Goal: Information Seeking & Learning: Get advice/opinions

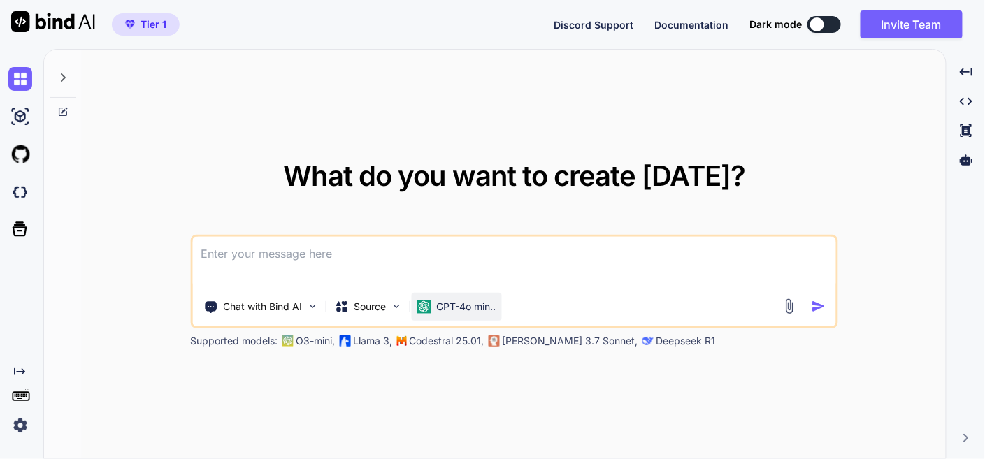
click at [459, 311] on p "GPT-4o min.." at bounding box center [465, 307] width 59 height 14
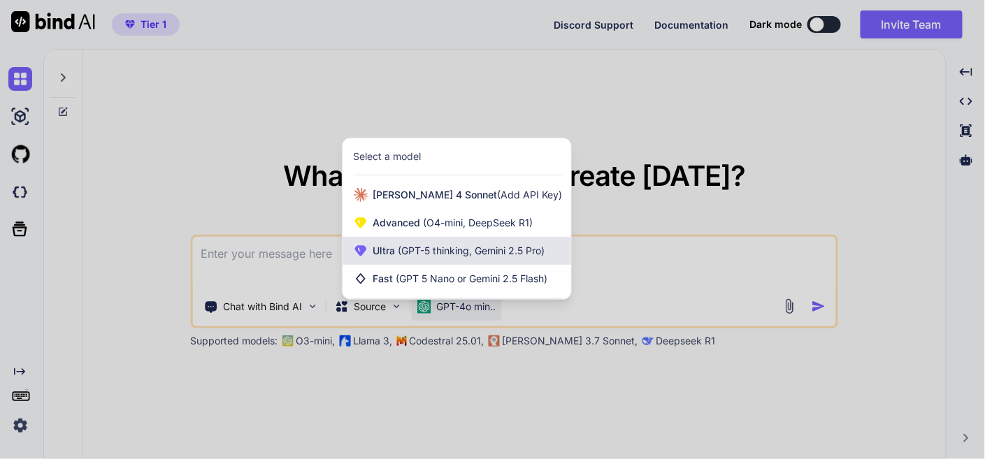
click at [484, 246] on span "(GPT-5 thinking, Gemini 2.5 Pro)" at bounding box center [471, 251] width 150 height 12
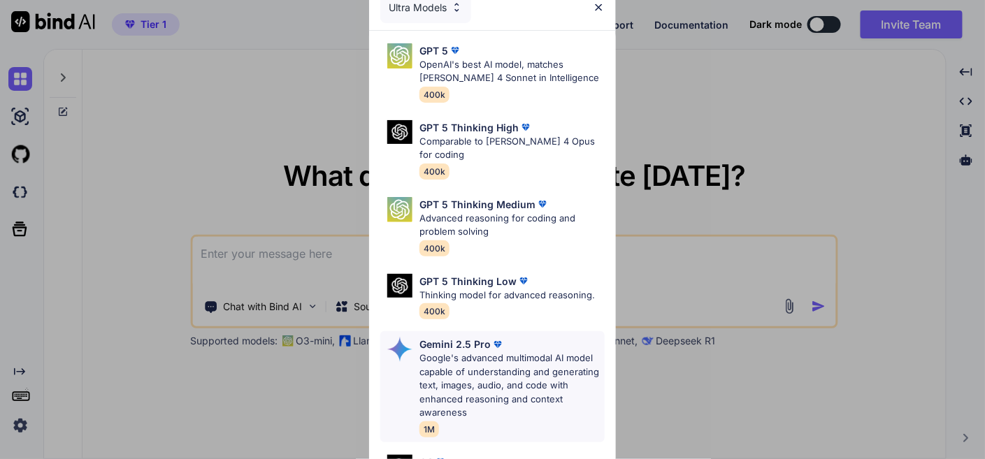
click at [497, 365] on p "Google's advanced multimodal AI model capable of understanding and generating t…" at bounding box center [511, 385] width 184 height 68
type textarea "x"
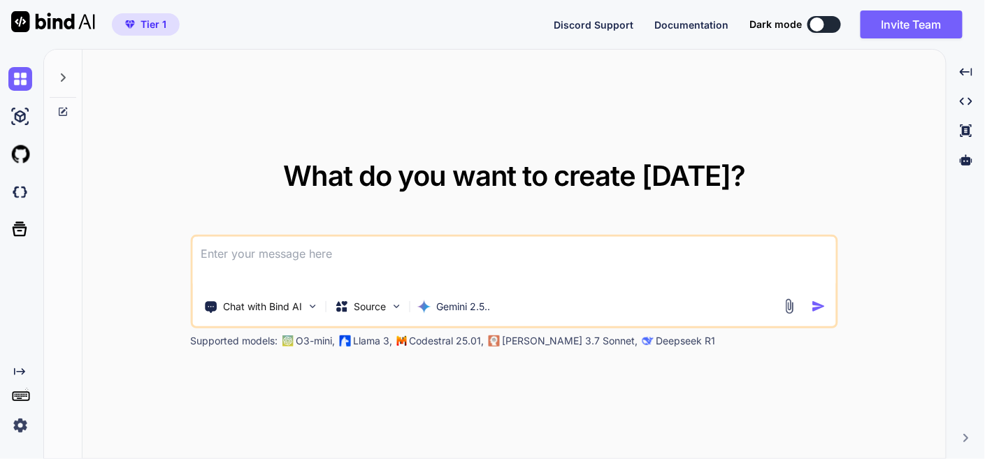
drag, startPoint x: 358, startPoint y: 256, endPoint x: 357, endPoint y: 247, distance: 9.2
click at [358, 256] on textarea at bounding box center [513, 263] width 643 height 52
type textarea "t"
type textarea "x"
type textarea "th"
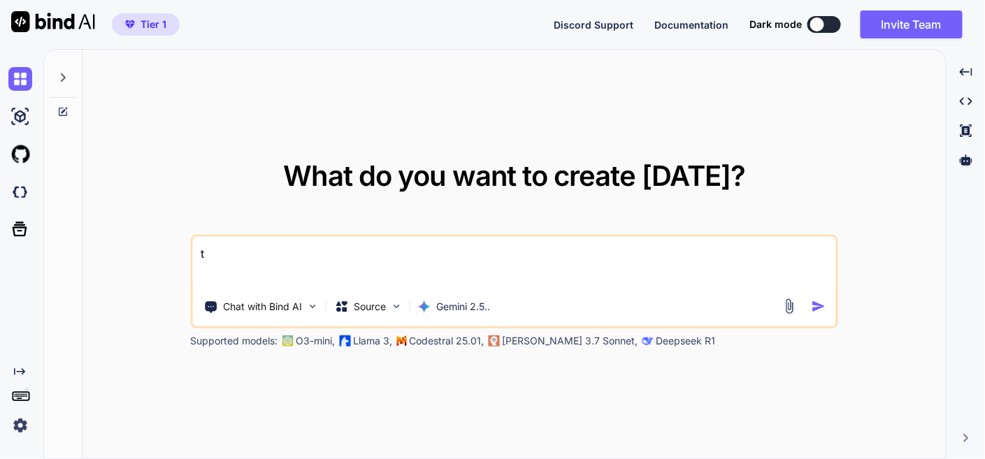
type textarea "x"
type textarea "thi"
type textarea "x"
type textarea "this"
type textarea "x"
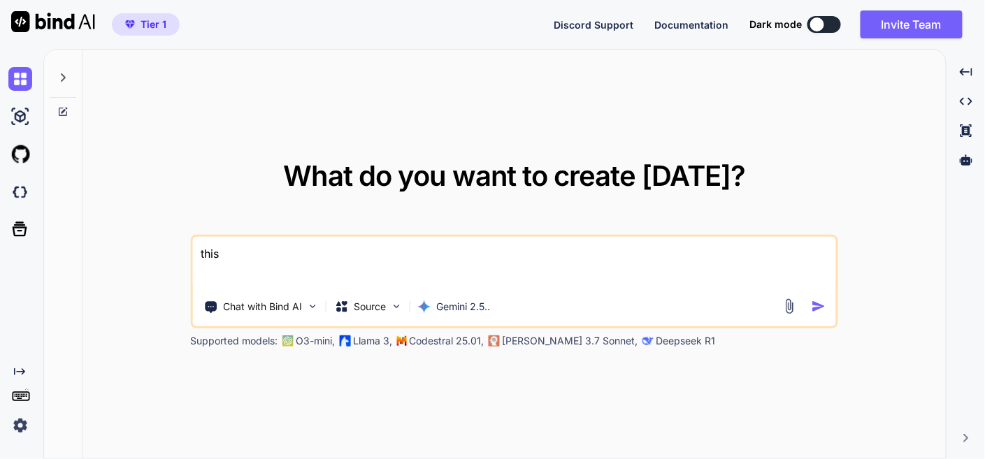
type textarea "this"
type textarea "x"
type textarea "this i"
type textarea "x"
type textarea "this is"
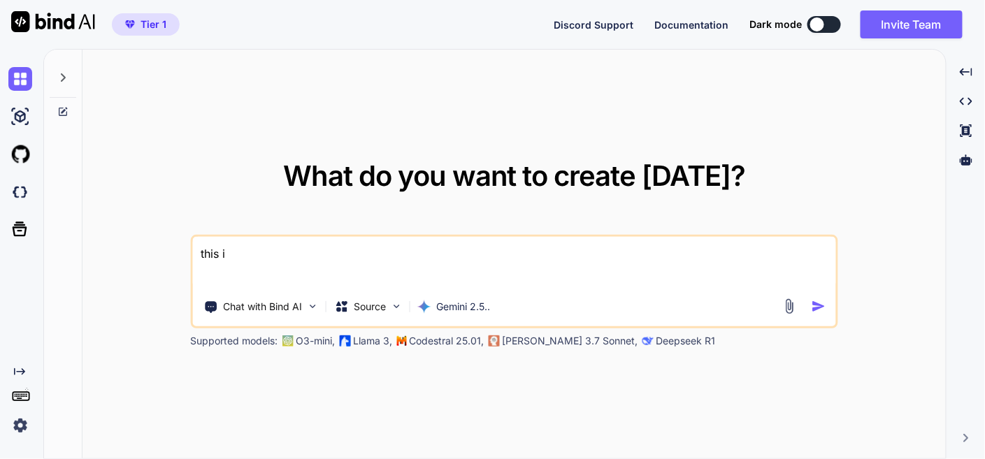
type textarea "x"
type textarea "this is"
type textarea "x"
type textarea "this is m"
type textarea "x"
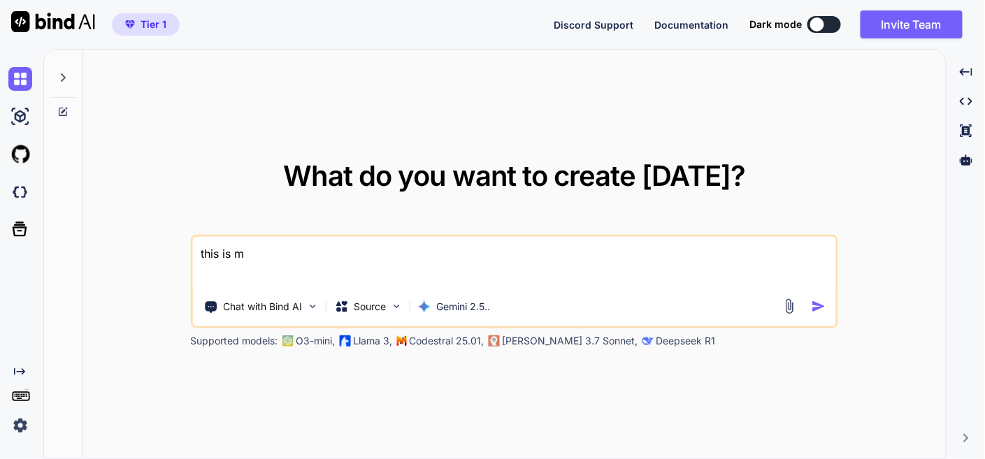
type textarea "this is my"
type textarea "x"
type textarea "this is my"
type textarea "x"
type textarea "this is my t"
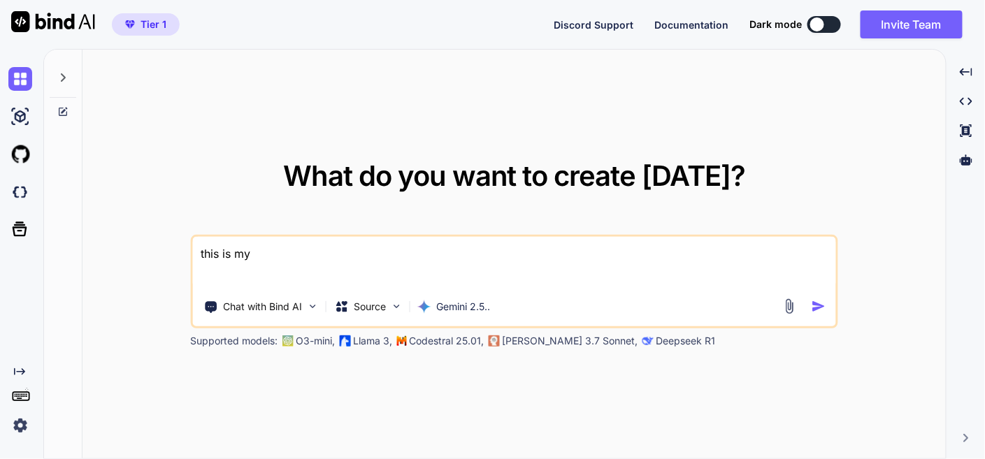
type textarea "x"
type textarea "this is my to"
type textarea "x"
type textarea "this is my too"
type textarea "x"
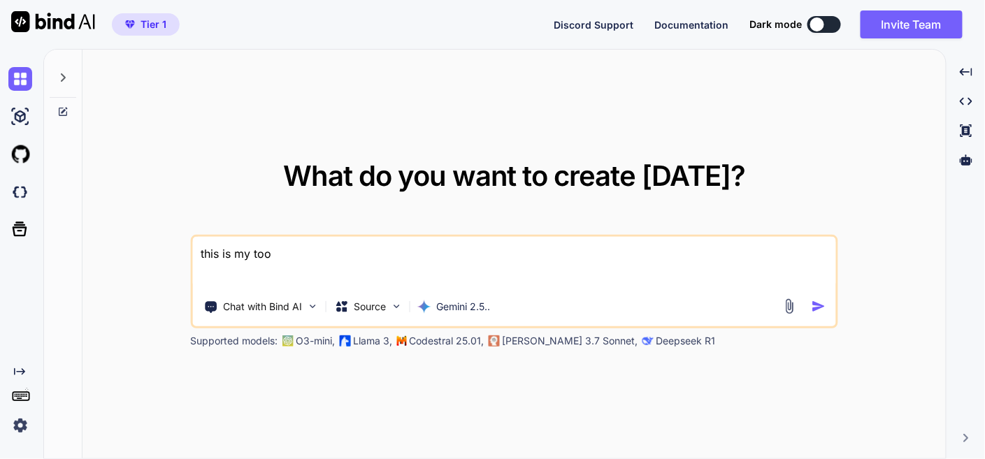
type textarea "this is my tool"
type textarea "x"
type textarea "this is my tool"
type textarea "x"
type textarea "this is my tool -"
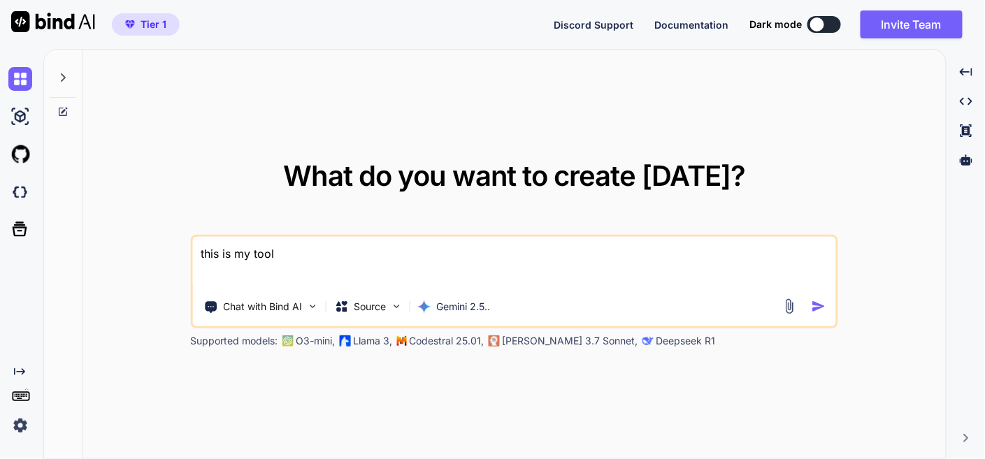
type textarea "x"
type textarea "this is my tool -"
type textarea "x"
type textarea "this is my tool - '"
type textarea "x"
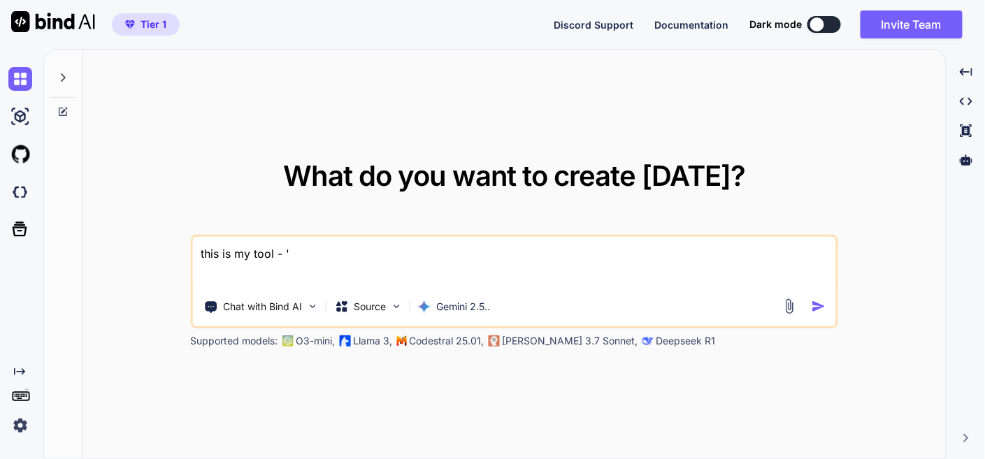
type textarea "this is my tool - ''"
type textarea "x"
paste textarea "here is htaccess code - .htaccess "# Enable the rewrite engine RewriteEngine On…"
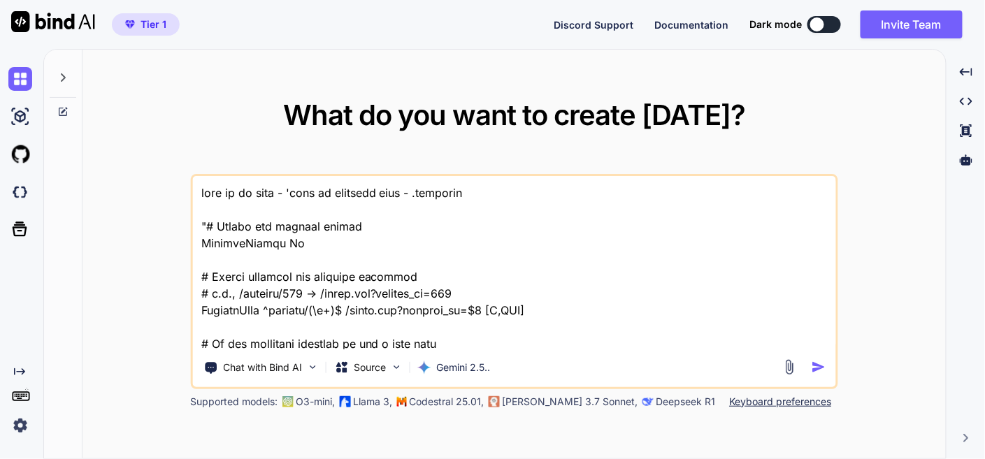
scroll to position [33335, 0]
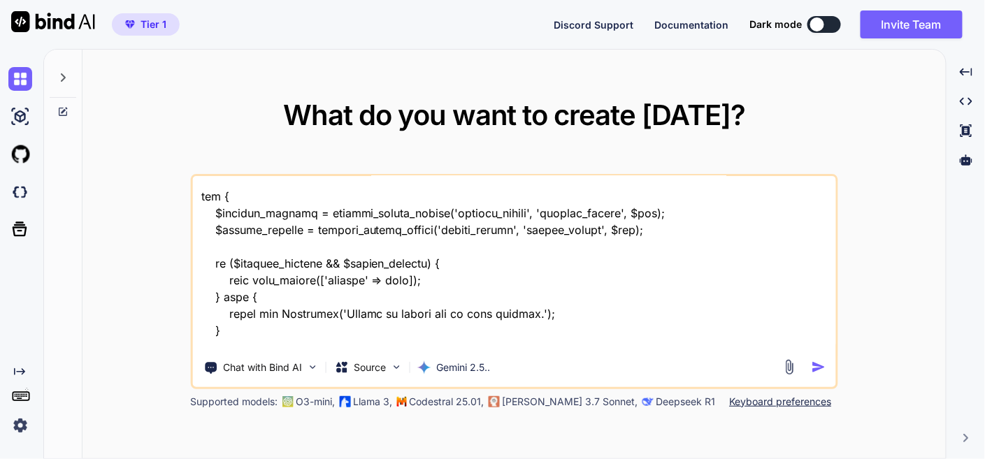
click at [254, 343] on textarea at bounding box center [513, 262] width 643 height 173
type textarea "this is my tool - 'here is htaccess code - .htaccess "# Enable the rewrite engi…"
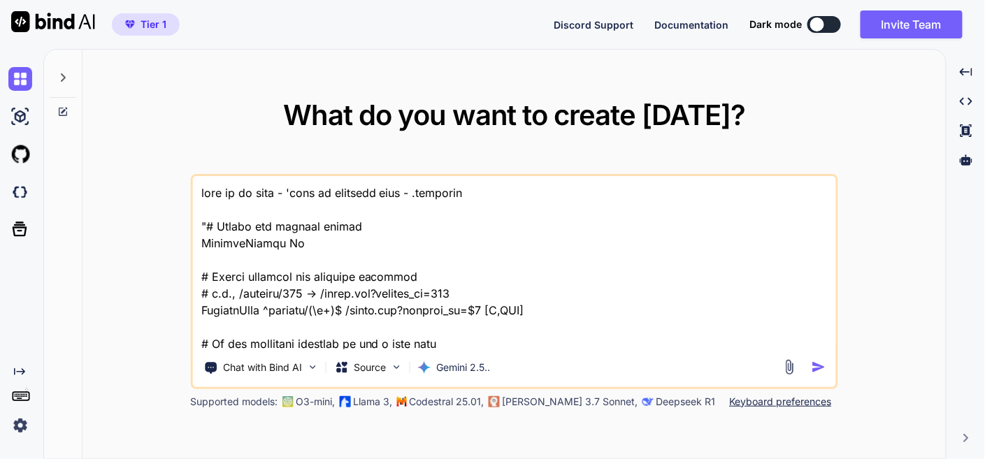
scroll to position [33335, 0]
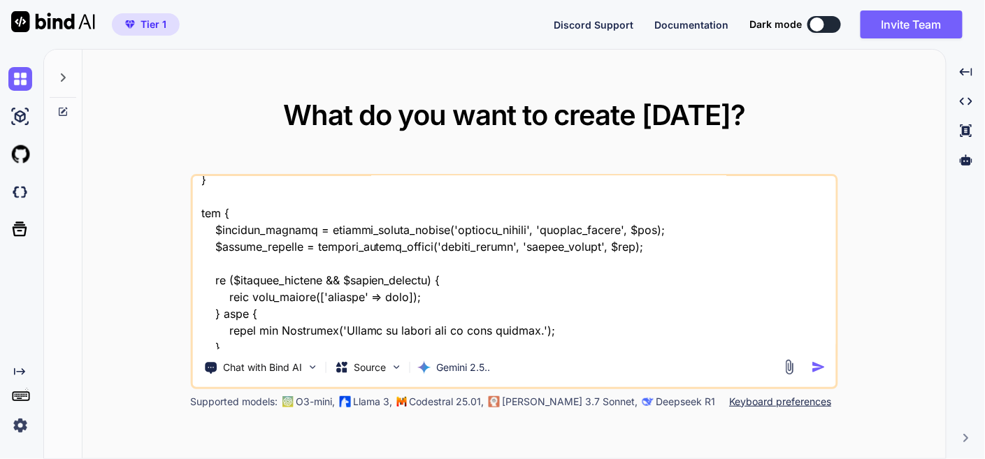
paste textarea "[URL][DOMAIN_NAME]"
type textarea "this is my tool - 'here is htaccess code - .htaccess "# Enable the rewrite engi…"
type textarea "x"
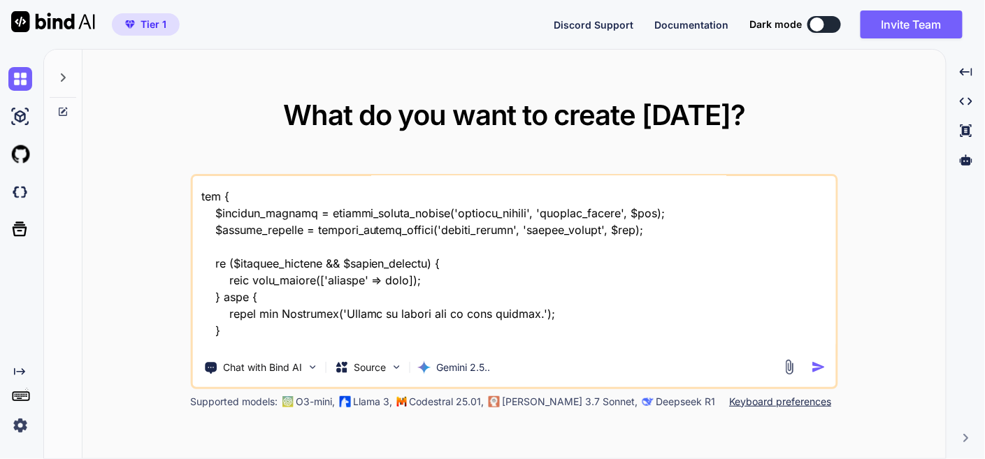
click at [423, 347] on textarea at bounding box center [513, 262] width 643 height 173
type textarea "this is my tool - 'here is htaccess code - .htaccess "# Enable the rewrite engi…"
type textarea "x"
type textarea "this is my tool - 'here is htaccess code - .htaccess "# Enable the rewrite engi…"
type textarea "x"
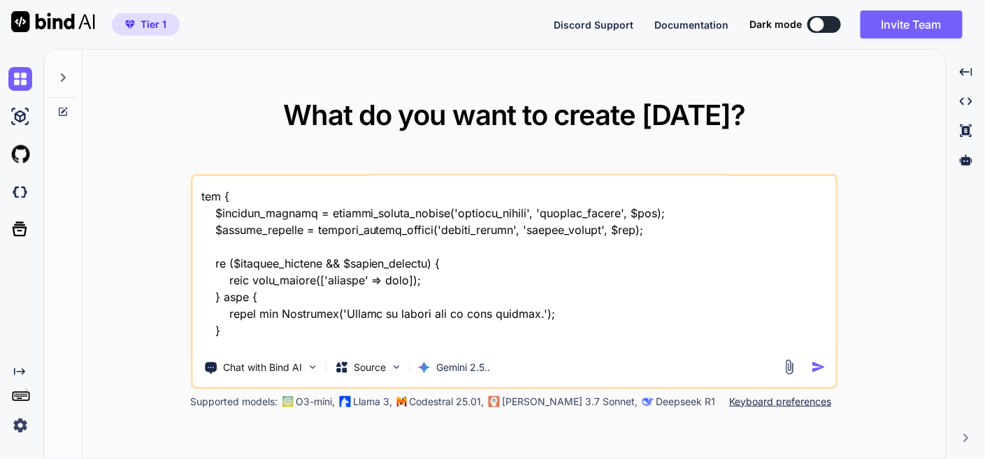
type textarea "this is my tool - 'here is htaccess code - .htaccess "# Enable the rewrite engi…"
type textarea "x"
type textarea "this is my tool - 'here is htaccess code - .htaccess "# Enable the rewrite engi…"
type textarea "x"
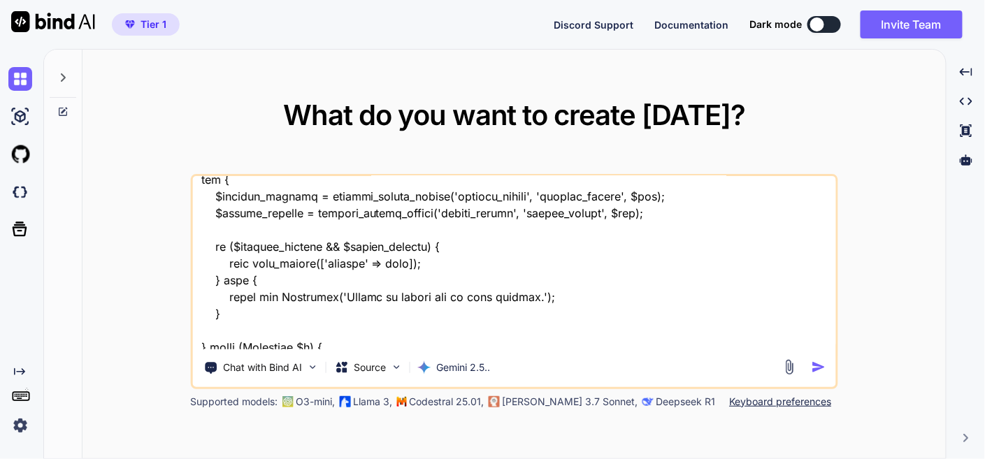
type textarea "this is my tool - 'here is htaccess code - .htaccess "# Enable the rewrite engi…"
type textarea "x"
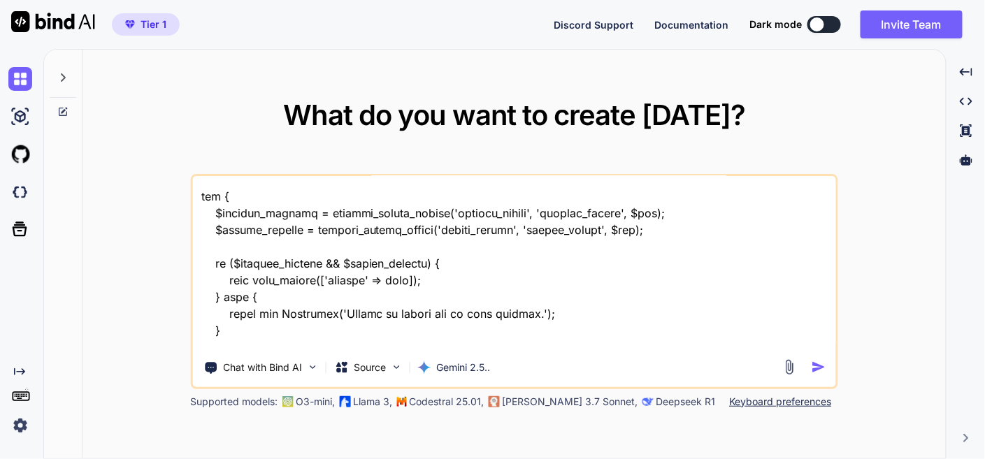
type textarea "this is my tool - 'here is htaccess code - .htaccess "# Enable the rewrite engi…"
type textarea "x"
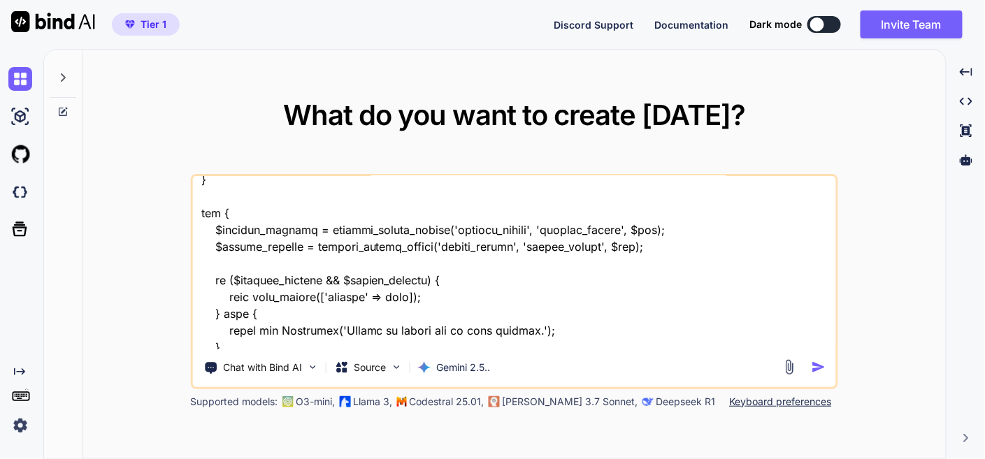
type textarea "this is my tool - 'here is htaccess code - .htaccess "# Enable the rewrite engi…"
type textarea "x"
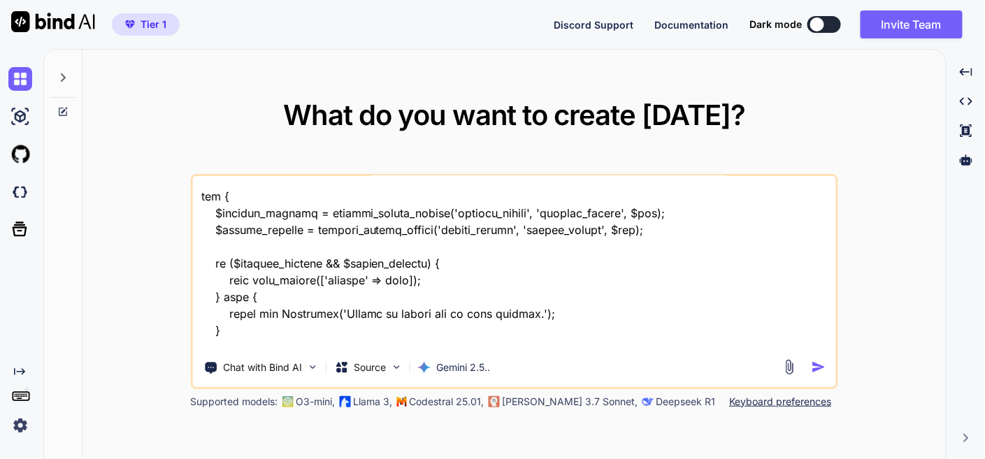
type textarea "this is my tool - 'here is htaccess code - .htaccess "# Enable the rewrite engi…"
type textarea "x"
type textarea "this is my tool - 'here is htaccess code - .htaccess "# Enable the rewrite engi…"
type textarea "x"
type textarea "this is my tool - 'here is htaccess code - .htaccess "# Enable the rewrite engi…"
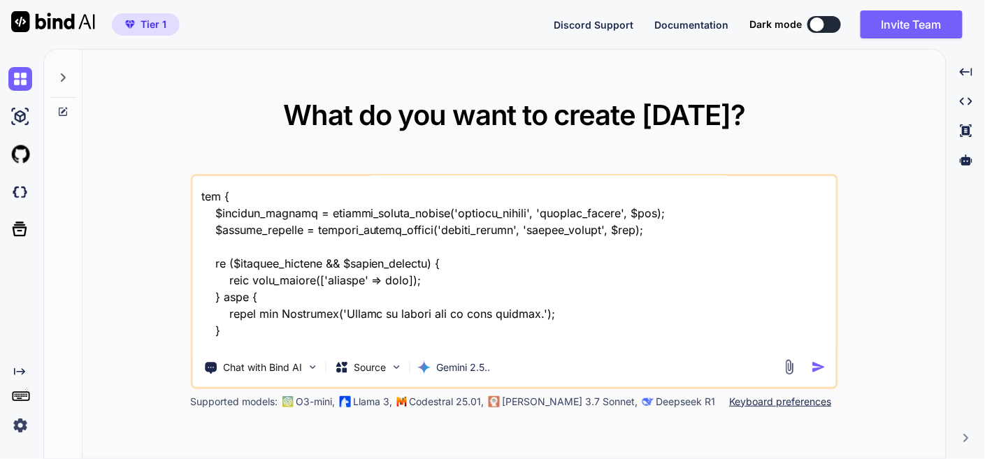
type textarea "x"
type textarea "this is my tool - 'here is htaccess code - .htaccess "# Enable the rewrite engi…"
type textarea "x"
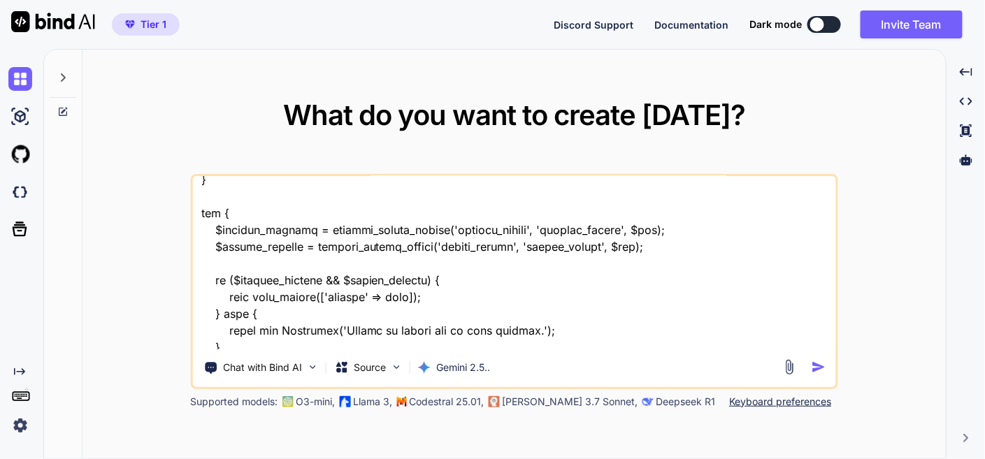
type textarea "this is my tool - 'here is htaccess code - .htaccess "# Enable the rewrite engi…"
type textarea "x"
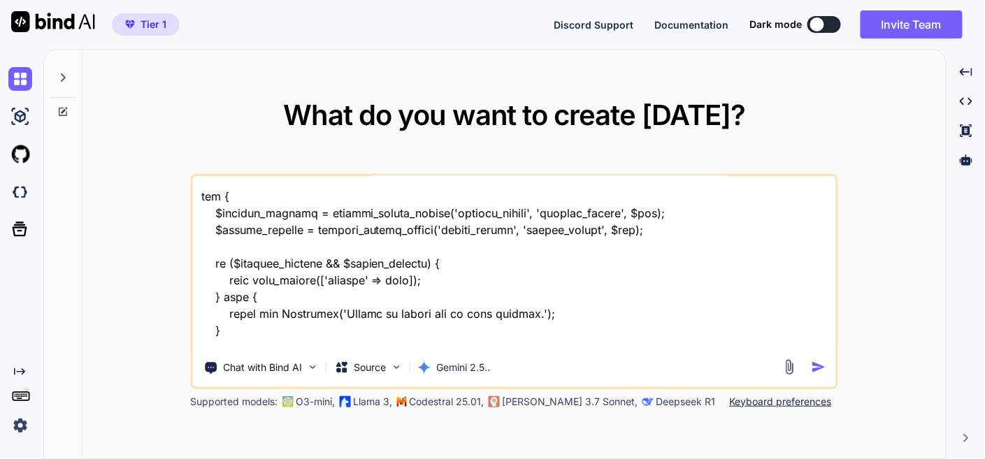
type textarea "this is my tool - 'here is htaccess code - .htaccess "# Enable the rewrite engi…"
type textarea "x"
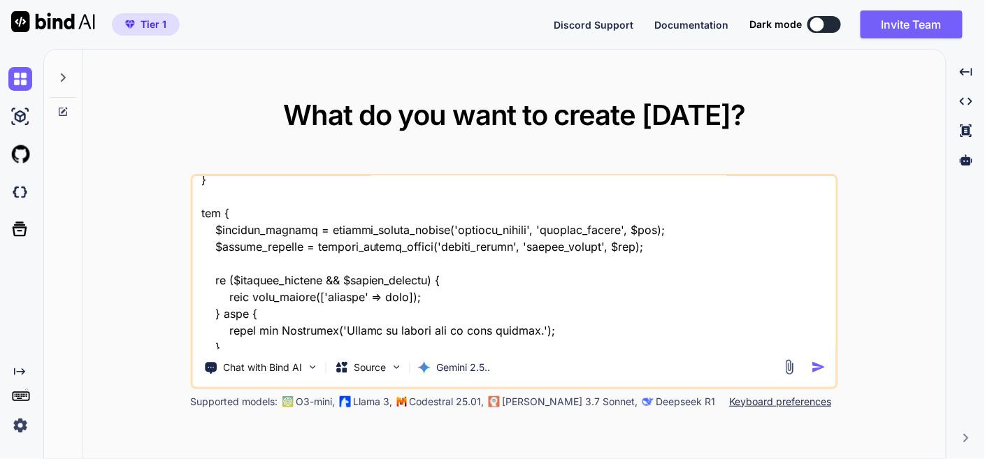
type textarea "this is my tool - 'here is htaccess code - .htaccess "# Enable the rewrite engi…"
type textarea "x"
type textarea "this is my tool - 'here is htaccess code - .htaccess "# Enable the rewrite engi…"
type textarea "x"
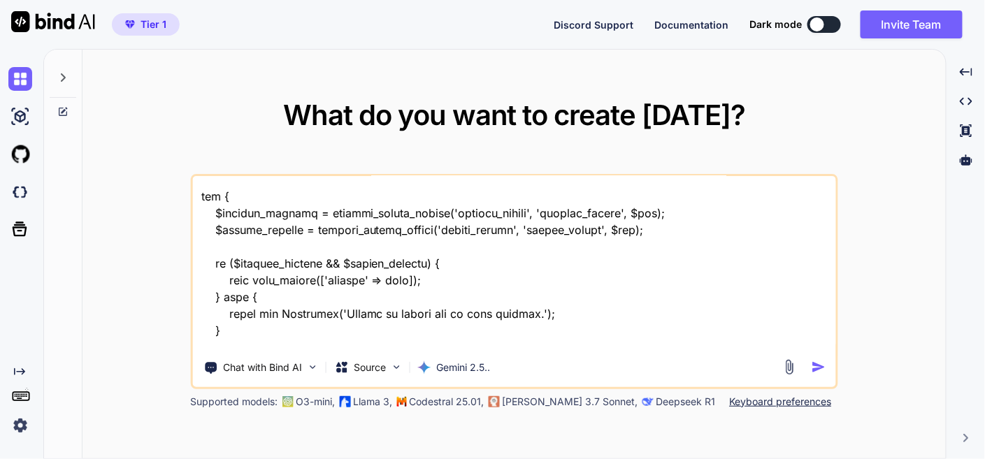
type textarea "this is my tool - 'here is htaccess code - .htaccess "# Enable the rewrite engi…"
type textarea "x"
type textarea "this is my tool - 'here is htaccess code - .htaccess "# Enable the rewrite engi…"
type textarea "x"
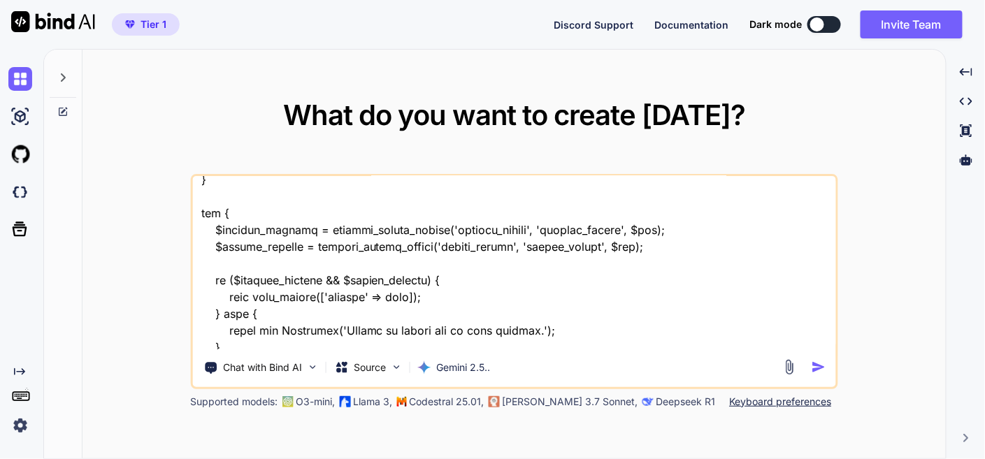
type textarea "this is my tool - 'here is htaccess code - .htaccess "# Enable the rewrite engi…"
type textarea "x"
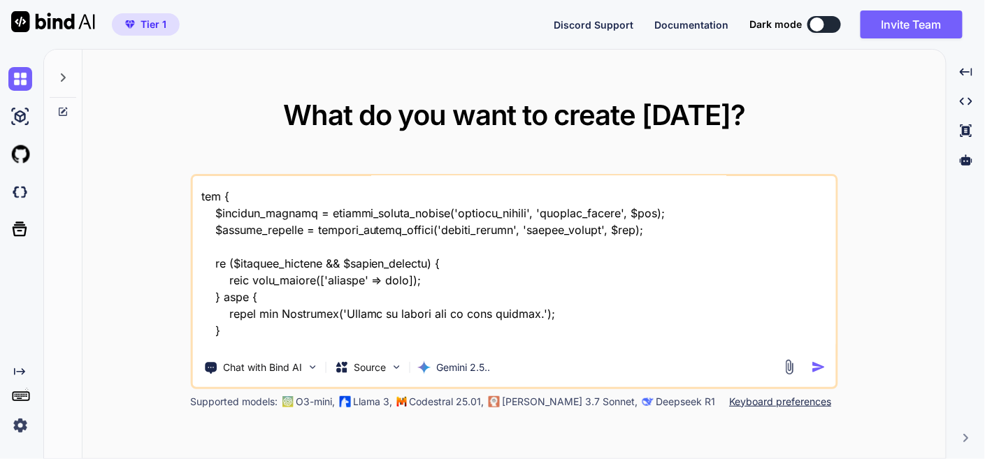
type textarea "this is my tool - 'here is htaccess code - .htaccess "# Enable the rewrite engi…"
type textarea "x"
type textarea "this is my tool - 'here is htaccess code - .htaccess "# Enable the rewrite engi…"
type textarea "x"
type textarea "this is my tool - 'here is htaccess code - .htaccess "# Enable the rewrite engi…"
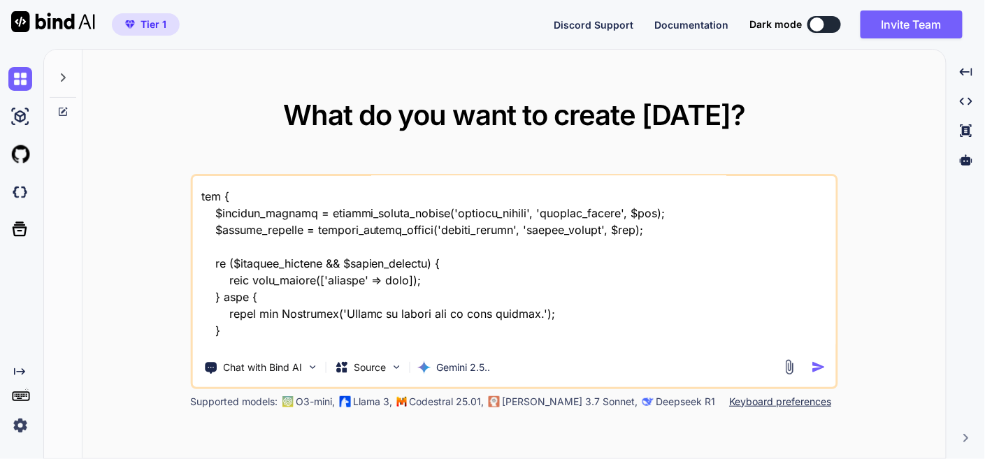
type textarea "x"
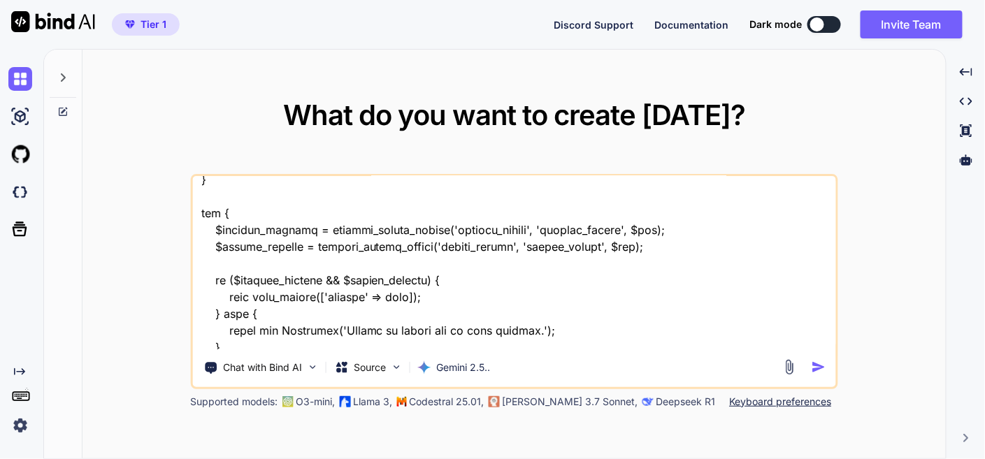
type textarea "this is my tool - 'here is htaccess code - .htaccess "# Enable the rewrite engi…"
type textarea "x"
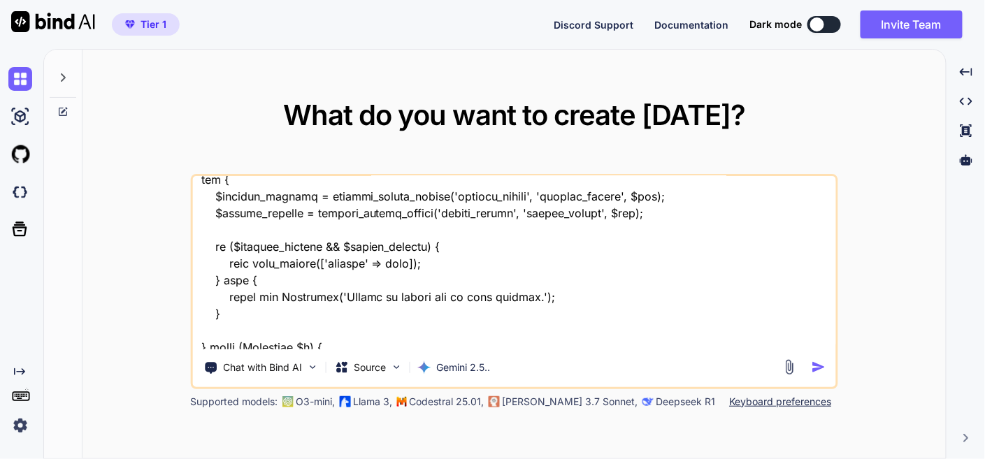
type textarea "this is my tool - 'here is htaccess code - .htaccess "# Enable the rewrite engi…"
type textarea "x"
type textarea "this is my tool - 'here is htaccess code - .htaccess "# Enable the rewrite engi…"
type textarea "x"
type textarea "this is my tool - 'here is htaccess code - .htaccess "# Enable the rewrite engi…"
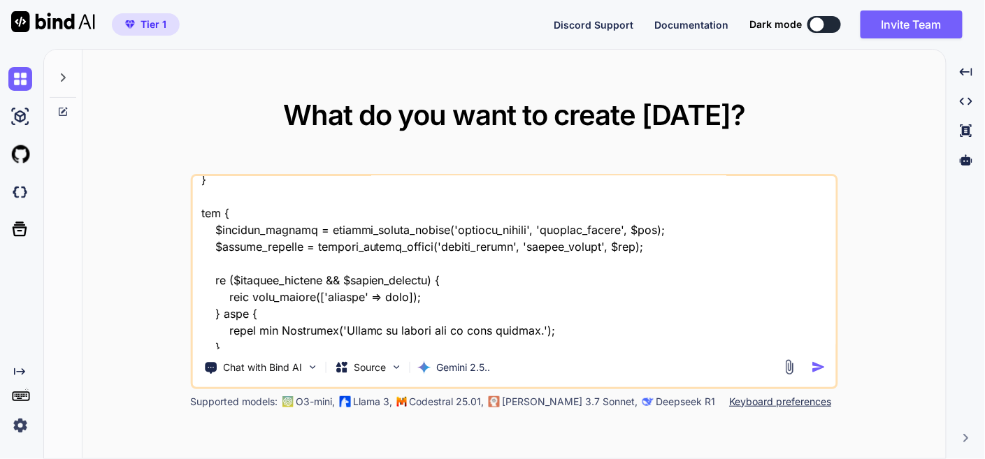
type textarea "x"
type textarea "this is my tool - 'here is htaccess code - .htaccess "# Enable the rewrite engi…"
type textarea "x"
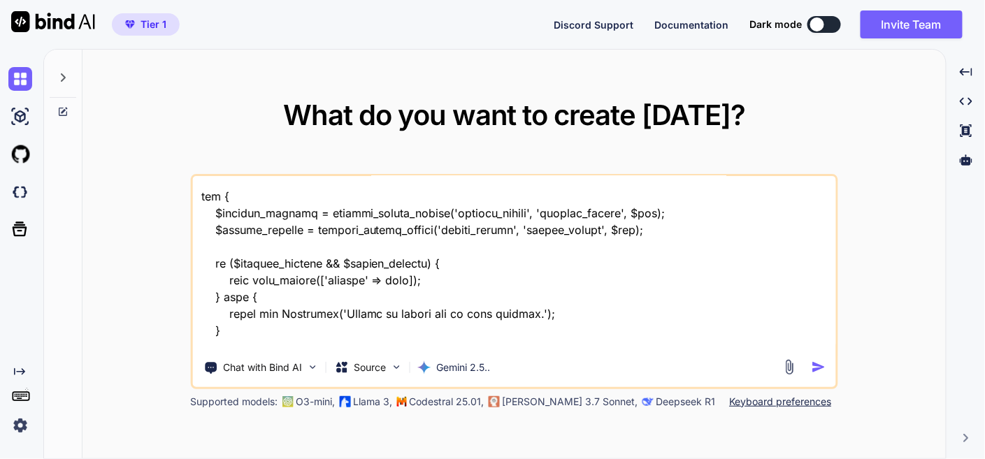
type textarea "this is my tool - 'here is htaccess code - .htaccess "# Enable the rewrite engi…"
type textarea "x"
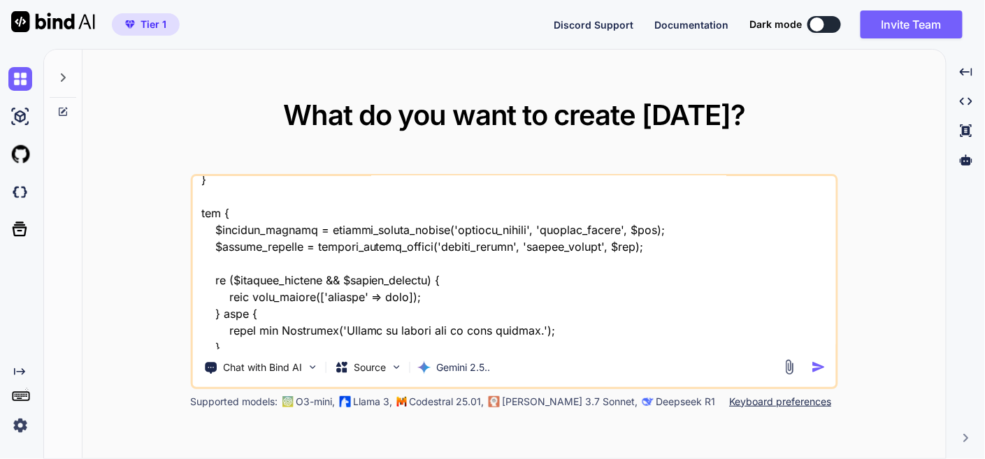
type textarea "this is my tool - 'here is htaccess code - .htaccess "# Enable the rewrite engi…"
type textarea "x"
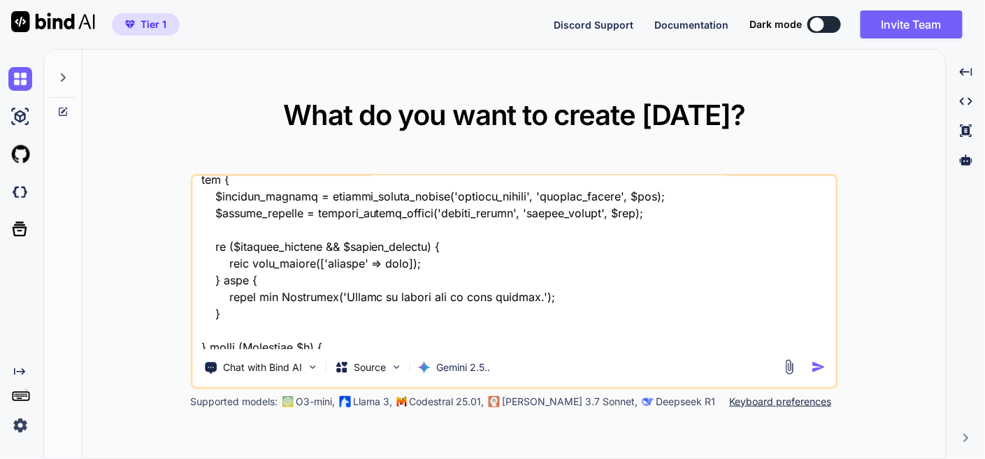
type textarea "this is my tool - 'here is htaccess code - .htaccess "# Enable the rewrite engi…"
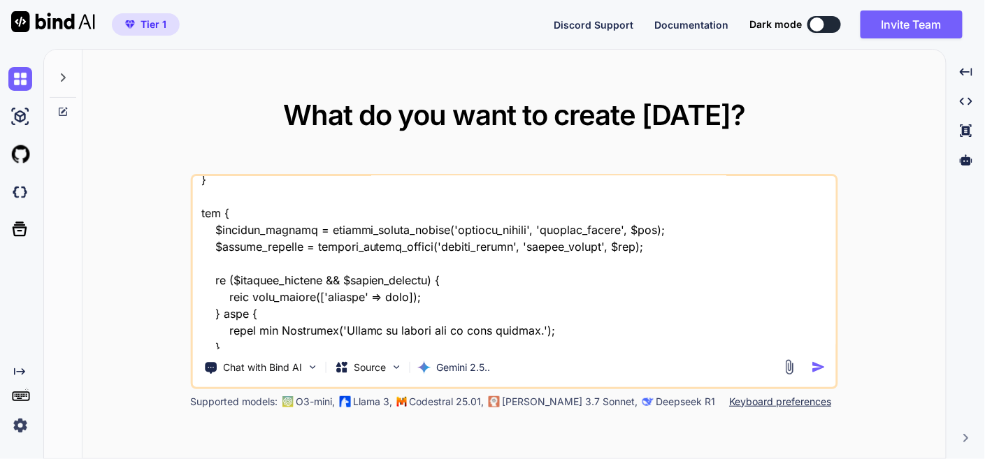
type textarea "x"
type textarea "this is my tool - 'here is htaccess code - .htaccess "# Enable the rewrite engi…"
type textarea "x"
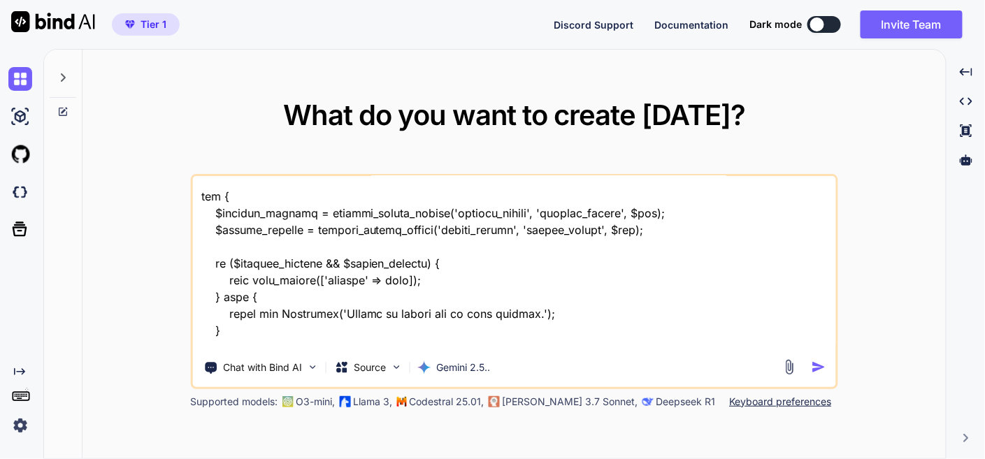
type textarea "this is my tool - 'here is htaccess code - .htaccess "# Enable the rewrite engi…"
type textarea "x"
type textarea "this is my tool - 'here is htaccess code - .htaccess "# Enable the rewrite engi…"
type textarea "x"
type textarea "this is my tool - 'here is htaccess code - .htaccess "# Enable the rewrite engi…"
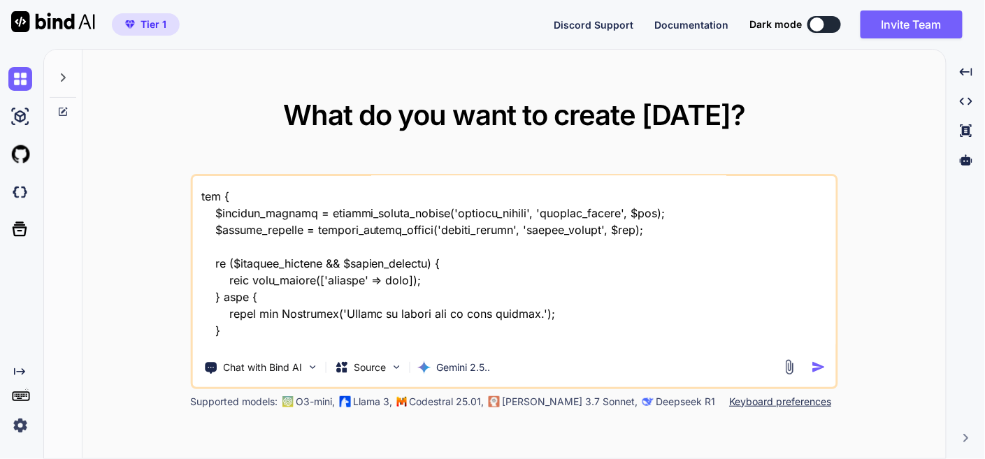
type textarea "x"
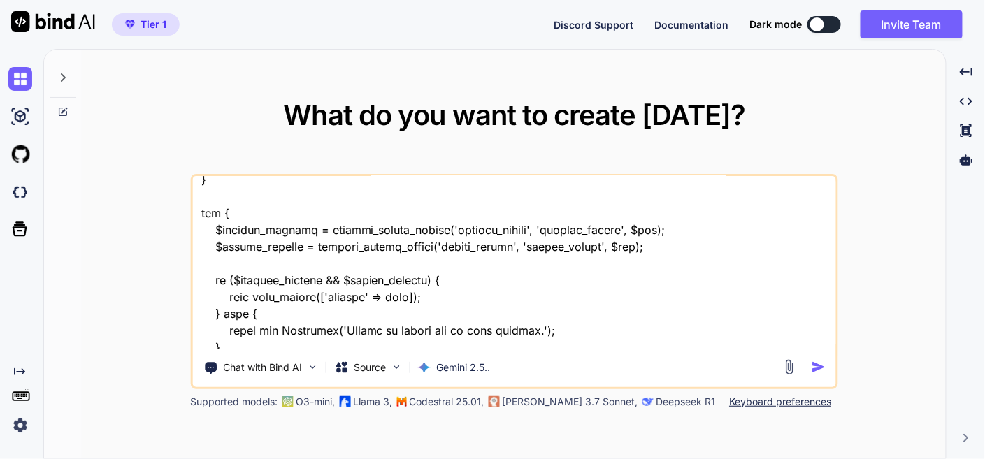
click at [408, 340] on textarea at bounding box center [513, 262] width 643 height 173
type textarea "this is my tool - 'here is htaccess code - .htaccess "# Enable the rewrite engi…"
type textarea "x"
type textarea "this is my tool - 'here is htaccess code - .htaccess "# Enable the rewrite engi…"
type textarea "x"
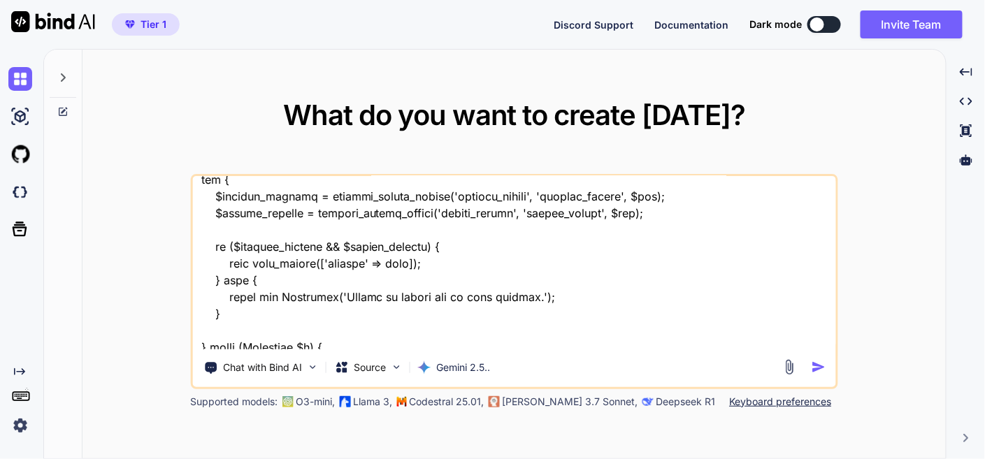
type textarea "this is my tool - 'here is htaccess code - .htaccess "# Enable the rewrite engi…"
type textarea "x"
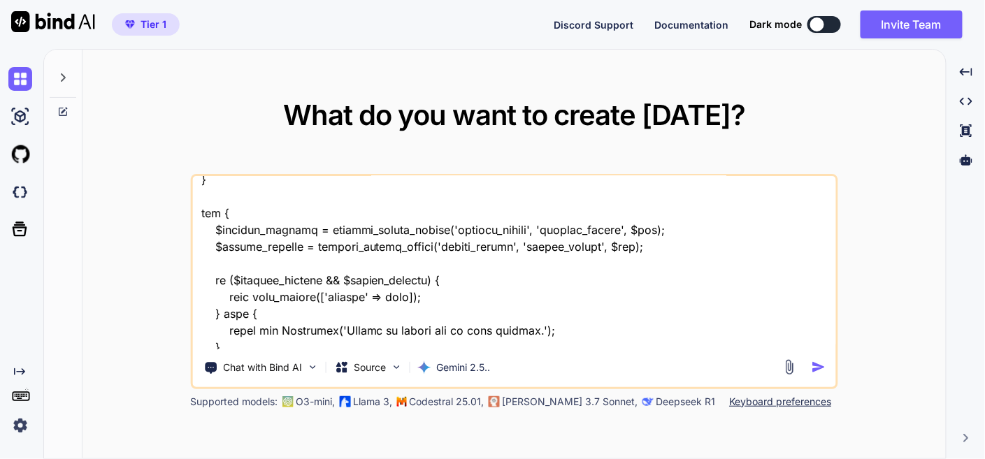
type textarea "this is my tool - 'here is htaccess code - .htaccess "# Enable the rewrite engi…"
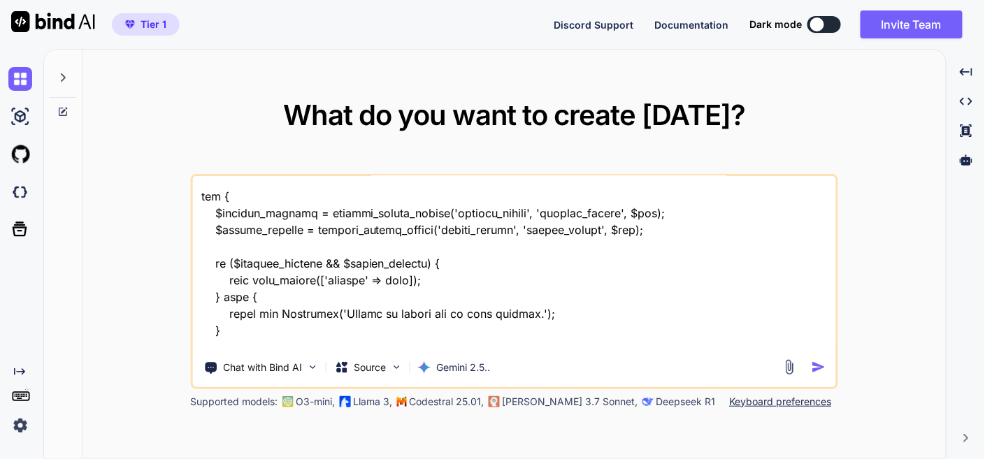
type textarea "x"
type textarea "this is my tool - 'here is htaccess code - .htaccess "# Enable the rewrite engi…"
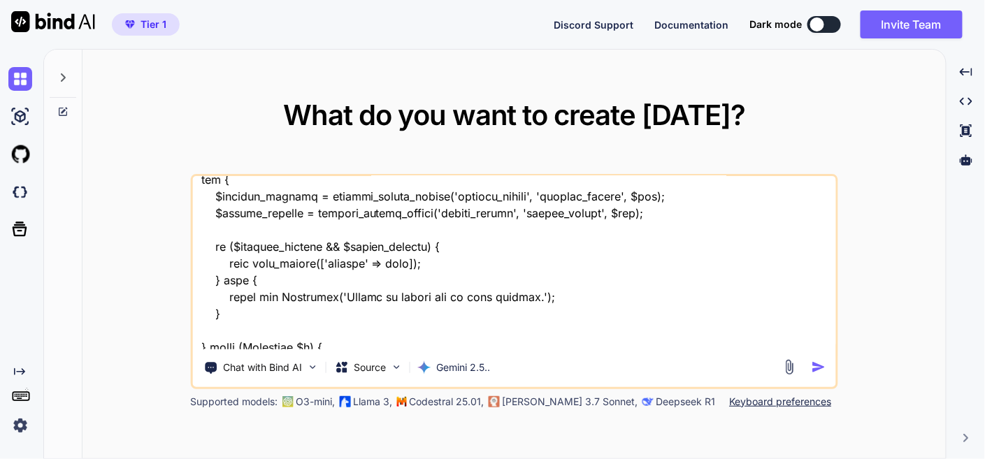
type textarea "x"
type textarea "this is my tool - 'here is htaccess code - .htaccess "# Enable the rewrite engi…"
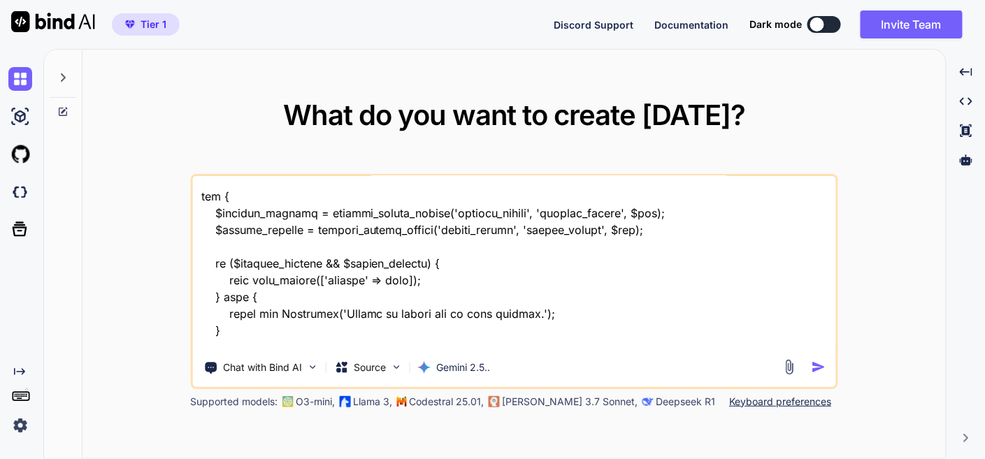
type textarea "x"
type textarea "this is my tool - 'here is htaccess code - .htaccess "# Enable the rewrite engi…"
type textarea "x"
click at [530, 342] on textarea at bounding box center [513, 262] width 643 height 173
type textarea "this is my tool - 'here is htaccess code - .htaccess "# Enable the rewrite engi…"
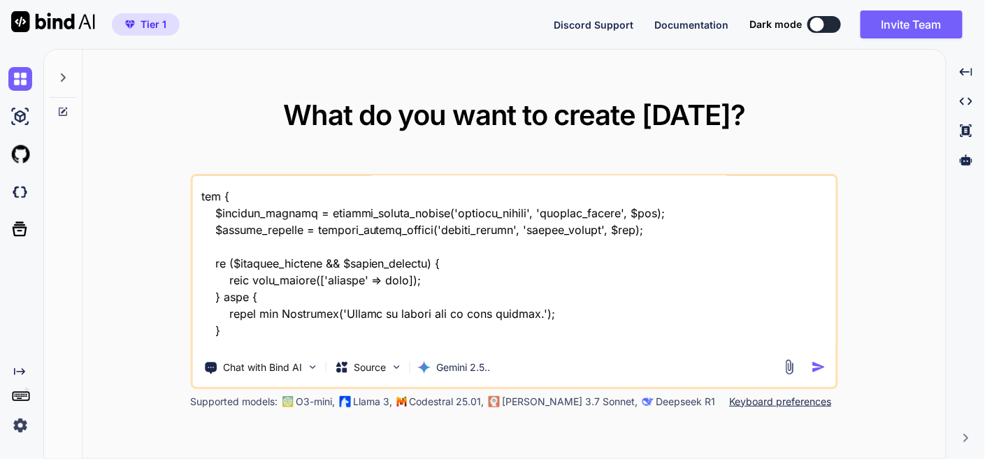
click at [822, 365] on img "button" at bounding box center [818, 367] width 15 height 15
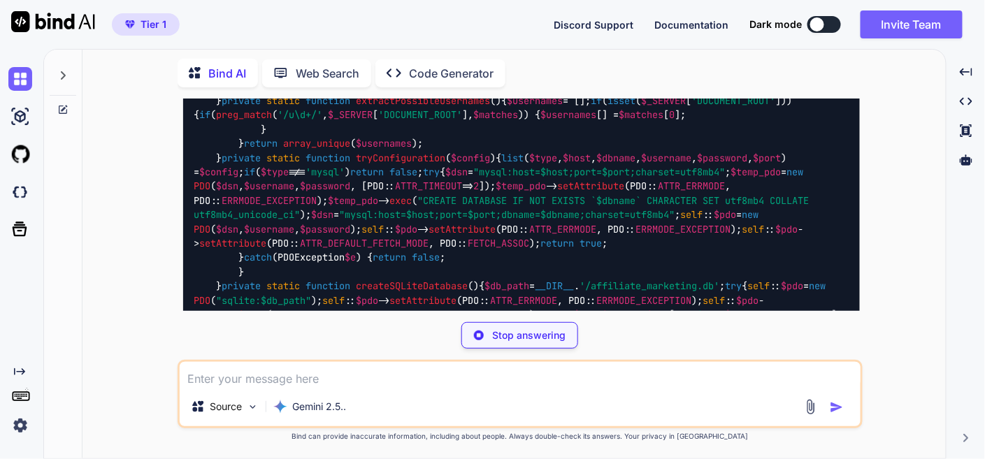
scroll to position [10842, 0]
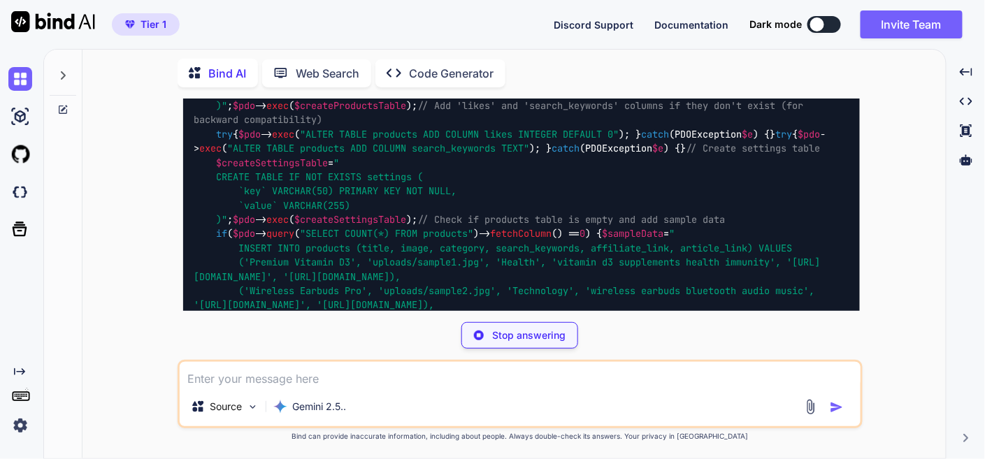
click at [534, 324] on div "Stop answering" at bounding box center [519, 335] width 117 height 27
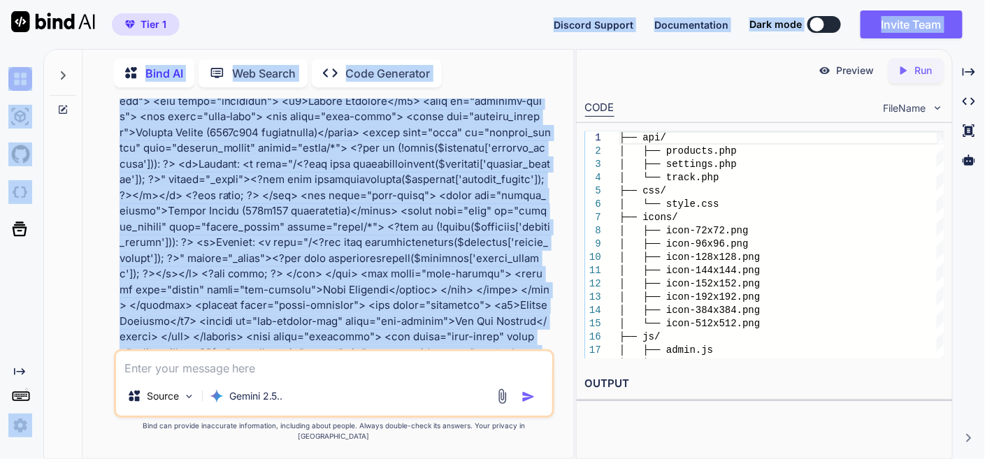
scroll to position [0, 0]
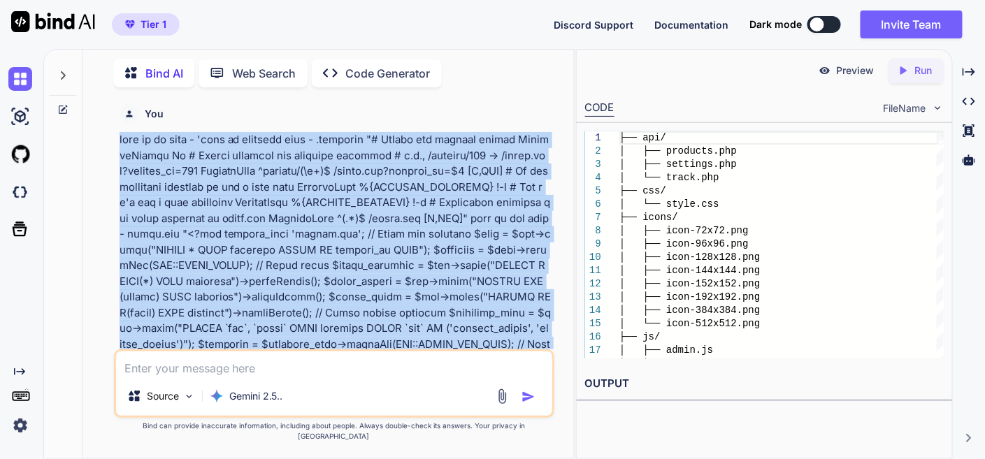
drag, startPoint x: 536, startPoint y: 168, endPoint x: 105, endPoint y: 140, distance: 432.1
click at [105, 140] on div "You Bind AI Of course! I can certainly help you with that. You've built a fanta…" at bounding box center [334, 279] width 480 height 360
copy p "this is my tool - 'here is htaccess code - .htaccess "# Enable the rewrite engi…"
click at [17, 87] on img at bounding box center [20, 79] width 24 height 24
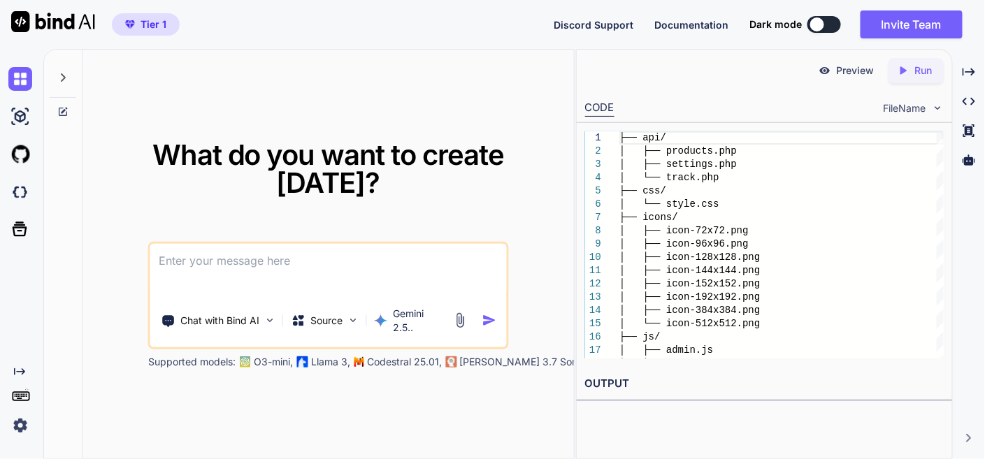
click at [255, 259] on textarea at bounding box center [328, 270] width 356 height 52
type textarea "x"
type textarea "this is my tool - 'here is htaccess code - .htaccess "# Enable the rewrite engi…"
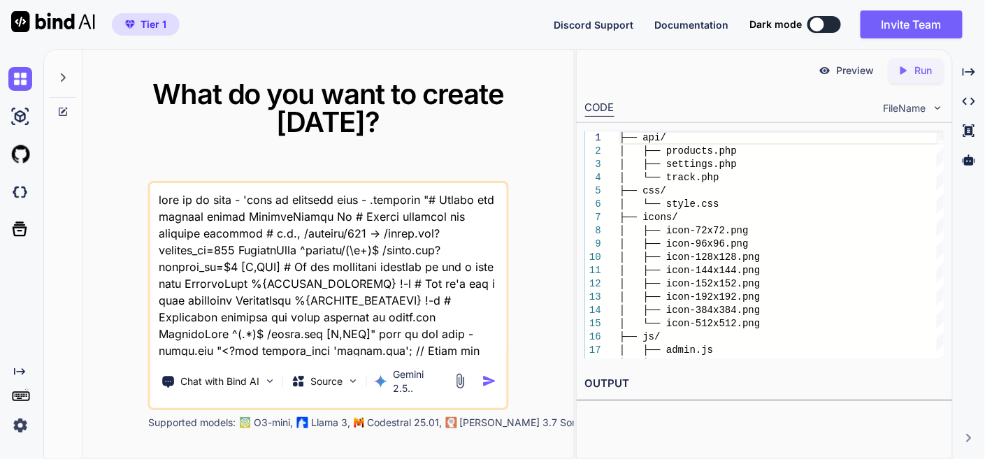
scroll to position [19821, 0]
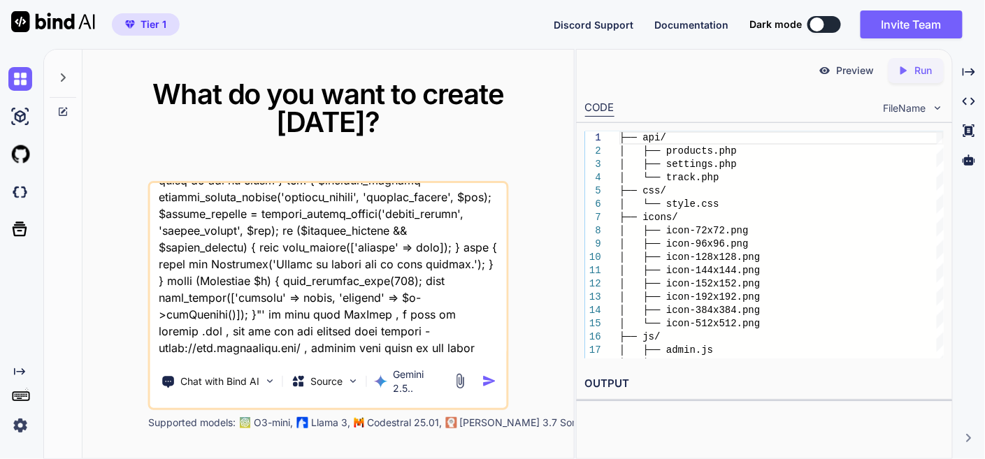
type textarea "x"
click at [315, 338] on textarea at bounding box center [328, 269] width 356 height 173
type textarea "this is my tool - 'here is htaccess code - .htaccess "# Enable the rewrite engi…"
type textarea "x"
type textarea "this is my tool - 'here is htaccess code - .htaccess "# Enable the rewrite engi…"
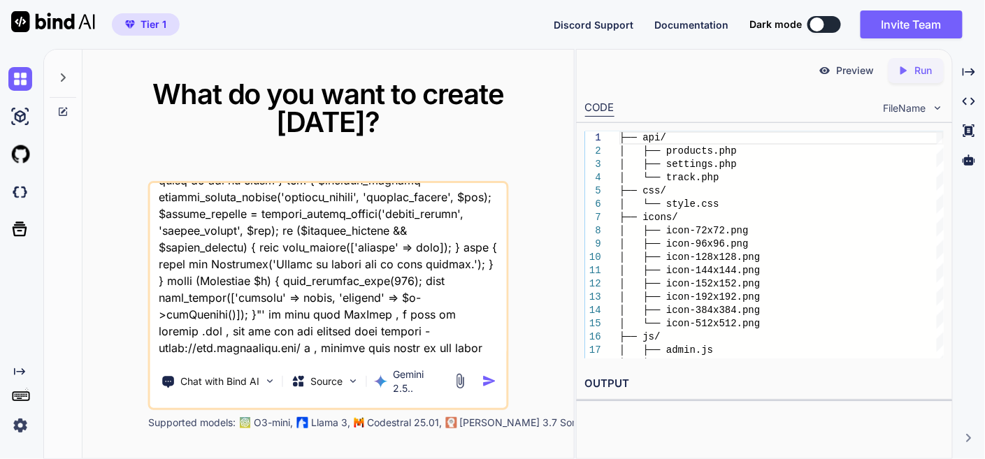
type textarea "x"
type textarea "this is my tool - 'here is htaccess code - .htaccess "# Enable the rewrite engi…"
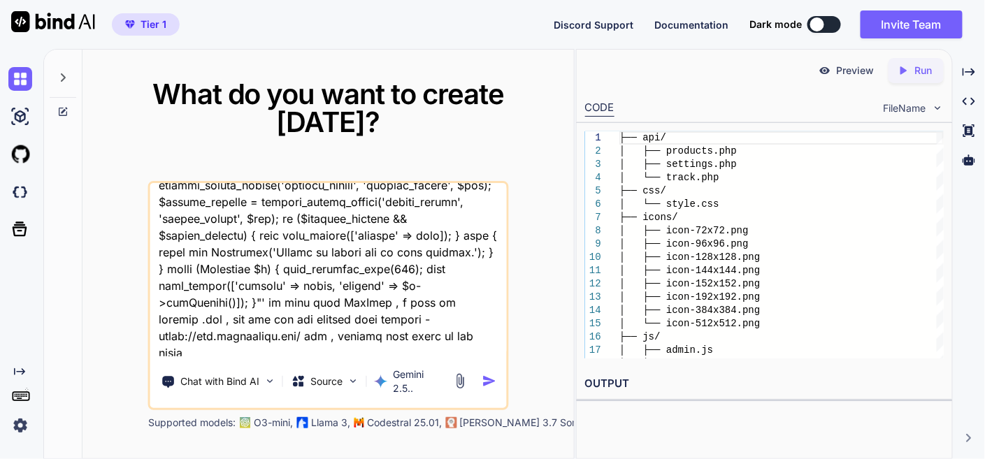
type textarea "x"
type textarea "this is my tool - 'here is htaccess code - .htaccess "# Enable the rewrite engi…"
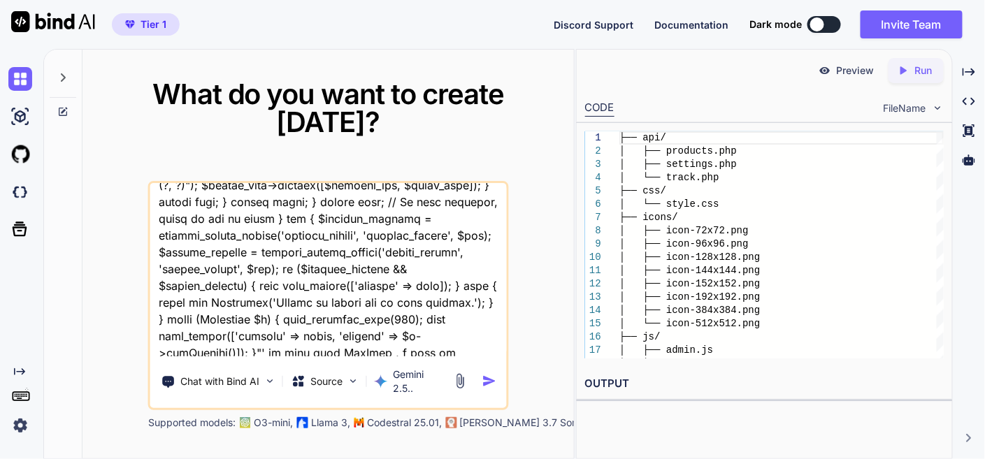
type textarea "x"
type textarea "this is my tool - 'here is htaccess code - .htaccess "# Enable the rewrite engi…"
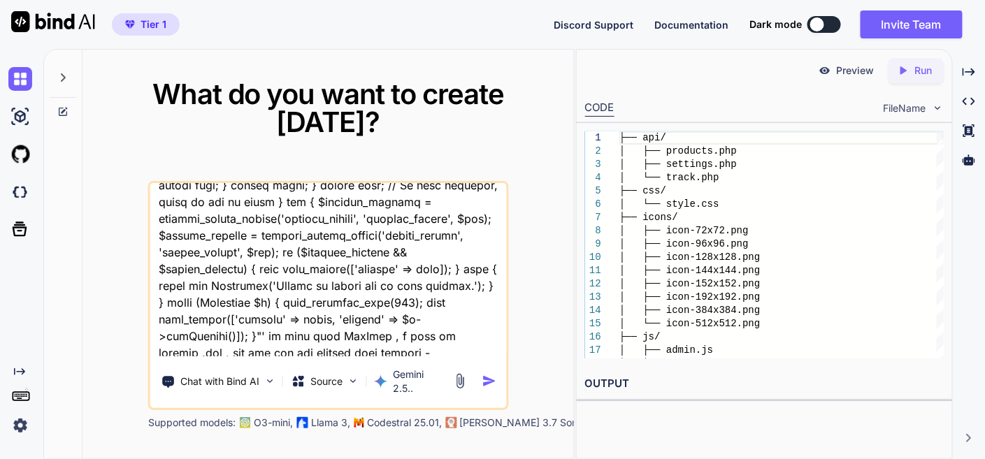
type textarea "x"
type textarea "this is my tool - 'here is htaccess code - .htaccess "# Enable the rewrite engi…"
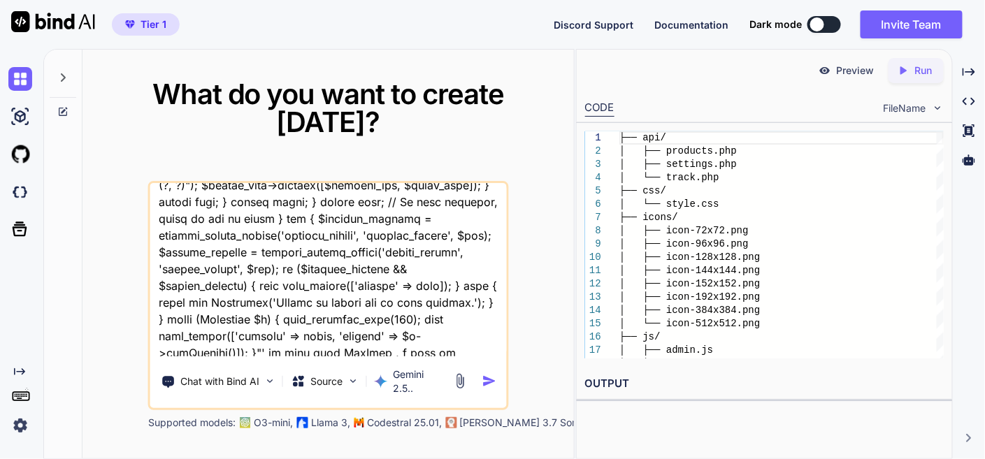
type textarea "x"
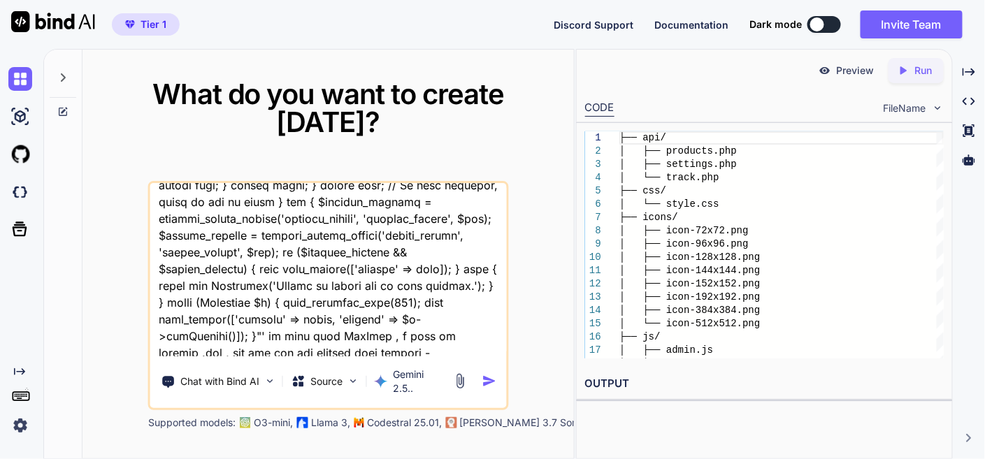
type textarea "this is my tool - 'here is htaccess code - .htaccess "# Enable the rewrite engi…"
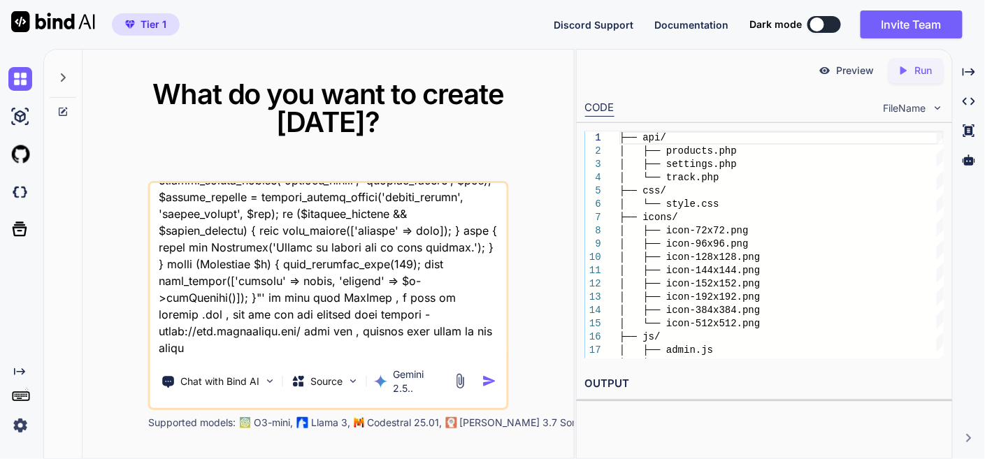
type textarea "x"
type textarea "this is my tool - 'here is htaccess code - .htaccess "# Enable the rewrite engi…"
type textarea "x"
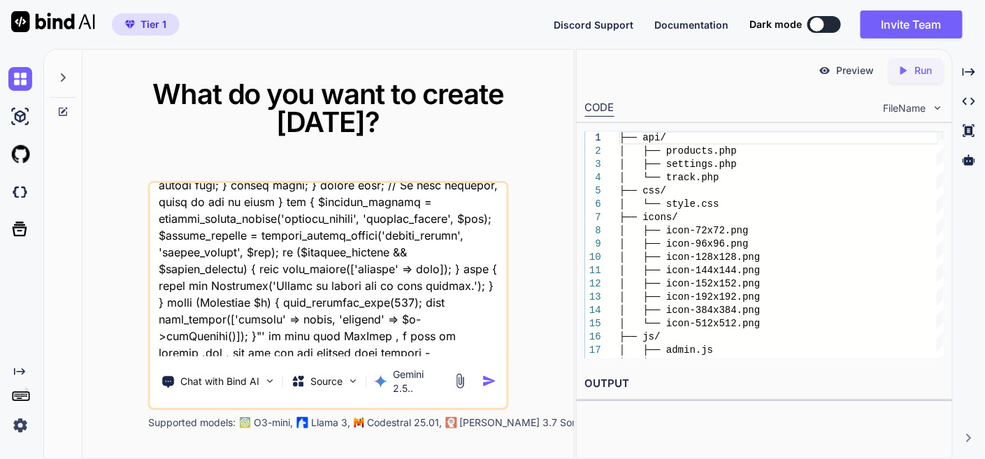
type textarea "this is my tool - 'here is htaccess code - .htaccess "# Enable the rewrite engi…"
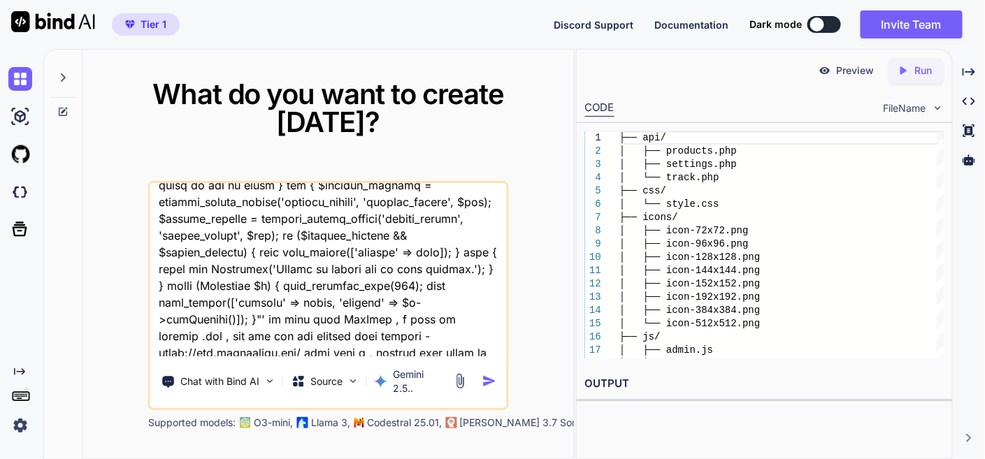
type textarea "x"
type textarea "this is my tool - 'here is htaccess code - .htaccess "# Enable the rewrite engi…"
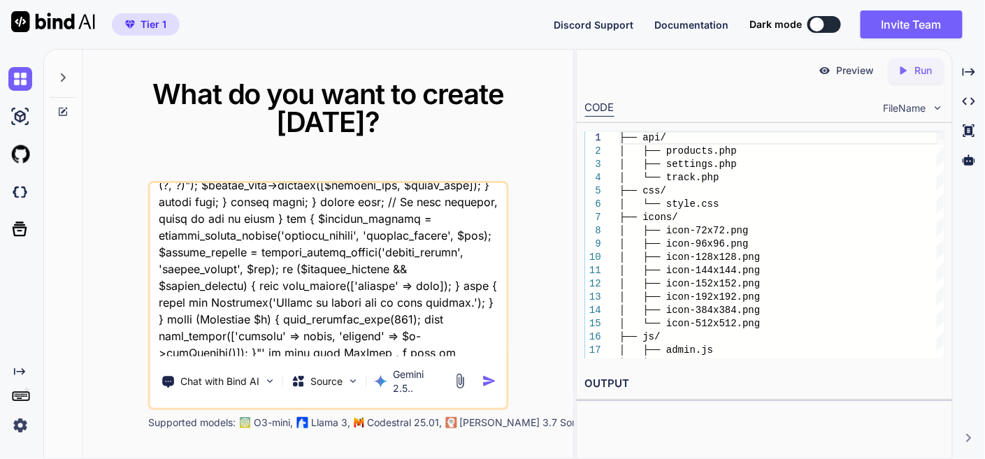
type textarea "x"
type textarea "this is my tool - 'here is htaccess code - .htaccess "# Enable the rewrite engi…"
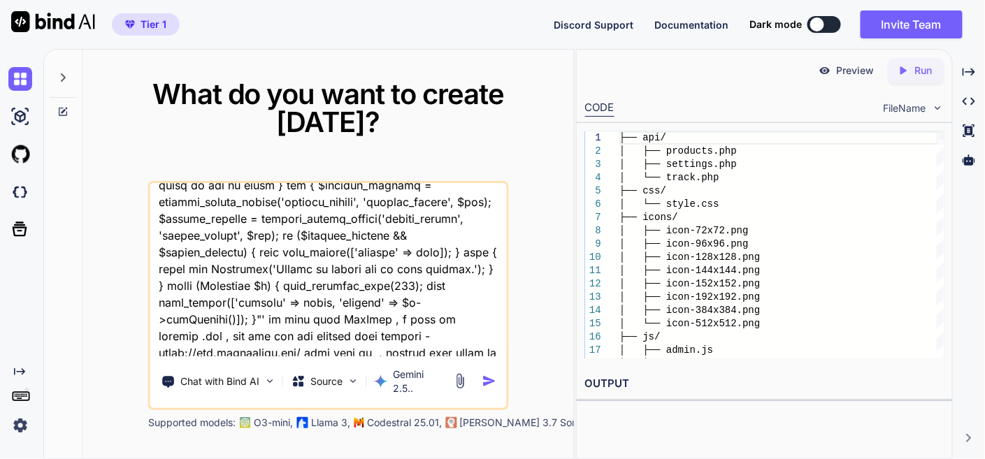
type textarea "x"
type textarea "this is my tool - 'here is htaccess code - .htaccess "# Enable the rewrite engi…"
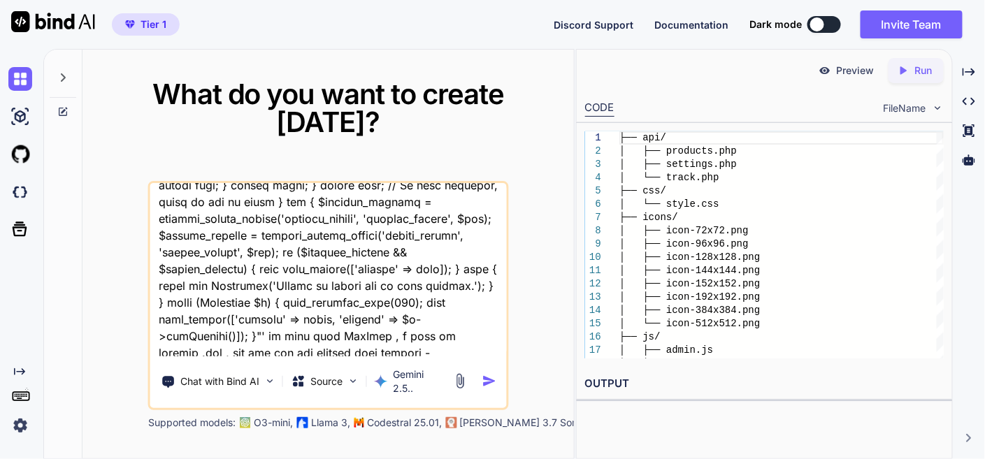
type textarea "x"
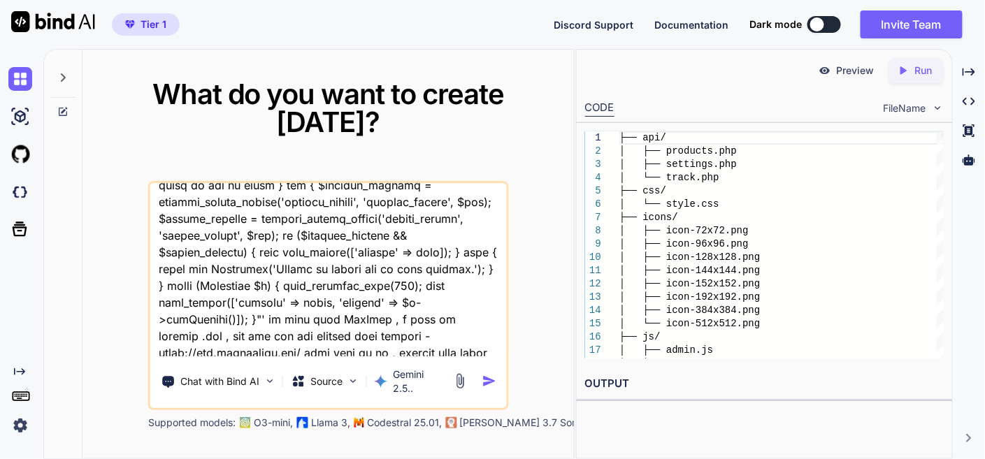
type textarea "this is my tool - 'here is htaccess code - .htaccess "# Enable the rewrite engi…"
type textarea "x"
type textarea "this is my tool - 'here is htaccess code - .htaccess "# Enable the rewrite engi…"
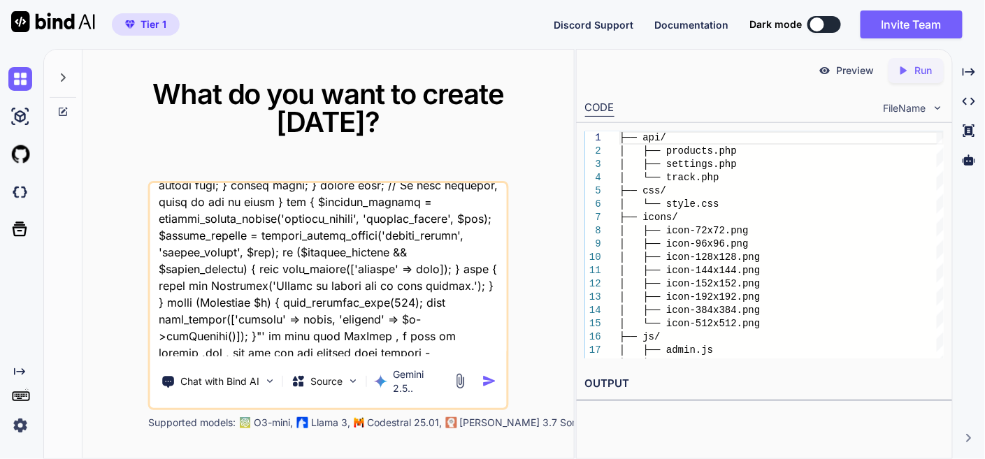
type textarea "x"
type textarea "this is my tool - 'here is htaccess code - .htaccess "# Enable the rewrite engi…"
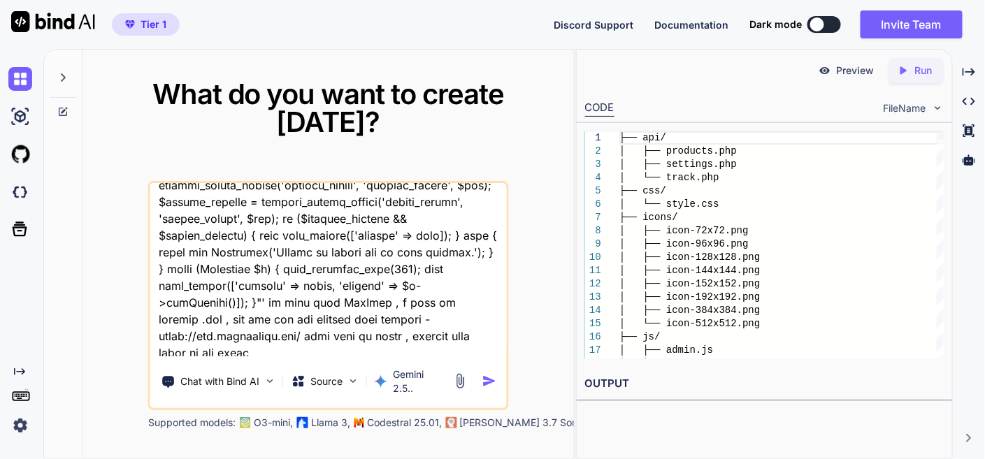
type textarea "x"
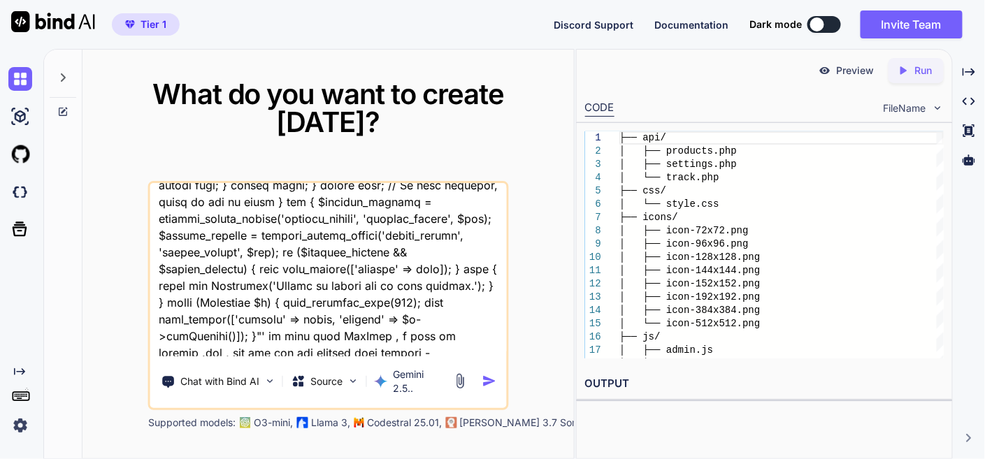
type textarea "this is my tool - 'here is htaccess code - .htaccess "# Enable the rewrite engi…"
type textarea "x"
type textarea "this is my tool - 'here is htaccess code - .htaccess "# Enable the rewrite engi…"
type textarea "x"
type textarea "this is my tool - 'here is htaccess code - .htaccess "# Enable the rewrite engi…"
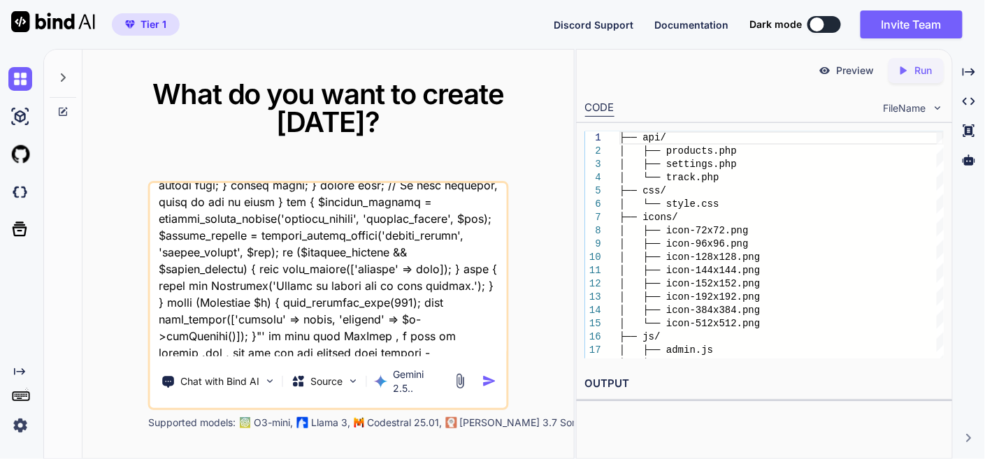
type textarea "x"
type textarea "this is my tool - 'here is htaccess code - .htaccess "# Enable the rewrite engi…"
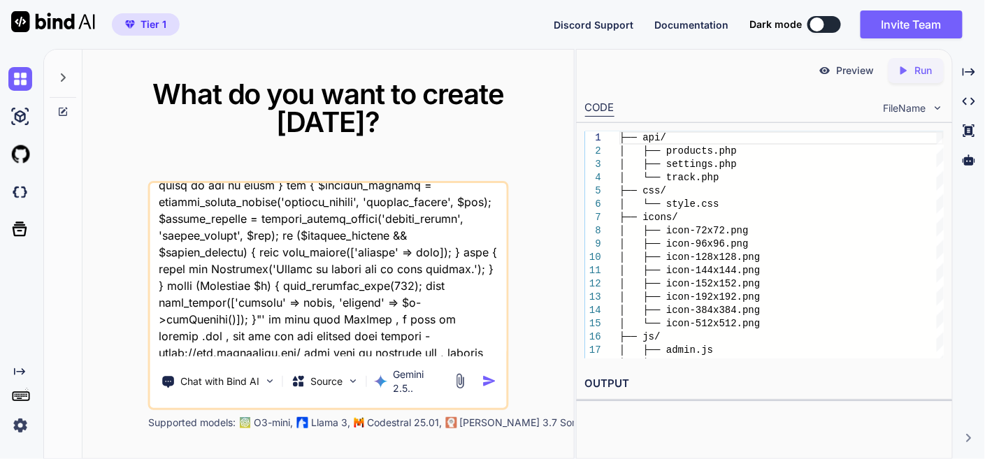
type textarea "x"
type textarea "this is my tool - 'here is htaccess code - .htaccess "# Enable the rewrite engi…"
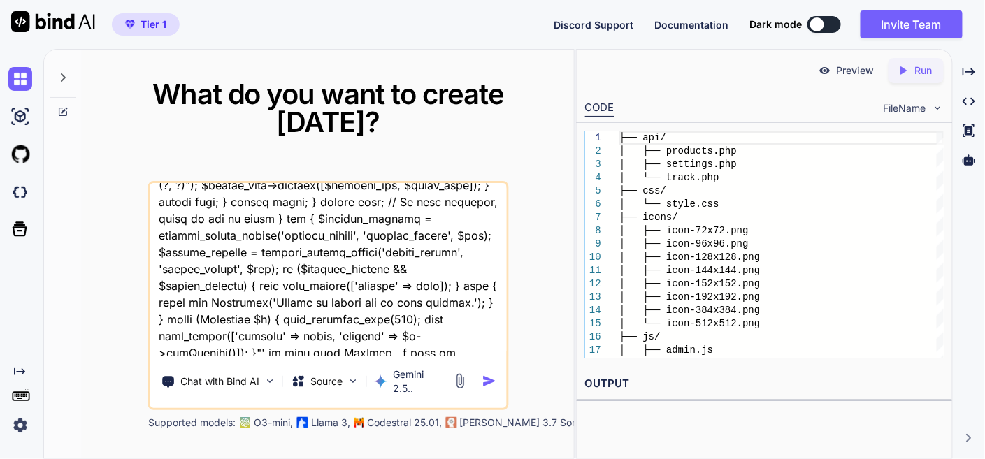
type textarea "x"
type textarea "this is my tool - 'here is htaccess code - .htaccess "# Enable the rewrite engi…"
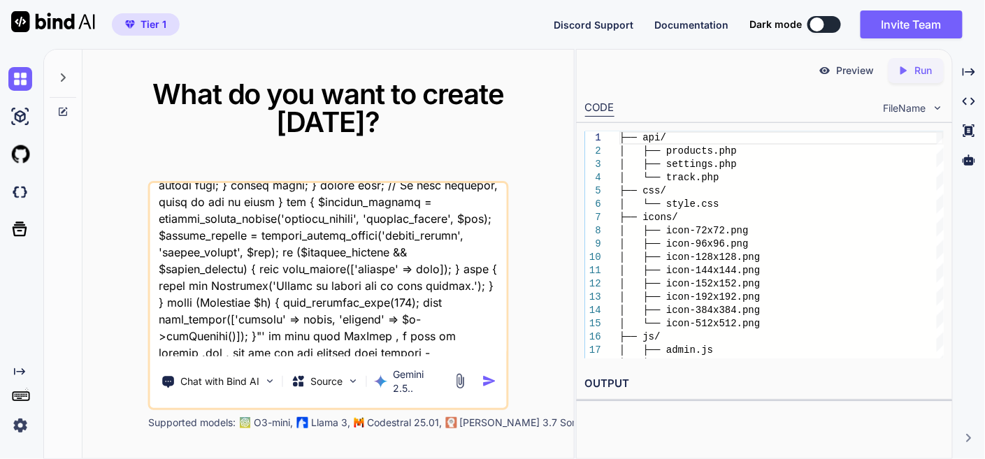
type textarea "x"
type textarea "this is my tool - 'here is htaccess code - .htaccess "# Enable the rewrite engi…"
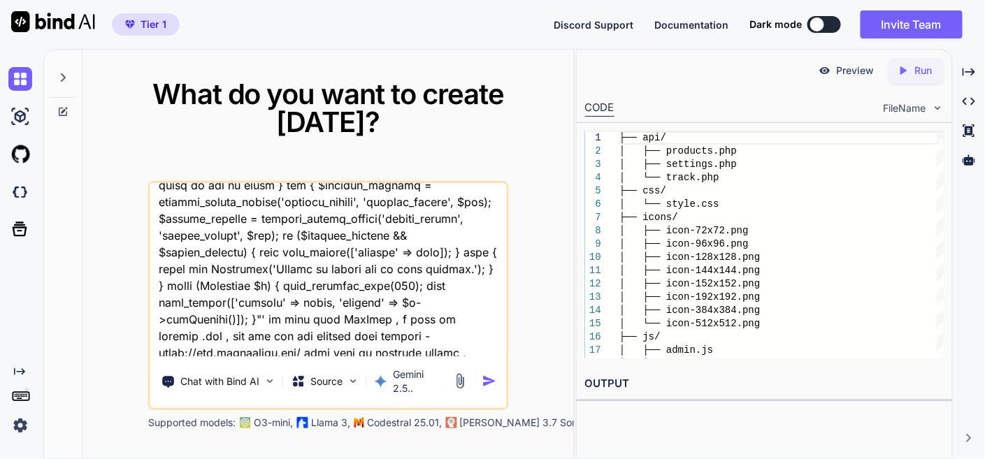
type textarea "x"
type textarea "this is my tool - 'here is htaccess code - .htaccess "# Enable the rewrite engi…"
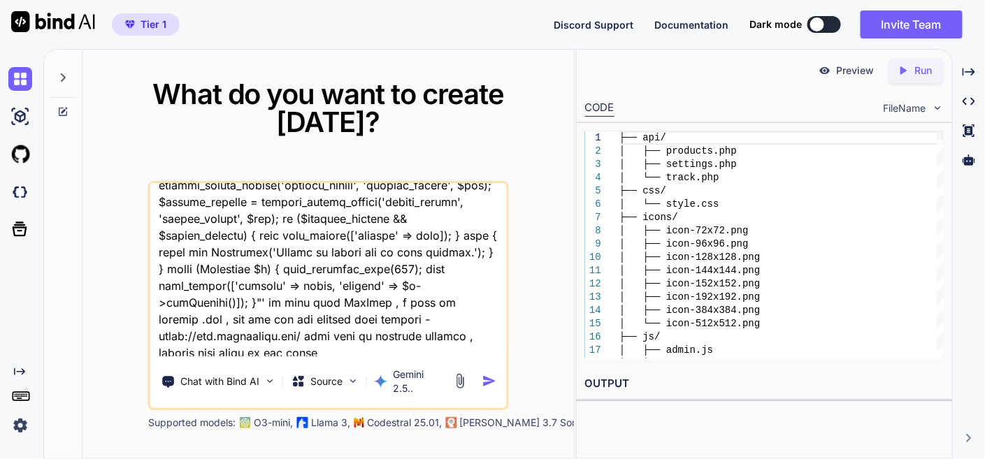
type textarea "x"
type textarea "this is my tool - 'here is htaccess code - .htaccess "# Enable the rewrite engi…"
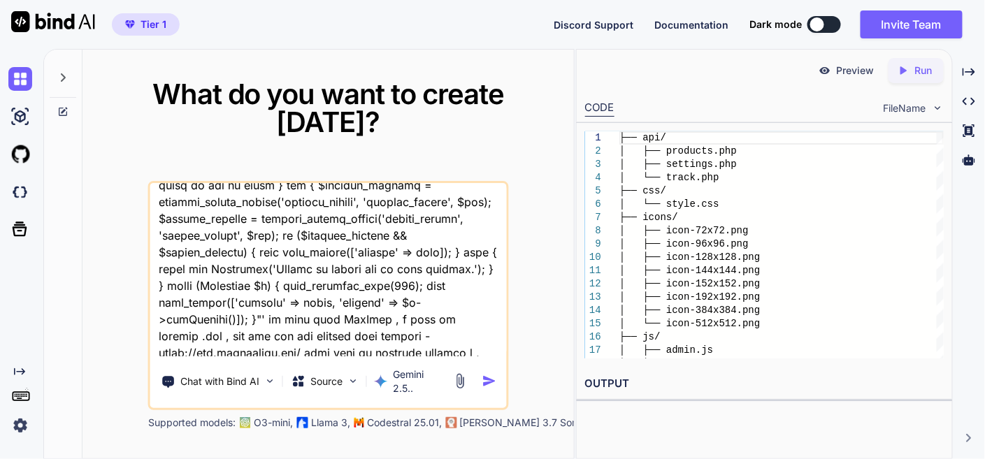
type textarea "x"
type textarea "this is my tool - 'here is htaccess code - .htaccess "# Enable the rewrite engi…"
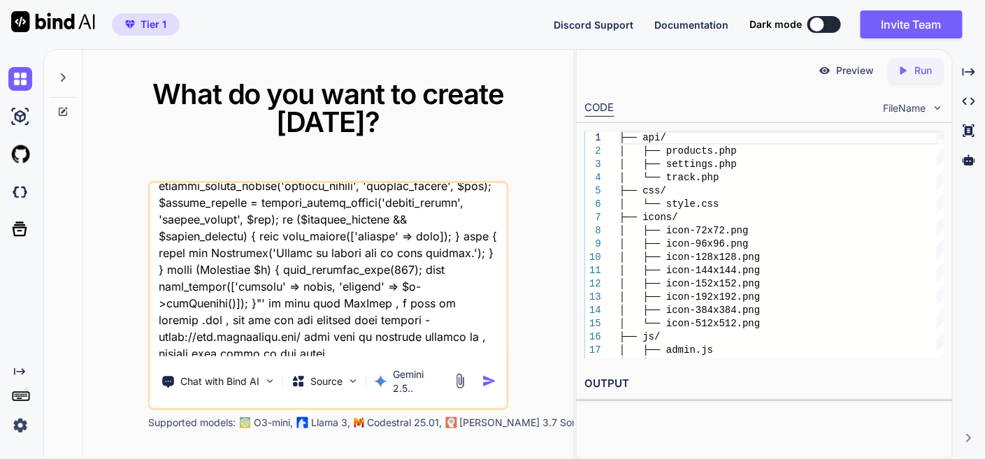
type textarea "x"
type textarea "this is my tool - 'here is htaccess code - .htaccess "# Enable the rewrite engi…"
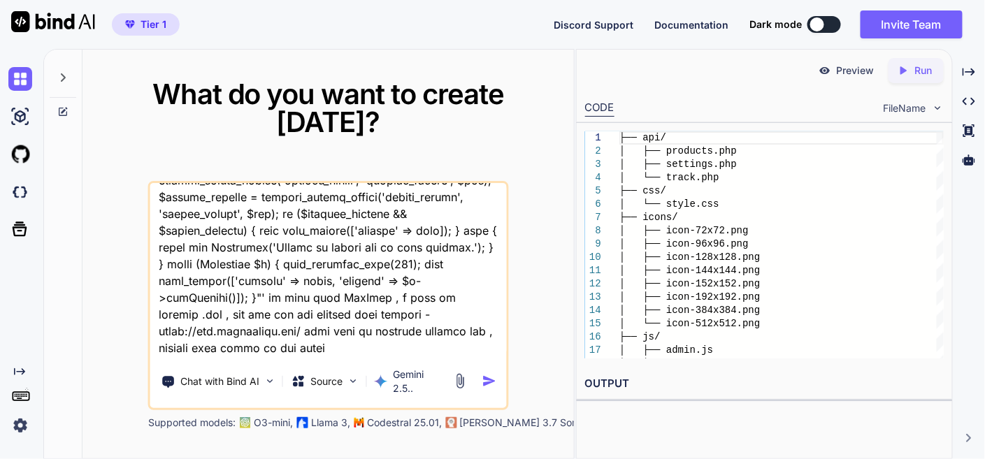
type textarea "x"
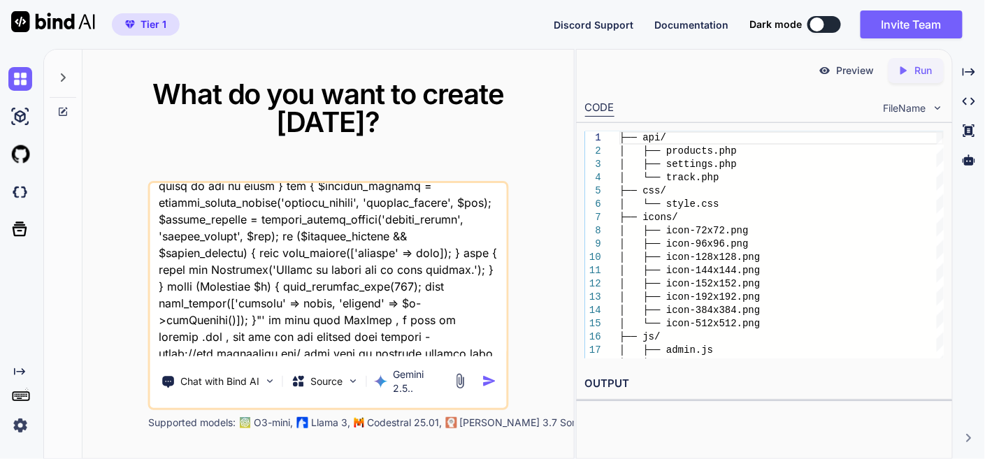
type textarea "this is my tool - 'here is htaccess code - .htaccess "# Enable the rewrite engi…"
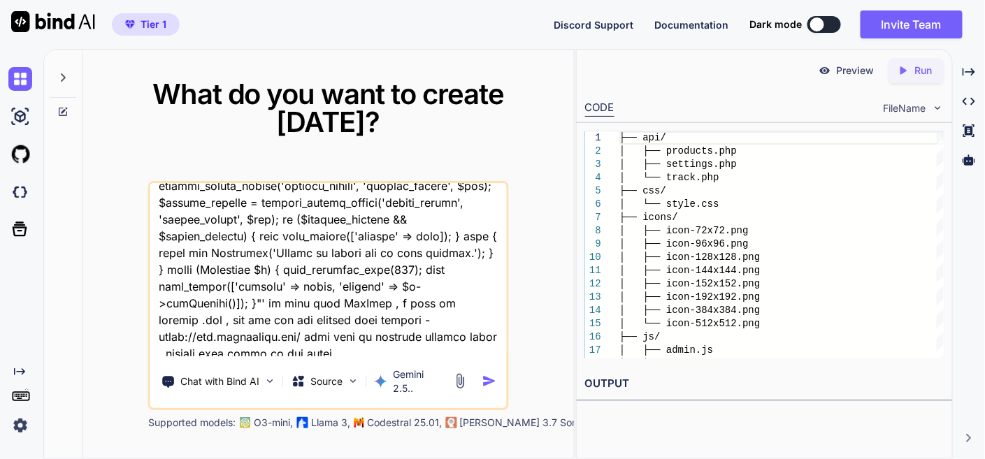
type textarea "x"
type textarea "this is my tool - 'here is htaccess code - .htaccess "# Enable the rewrite engi…"
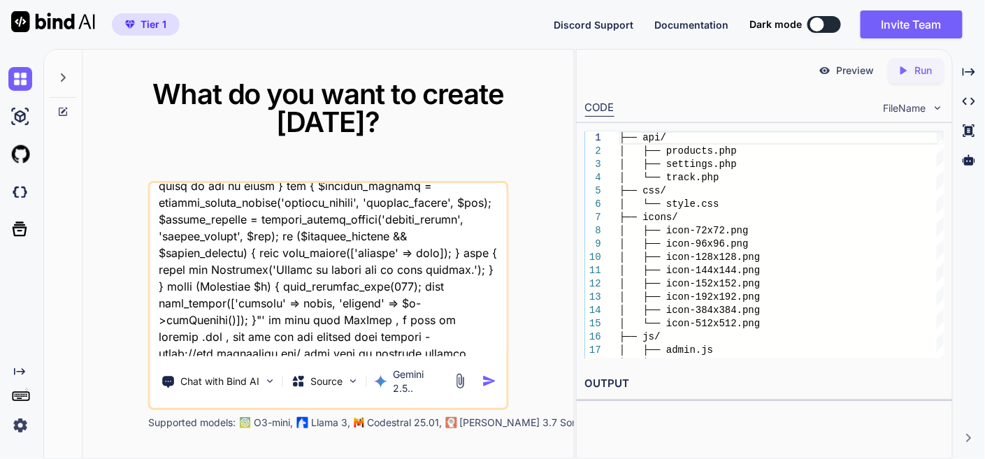
type textarea "x"
type textarea "this is my tool - 'here is htaccess code - .htaccess "# Enable the rewrite engi…"
type textarea "x"
type textarea "this is my tool - 'here is htaccess code - .htaccess "# Enable the rewrite engi…"
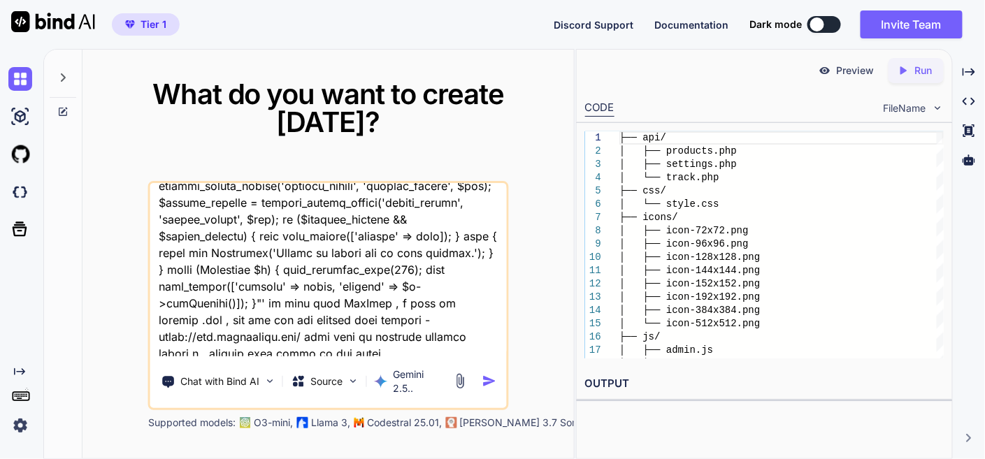
type textarea "x"
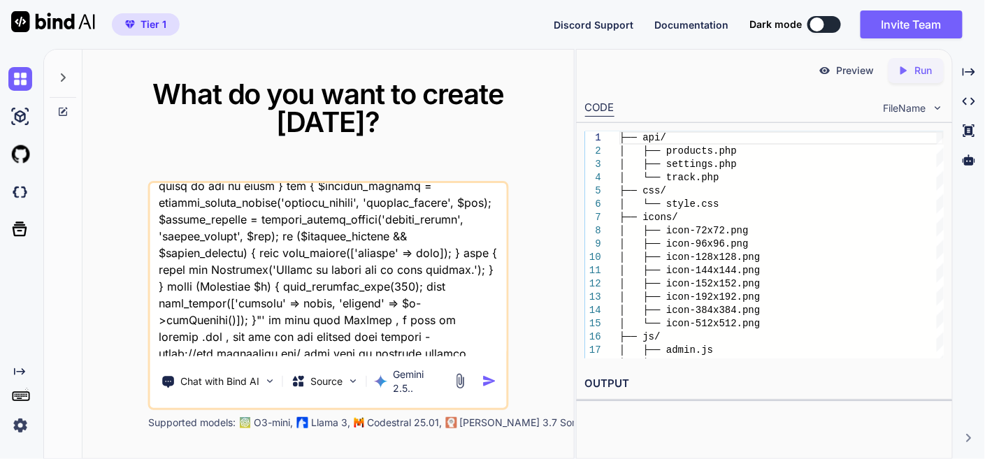
type textarea "this is my tool - 'here is htaccess code - .htaccess "# Enable the rewrite engi…"
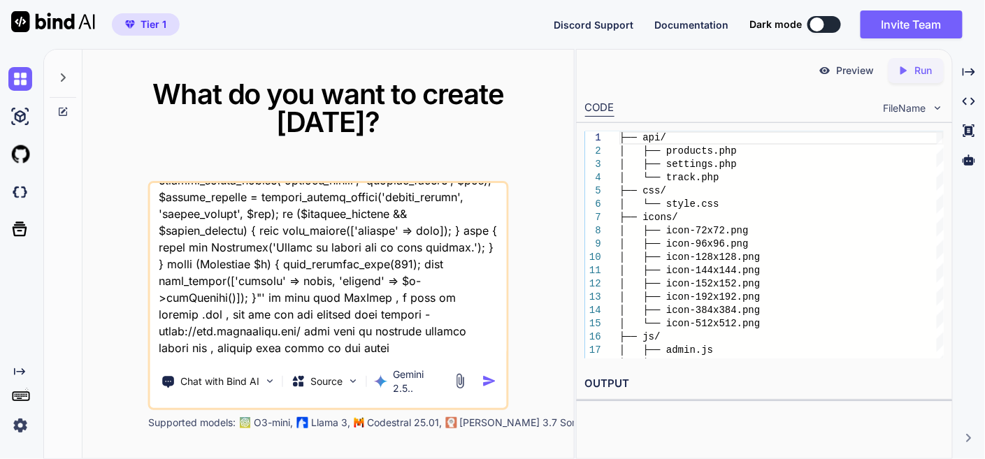
type textarea "x"
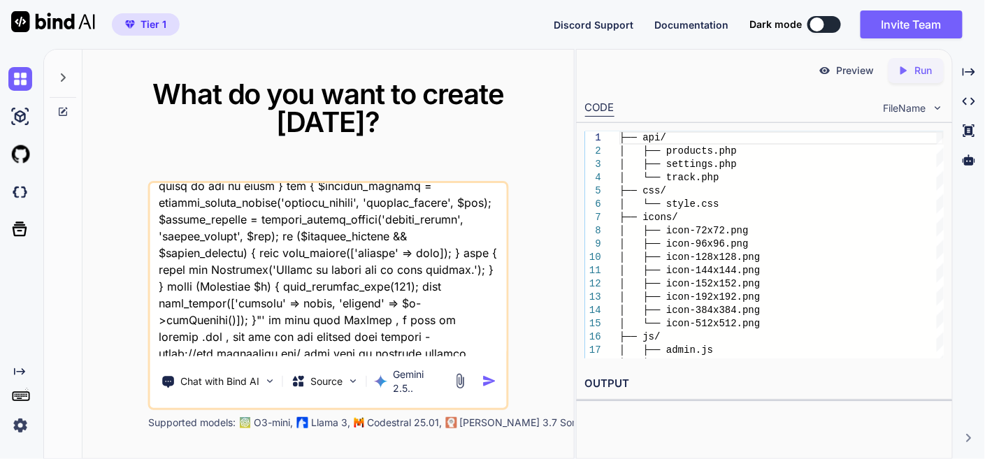
type textarea "this is my tool - 'here is htaccess code - .htaccess "# Enable the rewrite engi…"
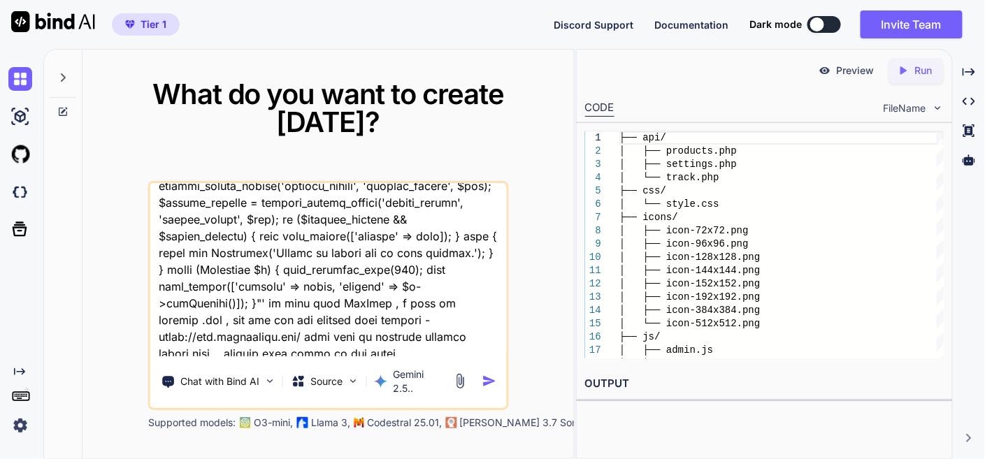
type textarea "x"
type textarea "this is my tool - 'here is htaccess code - .htaccess "# Enable the rewrite engi…"
click at [484, 374] on img "button" at bounding box center [489, 381] width 15 height 15
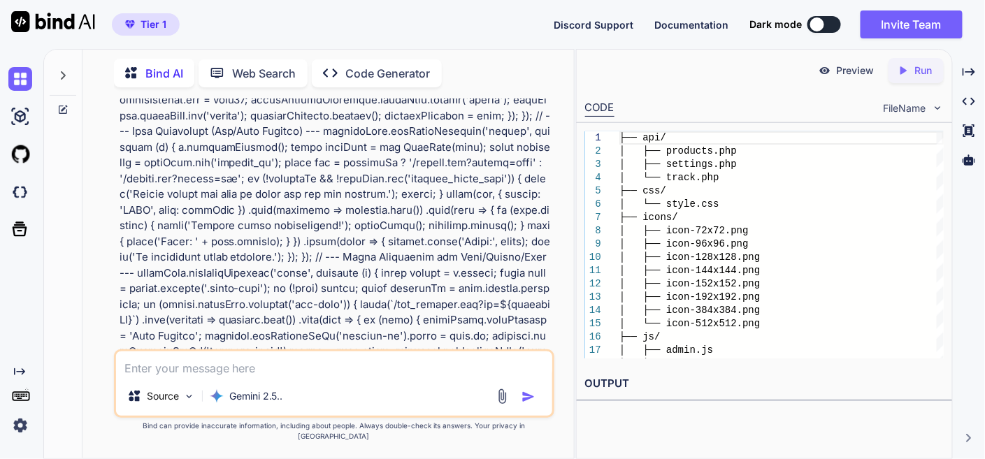
scroll to position [6522, 0]
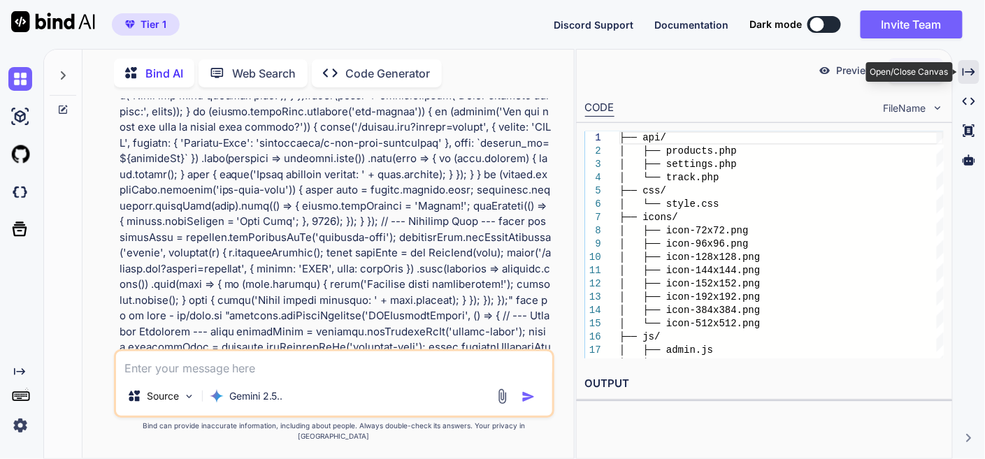
click at [973, 67] on icon "Created with Pixso." at bounding box center [968, 72] width 13 height 13
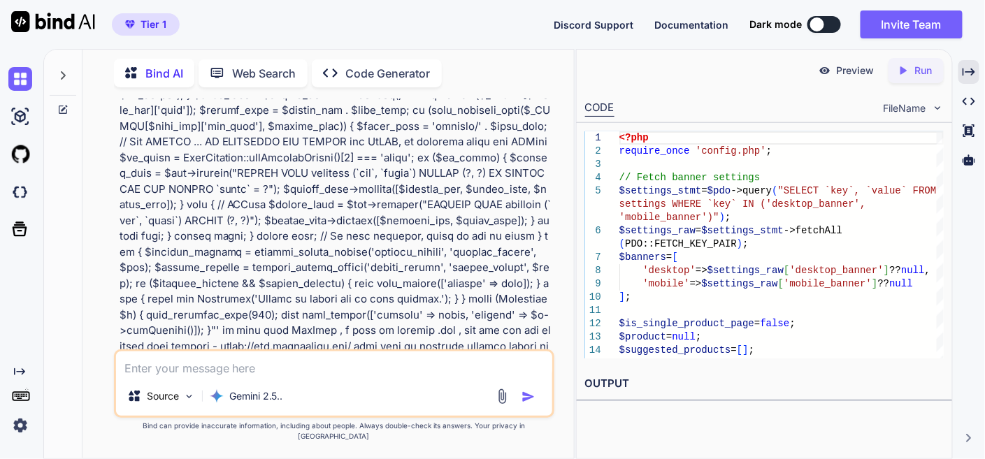
scroll to position [12006, 0]
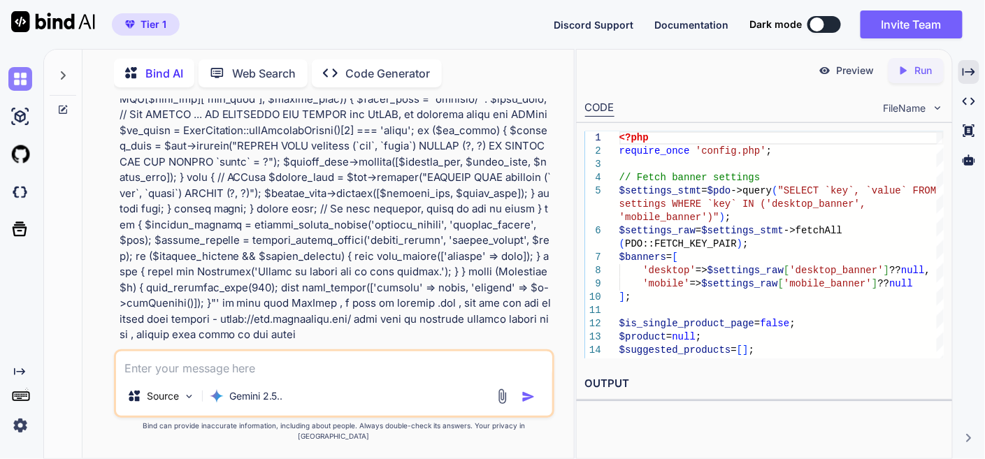
click at [20, 74] on img at bounding box center [20, 79] width 24 height 24
click at [11, 78] on img at bounding box center [20, 79] width 24 height 24
click at [12, 78] on img at bounding box center [20, 79] width 24 height 24
click at [19, 76] on img at bounding box center [20, 79] width 24 height 24
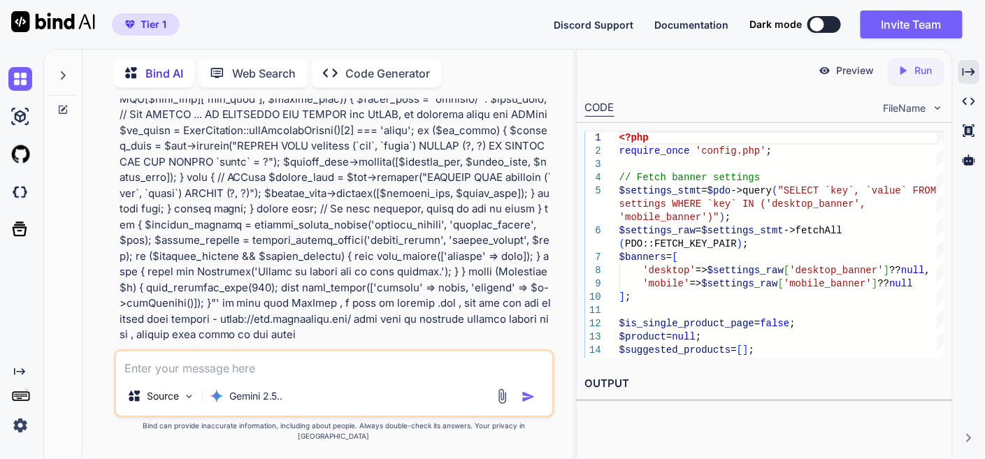
click at [655, 71] on div "Preview Created with Pixso. Run" at bounding box center [763, 71] width 375 height 42
click at [61, 74] on icon at bounding box center [62, 75] width 11 height 11
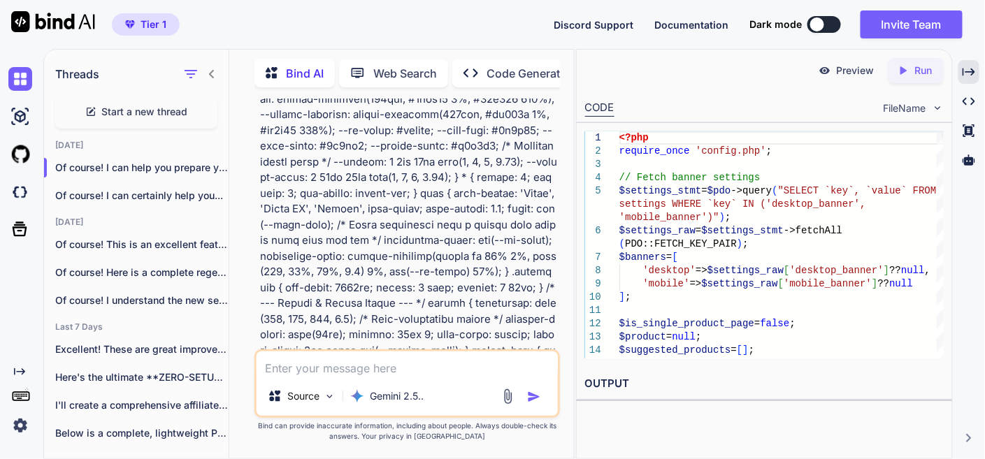
click at [154, 105] on span "Start a new thread" at bounding box center [145, 112] width 86 height 14
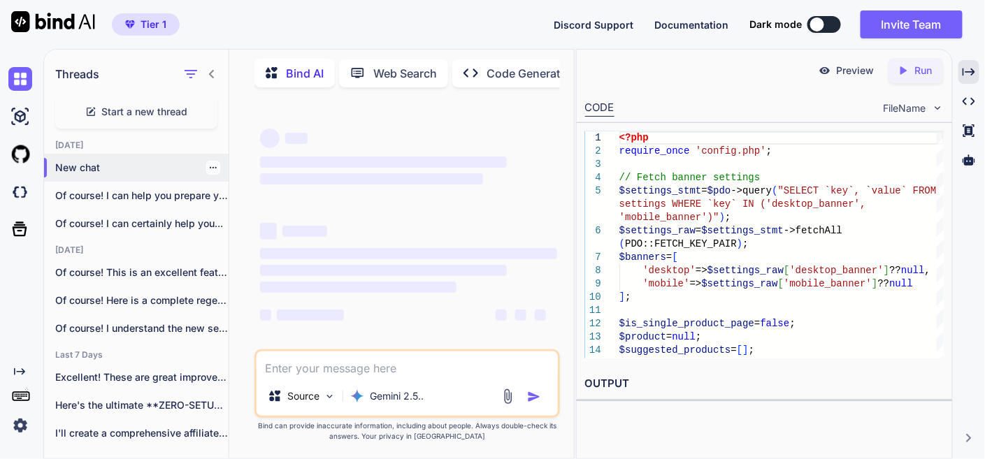
scroll to position [0, 0]
click at [208, 72] on icon at bounding box center [211, 73] width 11 height 11
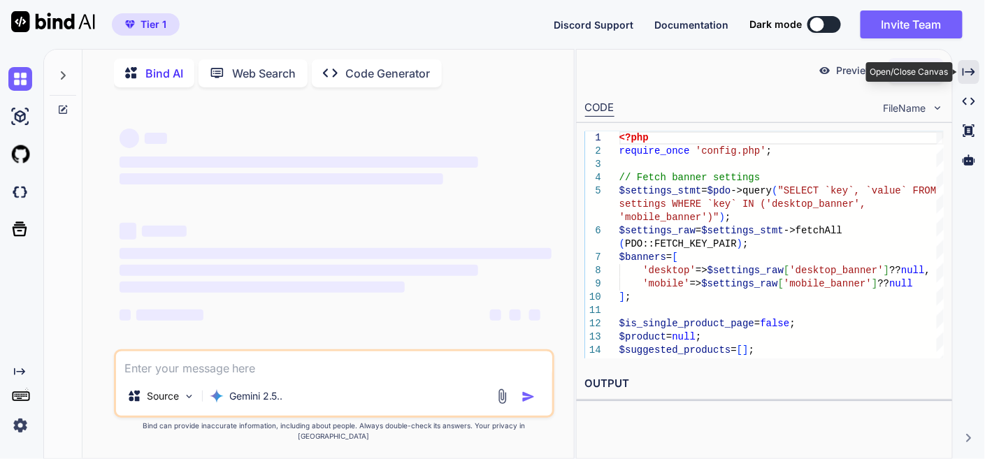
click at [970, 72] on icon "Created with Pixso." at bounding box center [968, 72] width 13 height 13
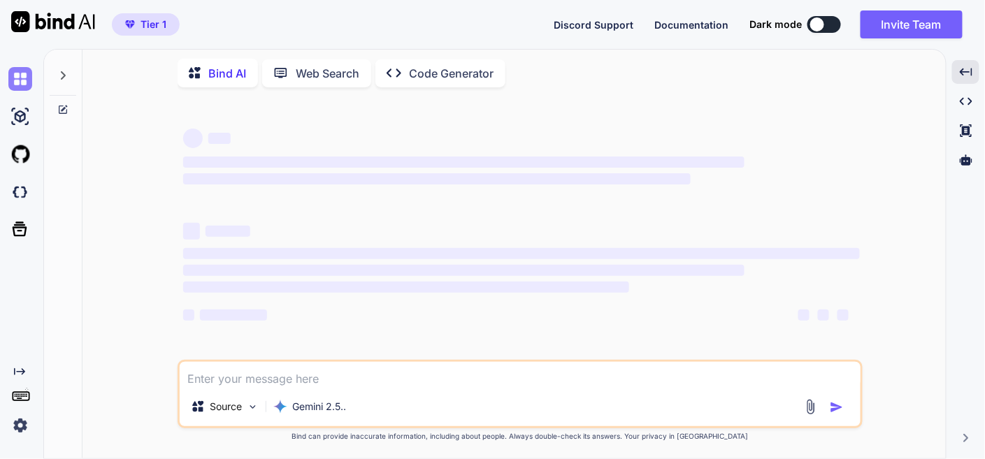
click at [14, 76] on img at bounding box center [20, 79] width 24 height 24
click at [15, 76] on img at bounding box center [20, 79] width 24 height 24
click at [66, 187] on div at bounding box center [63, 253] width 38 height 411
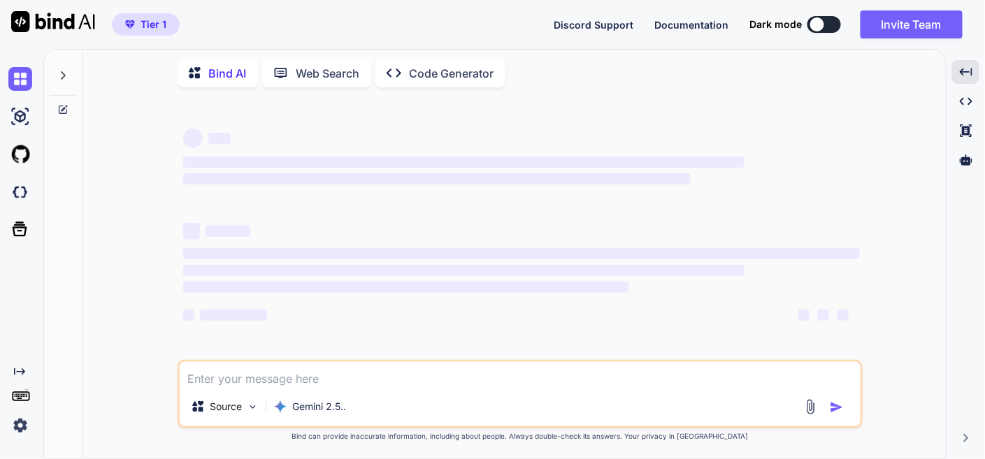
type textarea "x"
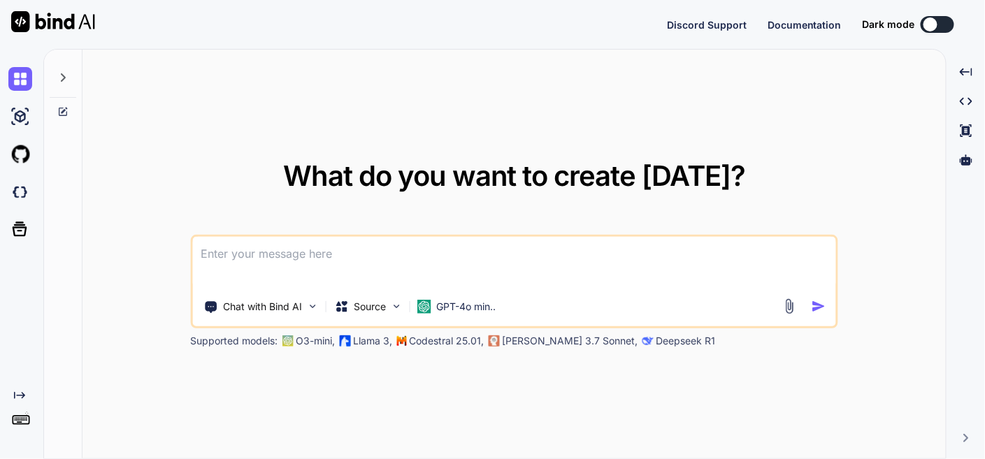
click at [351, 269] on textarea at bounding box center [513, 263] width 643 height 52
type textarea "x"
type textarea "this is my tool - 'here is htaccess code - .htaccess "# Enable the rewrite engi…"
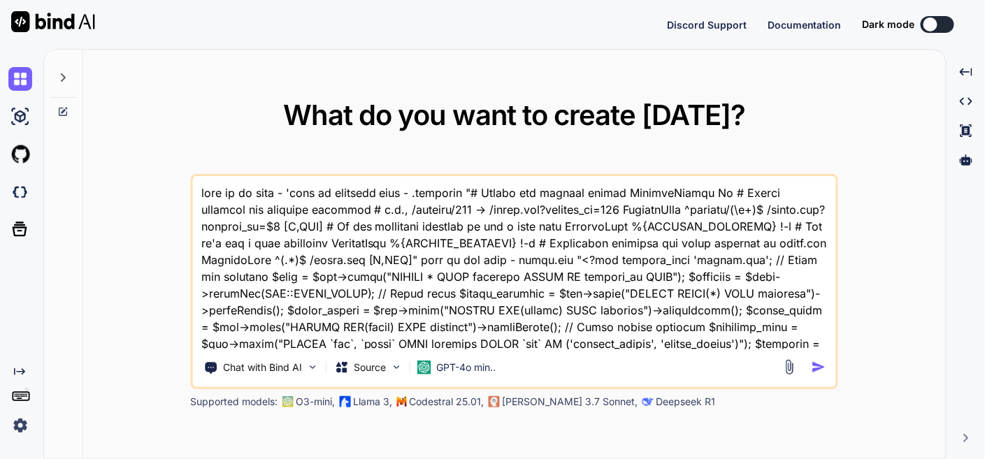
scroll to position [9994, 0]
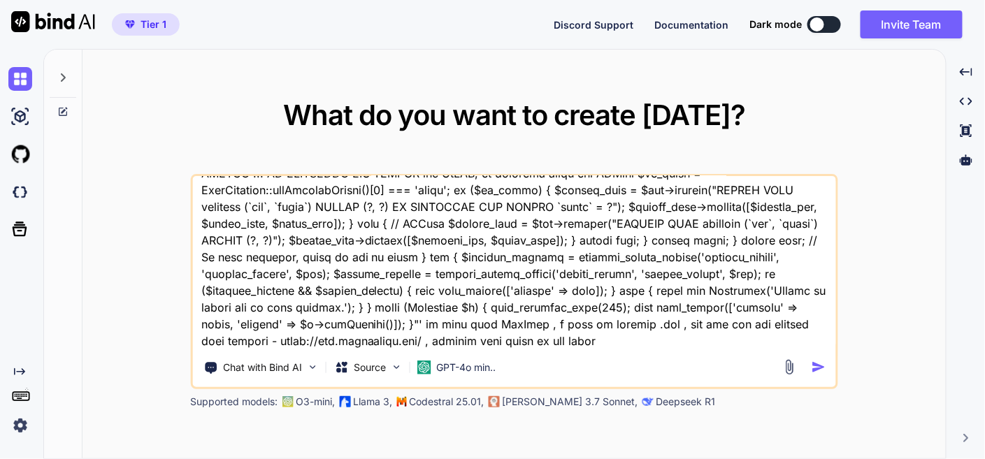
type textarea "x"
type textarea "this is my tool - 'here is htaccess code - .htaccess "# Enable the rewrite engi…"
click at [457, 365] on p "GPT-4o min.." at bounding box center [465, 368] width 59 height 14
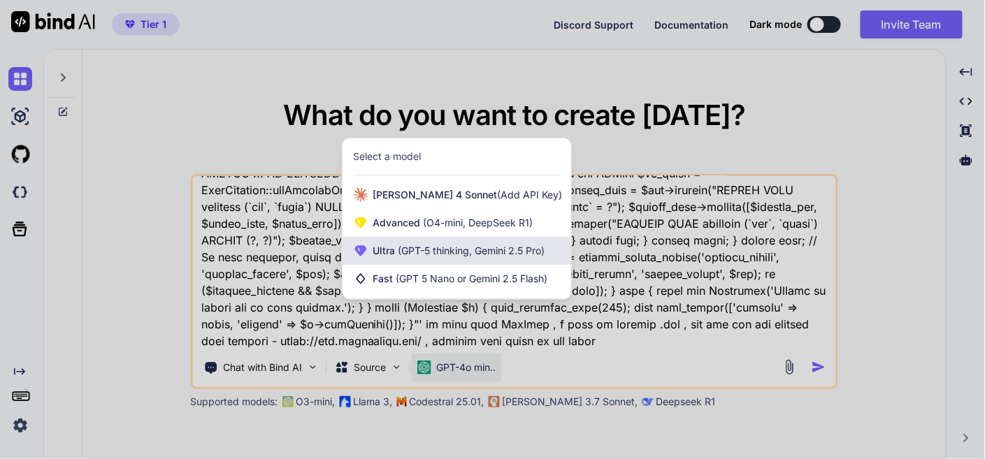
click at [453, 245] on span "(GPT-5 thinking, Gemini 2.5 Pro)" at bounding box center [471, 251] width 150 height 12
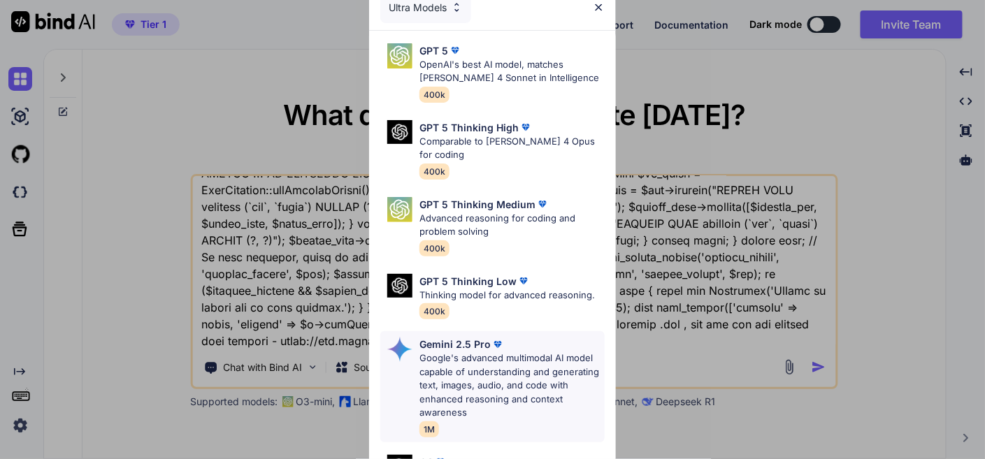
click at [456, 382] on p "Google's advanced multimodal AI model capable of understanding and generating t…" at bounding box center [511, 385] width 184 height 68
type textarea "x"
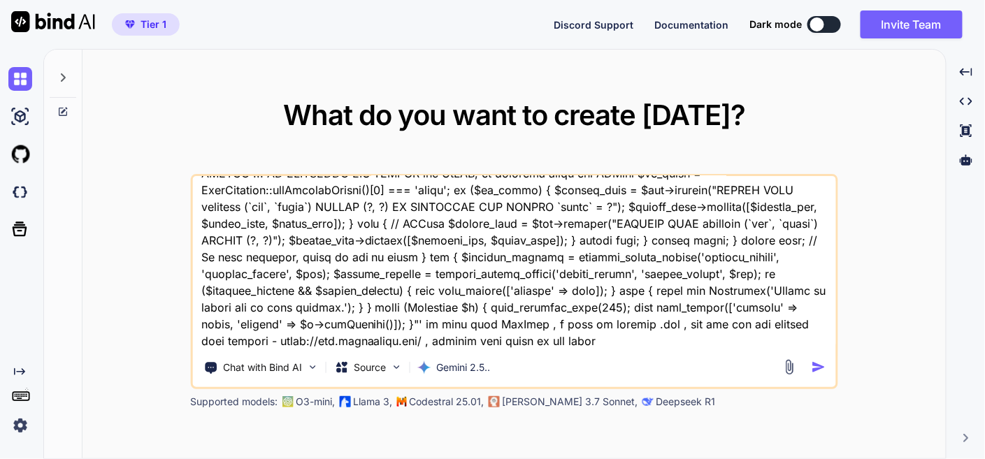
drag, startPoint x: 359, startPoint y: 338, endPoint x: 384, endPoint y: 338, distance: 25.2
click at [360, 338] on textarea at bounding box center [513, 262] width 643 height 173
type textarea "this is my tool - 'here is htaccess code - .htaccess "# Enable the rewrite engi…"
type textarea "x"
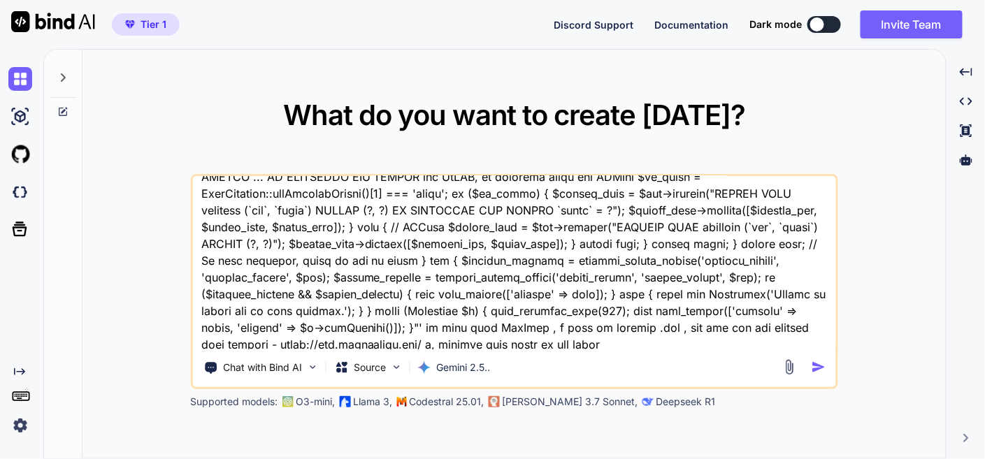
type textarea "this is my tool - 'here is htaccess code - .htaccess "# Enable the rewrite engi…"
type textarea "x"
type textarea "this is my tool - 'here is htaccess code - .htaccess "# Enable the rewrite engi…"
type textarea "x"
type textarea "this is my tool - 'here is htaccess code - .htaccess "# Enable the rewrite engi…"
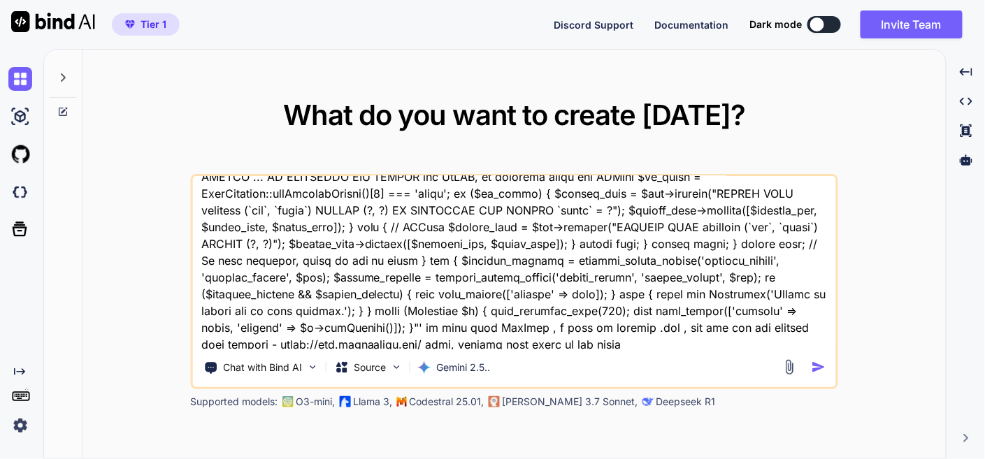
type textarea "x"
type textarea "this is my tool - 'here is htaccess code - .htaccess "# Enable the rewrite engi…"
type textarea "x"
type textarea "this is my tool - 'here is htaccess code - .htaccess "# Enable the rewrite engi…"
type textarea "x"
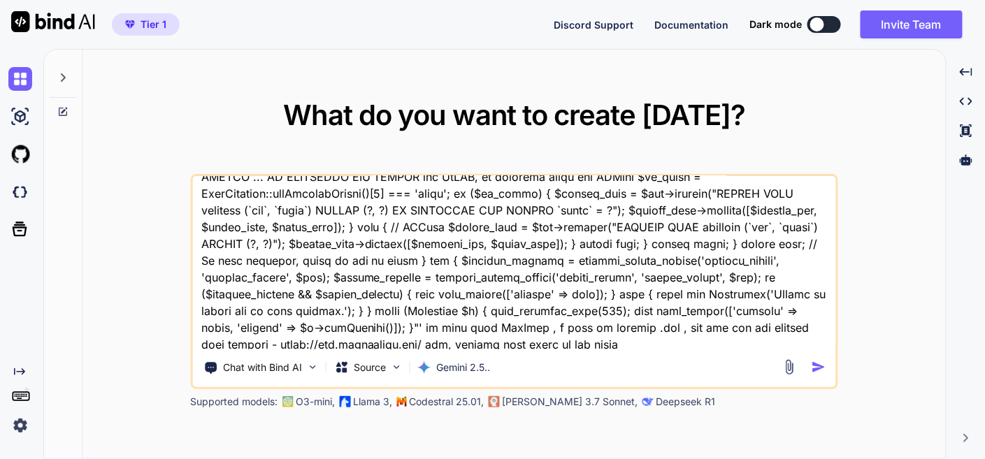
type textarea "this is my tool - 'here is htaccess code - .htaccess "# Enable the rewrite engi…"
type textarea "x"
type textarea "this is my tool - 'here is htaccess code - .htaccess "# Enable the rewrite engi…"
type textarea "x"
type textarea "this is my tool - 'here is htaccess code - .htaccess "# Enable the rewrite engi…"
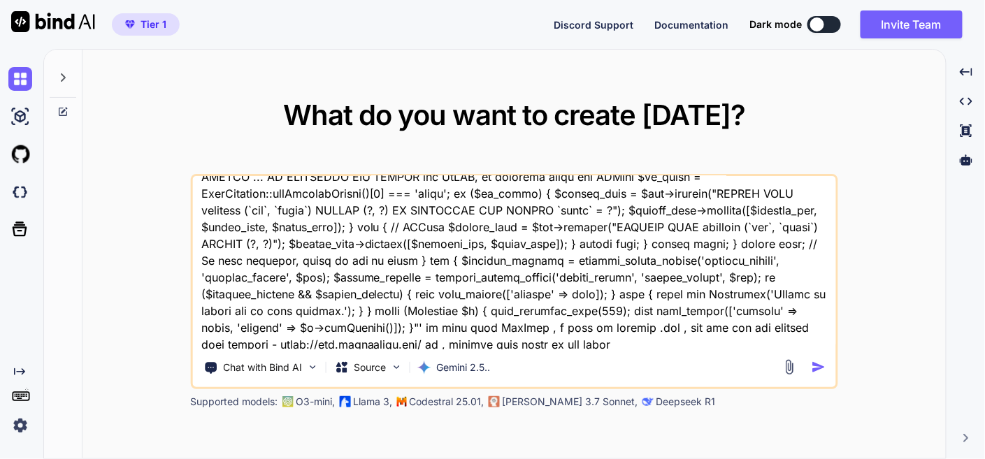
type textarea "x"
type textarea "this is my tool - 'here is htaccess code - .htaccess "# Enable the rewrite engi…"
type textarea "x"
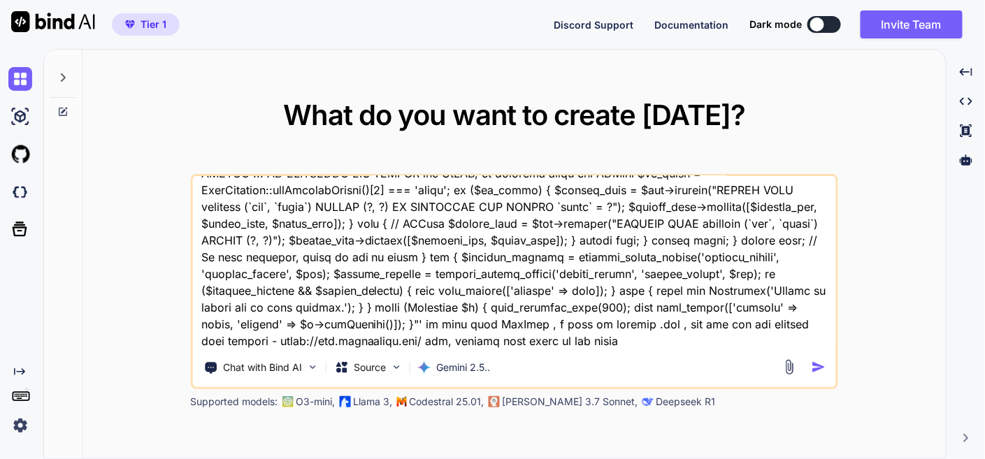
type textarea "this is my tool - 'here is htaccess code - .htaccess "# Enable the rewrite engi…"
type textarea "x"
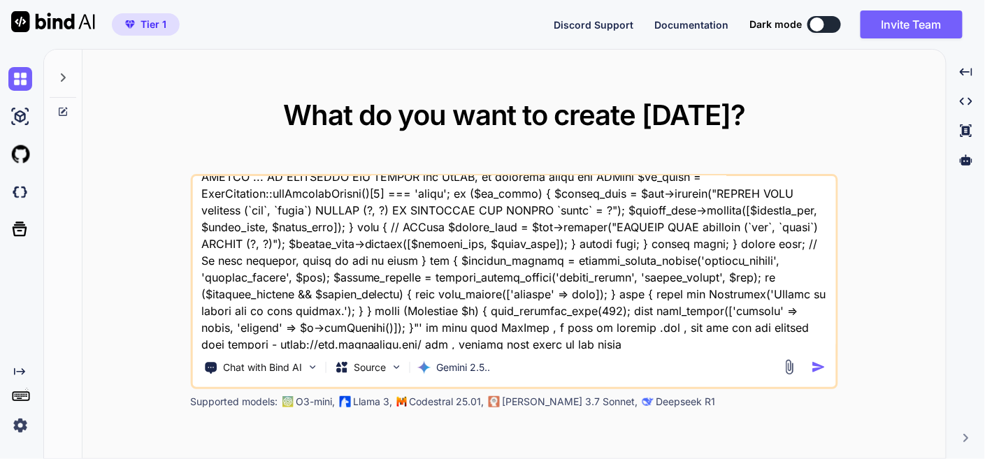
type textarea "this is my tool - 'here is htaccess code - .htaccess "# Enable the rewrite engi…"
type textarea "x"
type textarea "this is my tool - 'here is htaccess code - .htaccess "# Enable the rewrite engi…"
type textarea "x"
type textarea "this is my tool - 'here is htaccess code - .htaccess "# Enable the rewrite engi…"
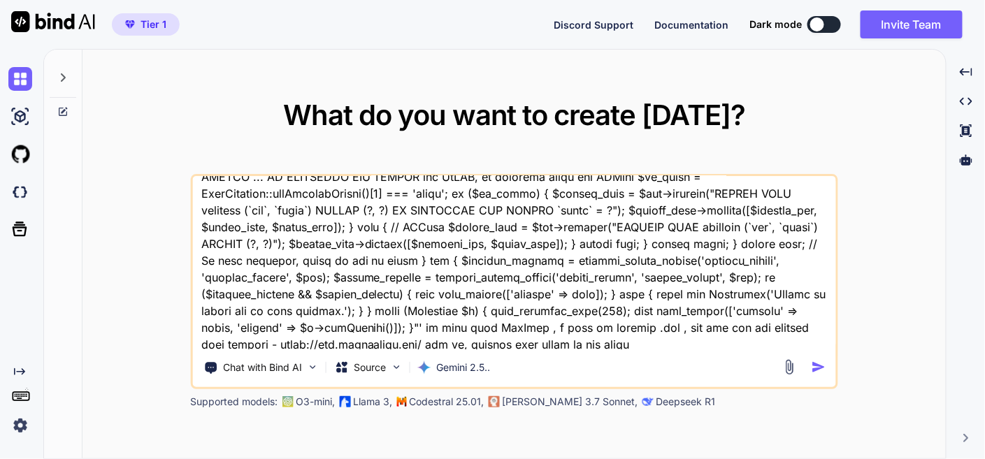
type textarea "x"
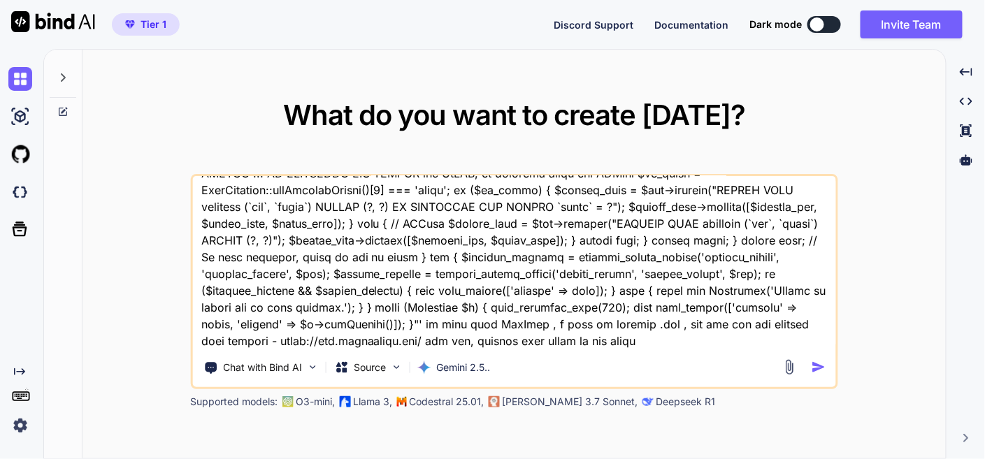
type textarea "this is my tool - 'here is htaccess code - .htaccess "# Enable the rewrite engi…"
type textarea "x"
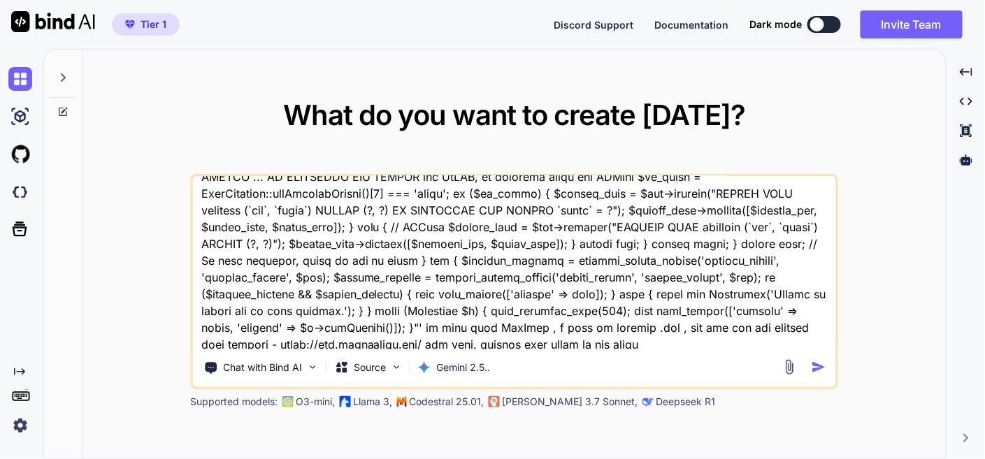
type textarea "this is my tool - 'here is htaccess code - .htaccess "# Enable the rewrite engi…"
type textarea "x"
type textarea "this is my tool - 'here is htaccess code - .htaccess "# Enable the rewrite engi…"
type textarea "x"
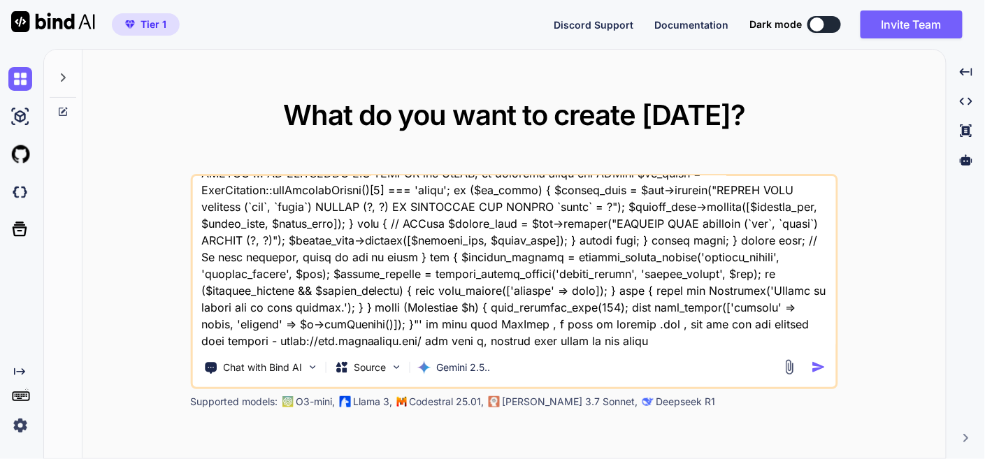
type textarea "this is my tool - 'here is htaccess code - .htaccess "# Enable the rewrite engi…"
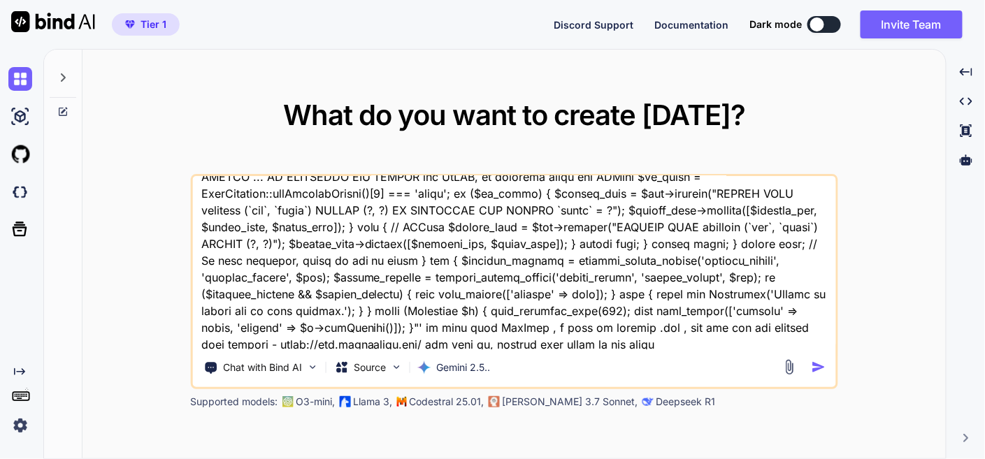
type textarea "x"
type textarea "this is my tool - 'here is htaccess code - .htaccess "# Enable the rewrite engi…"
type textarea "x"
type textarea "this is my tool - 'here is htaccess code - .htaccess "# Enable the rewrite engi…"
type textarea "x"
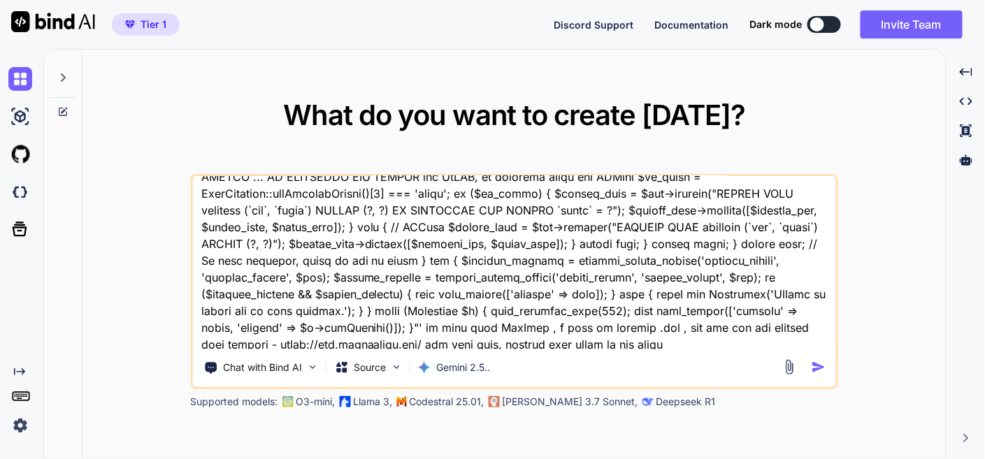
type textarea "this is my tool - 'here is htaccess code - .htaccess "# Enable the rewrite engi…"
type textarea "x"
type textarea "this is my tool - 'here is htaccess code - .htaccess "# Enable the rewrite engi…"
type textarea "x"
type textarea "this is my tool - 'here is htaccess code - .htaccess "# Enable the rewrite engi…"
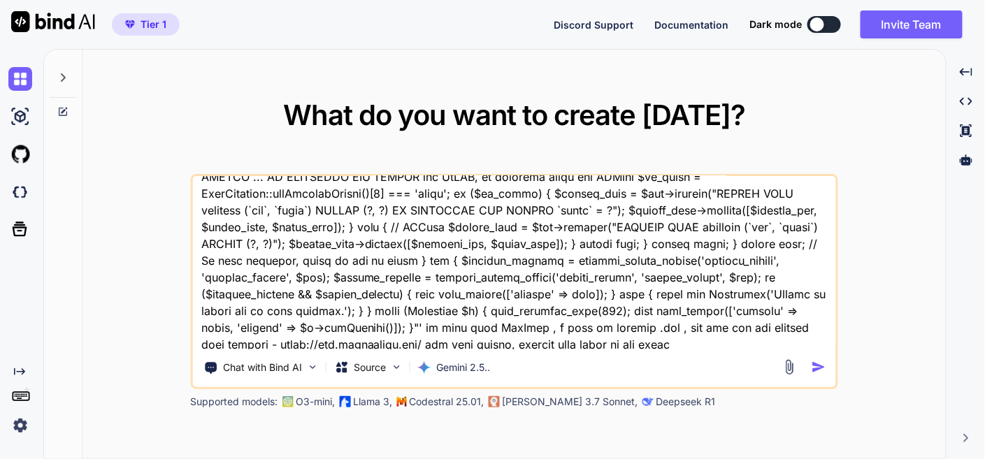
type textarea "x"
type textarea "this is my tool - 'here is htaccess code - .htaccess "# Enable the rewrite engi…"
type textarea "x"
type textarea "this is my tool - 'here is htaccess code - .htaccess "# Enable the rewrite engi…"
type textarea "x"
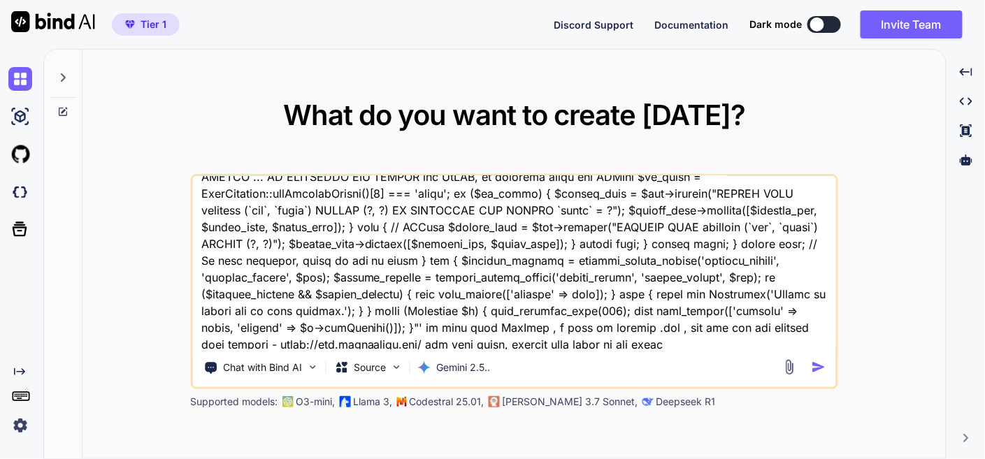
type textarea "this is my tool - 'here is htaccess code - .htaccess "# Enable the rewrite engi…"
type textarea "x"
type textarea "this is my tool - 'here is htaccess code - .htaccess "# Enable the rewrite engi…"
type textarea "x"
type textarea "this is my tool - 'here is htaccess code - .htaccess "# Enable the rewrite engi…"
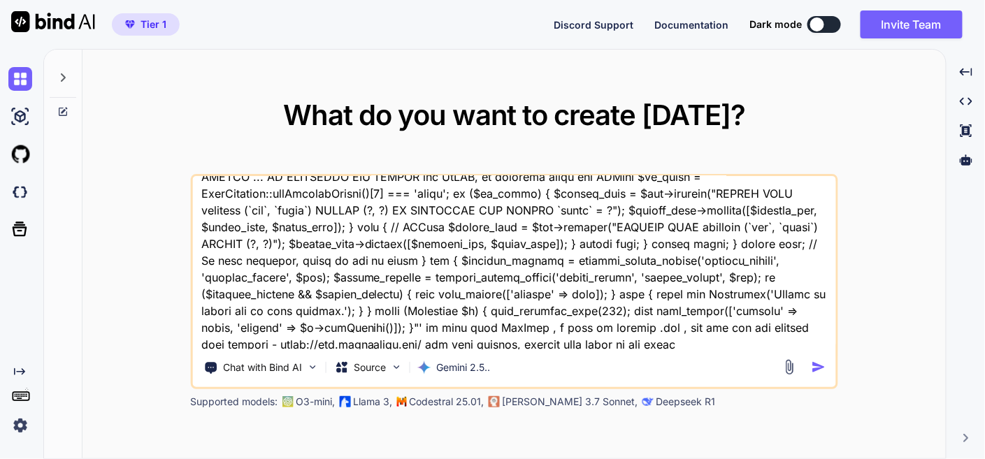
type textarea "x"
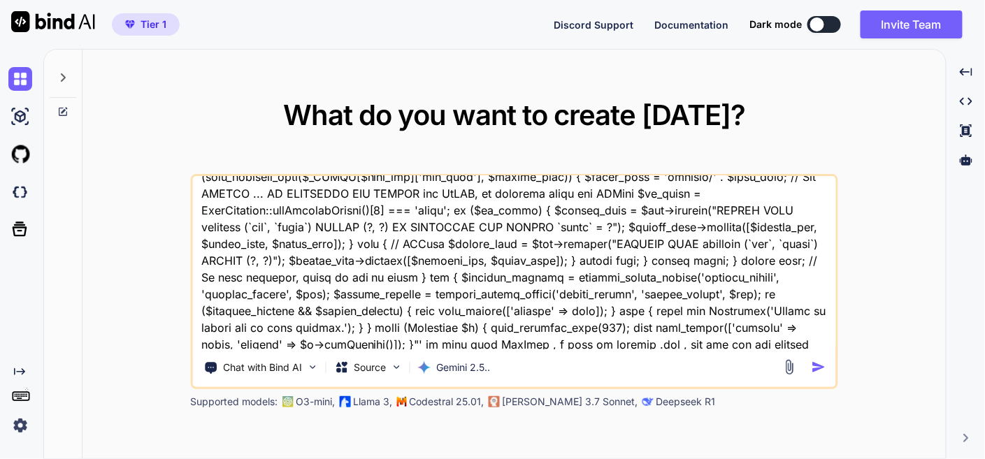
type textarea "this is my tool - 'here is htaccess code - .htaccess "# Enable the rewrite engi…"
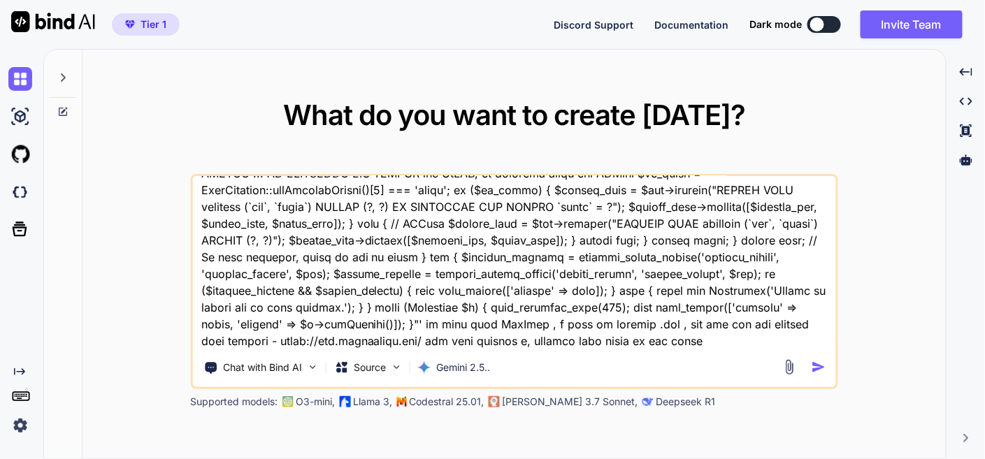
type textarea "x"
type textarea "this is my tool - 'here is htaccess code - .htaccess "# Enable the rewrite engi…"
type textarea "x"
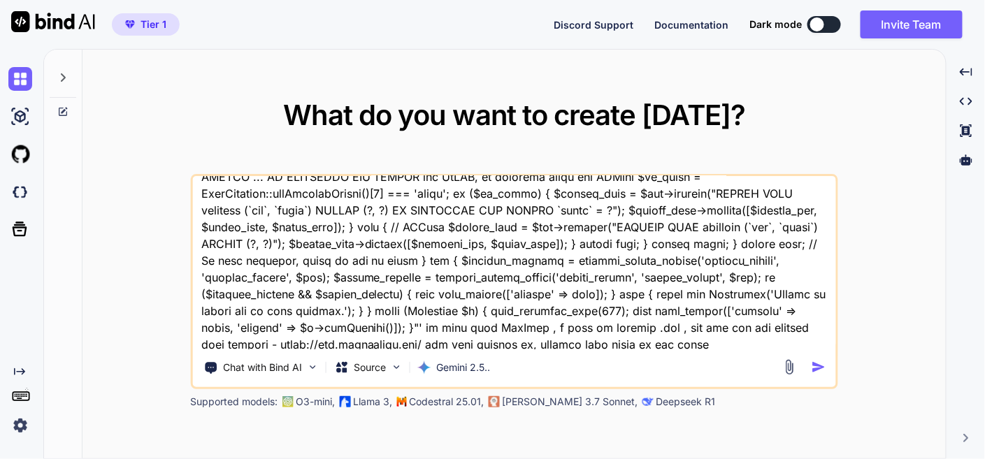
type textarea "this is my tool - 'here is htaccess code - .htaccess "# Enable the rewrite engi…"
type textarea "x"
type textarea "this is my tool - 'here is htaccess code - .htaccess "# Enable the rewrite engi…"
type textarea "x"
type textarea "this is my tool - 'here is htaccess code - .htaccess "# Enable the rewrite engi…"
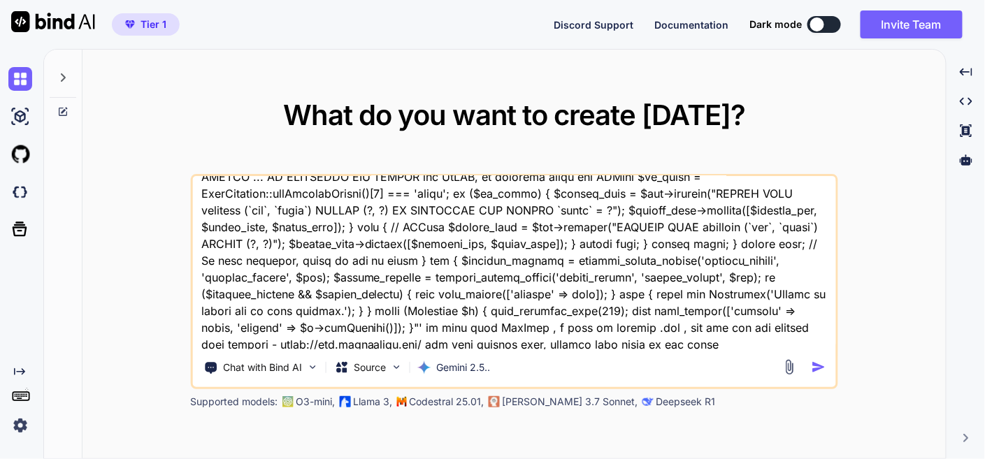
type textarea "x"
type textarea "this is my tool - 'here is htaccess code - .htaccess "# Enable the rewrite engi…"
type textarea "x"
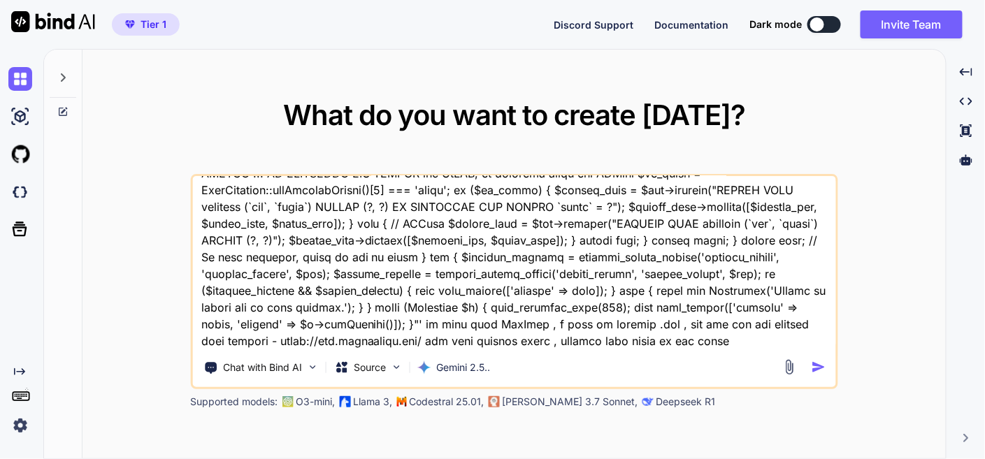
type textarea "this is my tool - 'here is htaccess code - .htaccess "# Enable the rewrite engi…"
type textarea "x"
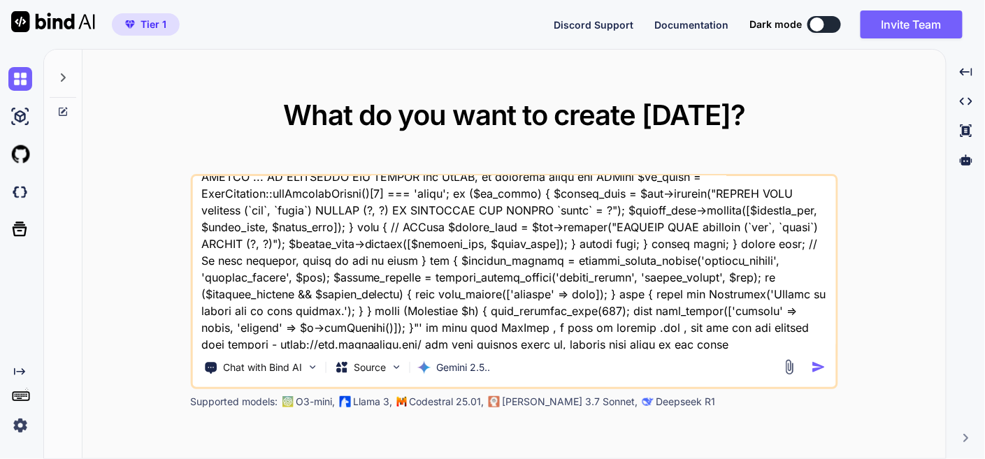
type textarea "this is my tool - 'here is htaccess code - .htaccess "# Enable the rewrite engi…"
type textarea "x"
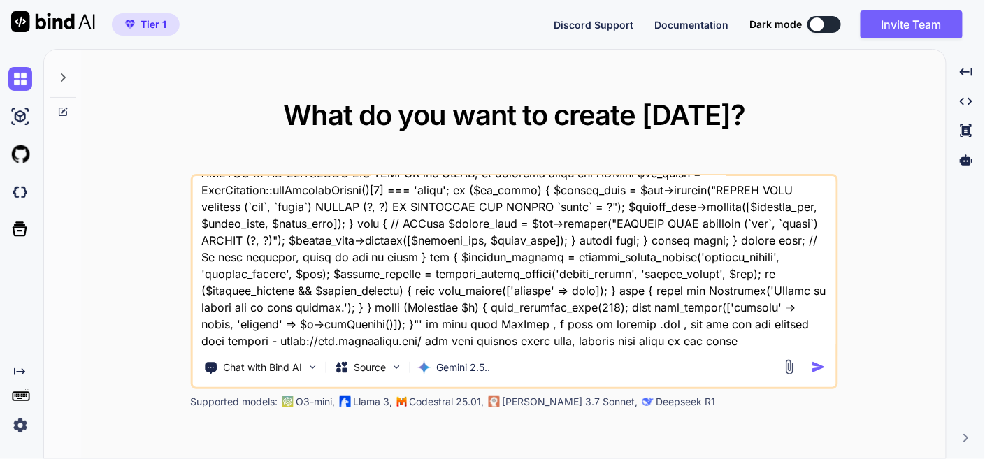
type textarea "this is my tool - 'here is htaccess code - .htaccess "# Enable the rewrite engi…"
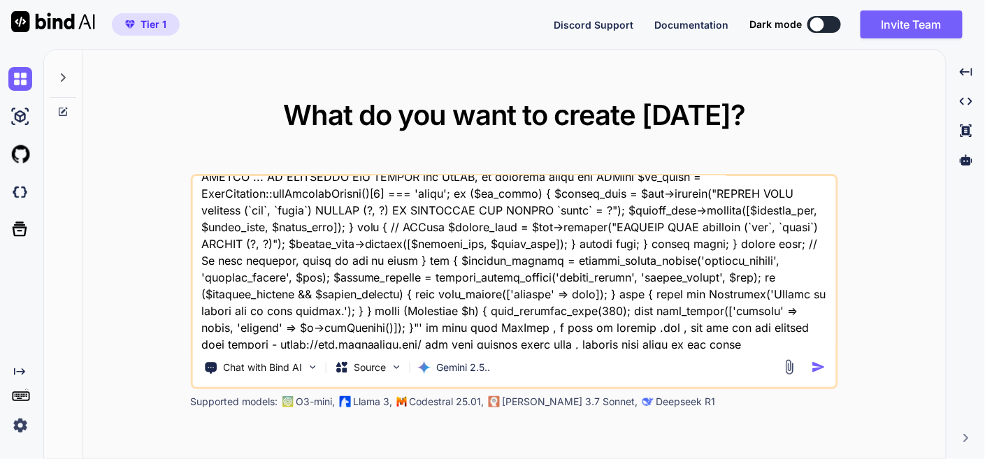
type textarea "x"
type textarea "this is my tool - 'here is htaccess code - .htaccess "# Enable the rewrite engi…"
type textarea "x"
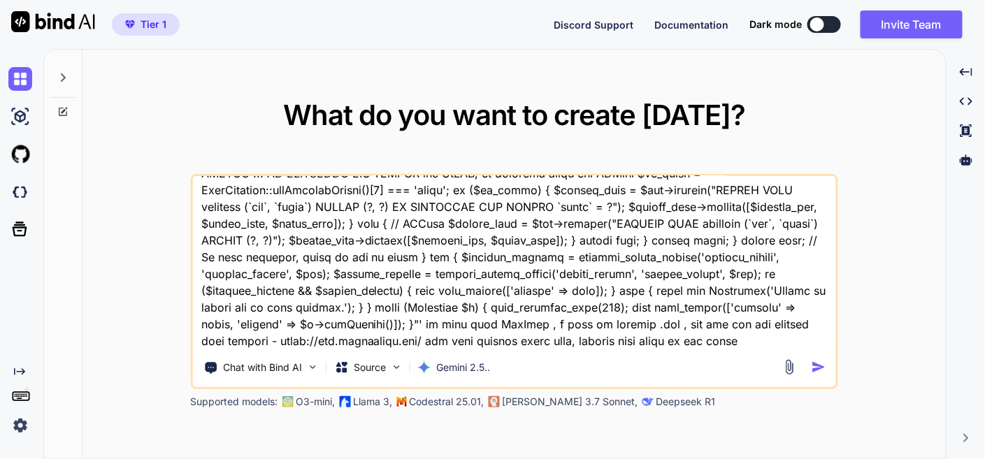
type textarea "this is my tool - 'here is htaccess code - .htaccess "# Enable the rewrite engi…"
type textarea "x"
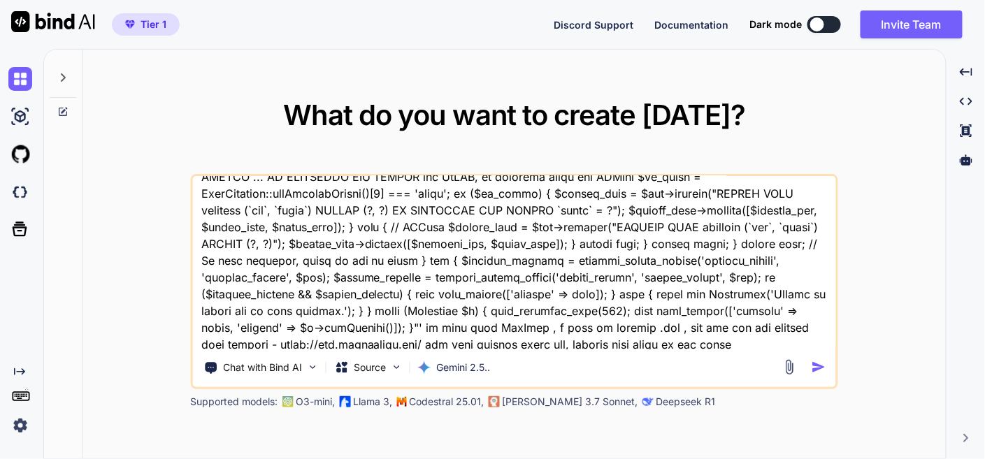
type textarea "this is my tool - 'here is htaccess code - .htaccess "# Enable the rewrite engi…"
type textarea "x"
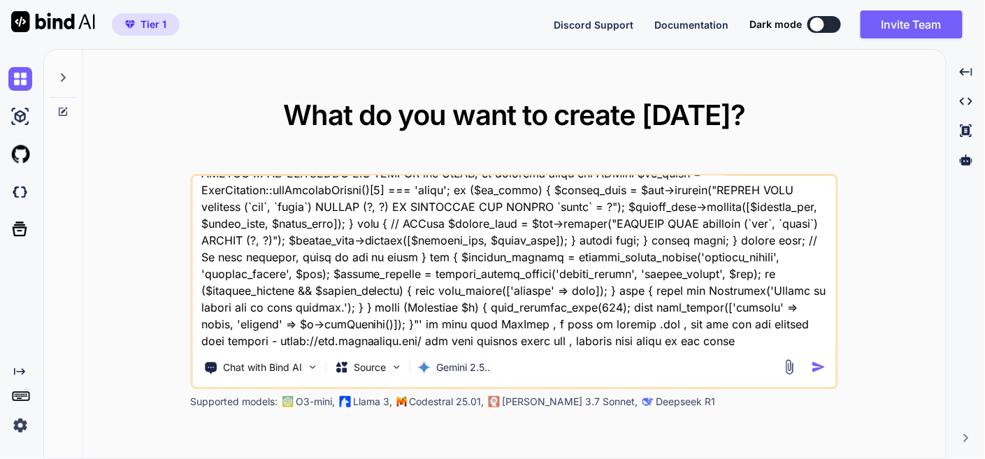
type textarea "this is my tool - 'here is htaccess code - .htaccess "# Enable the rewrite engi…"
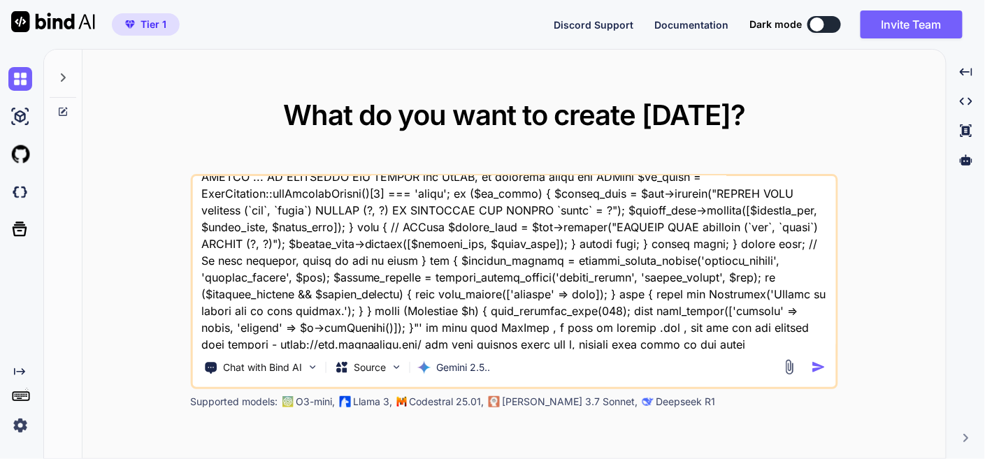
type textarea "x"
type textarea "this is my tool - 'here is htaccess code - .htaccess "# Enable the rewrite engi…"
type textarea "x"
type textarea "this is my tool - 'here is htaccess code - .htaccess "# Enable the rewrite engi…"
type textarea "x"
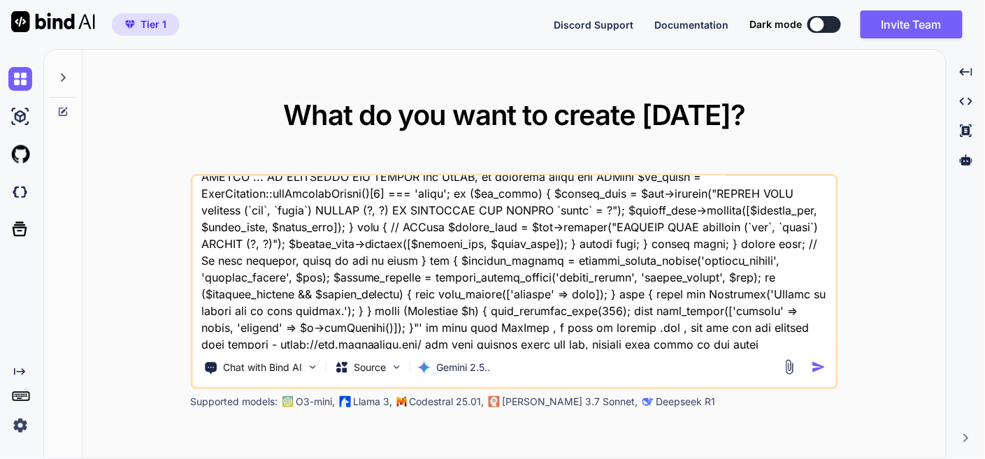
type textarea "this is my tool - 'here is htaccess code - .htaccess "# Enable the rewrite engi…"
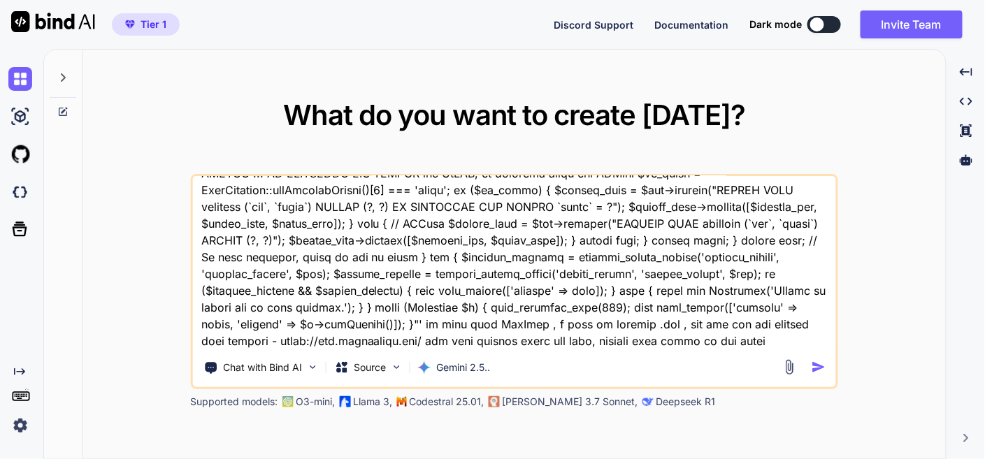
type textarea "x"
type textarea "this is my tool - 'here is htaccess code - .htaccess "# Enable the rewrite engi…"
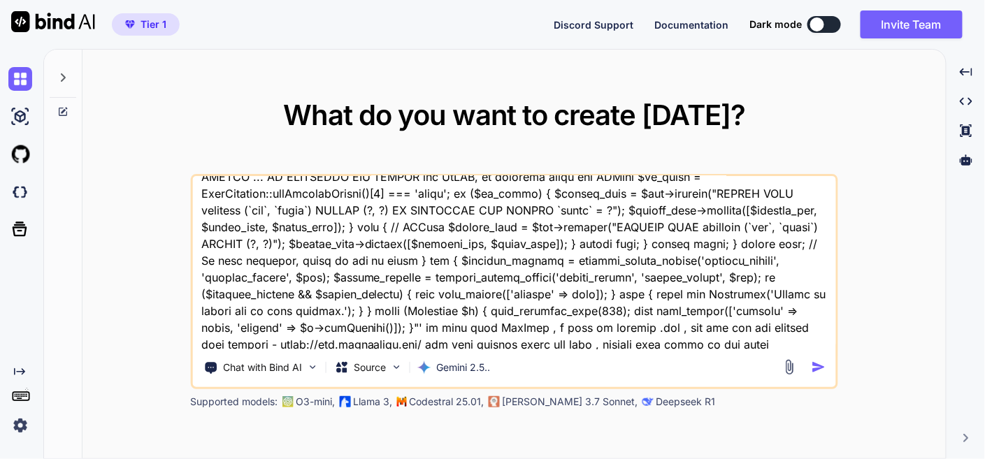
type textarea "x"
type textarea "this is my tool - 'here is htaccess code - .htaccess "# Enable the rewrite engi…"
type textarea "x"
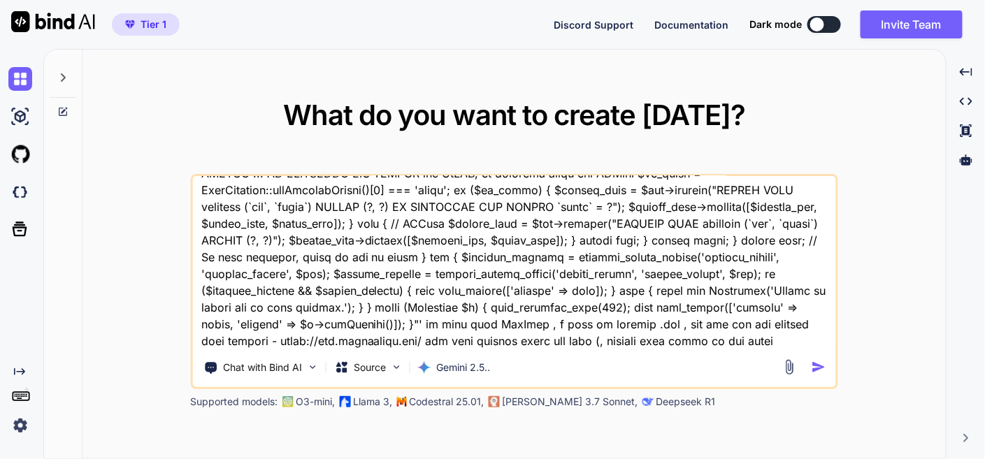
type textarea "this is my tool - 'here is htaccess code - .htaccess "# Enable the rewrite engi…"
type textarea "x"
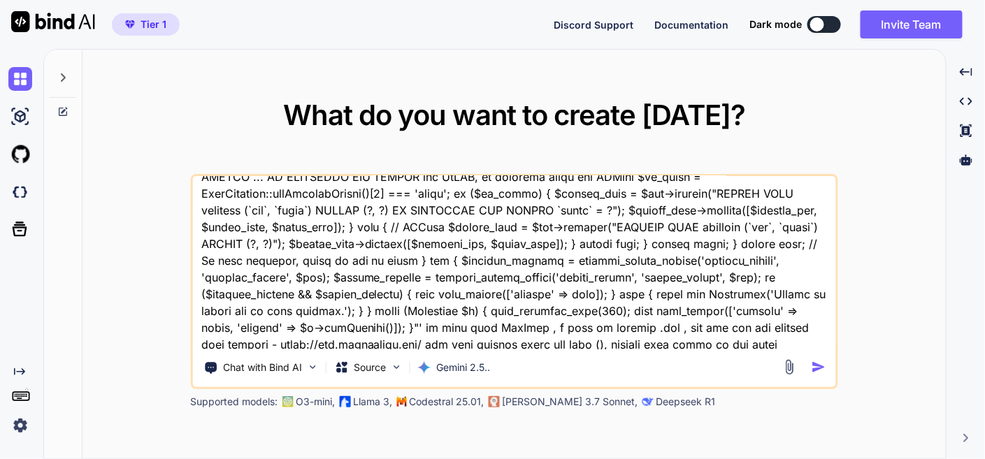
type textarea "this is my tool - 'here is htaccess code - .htaccess "# Enable the rewrite engi…"
type textarea "x"
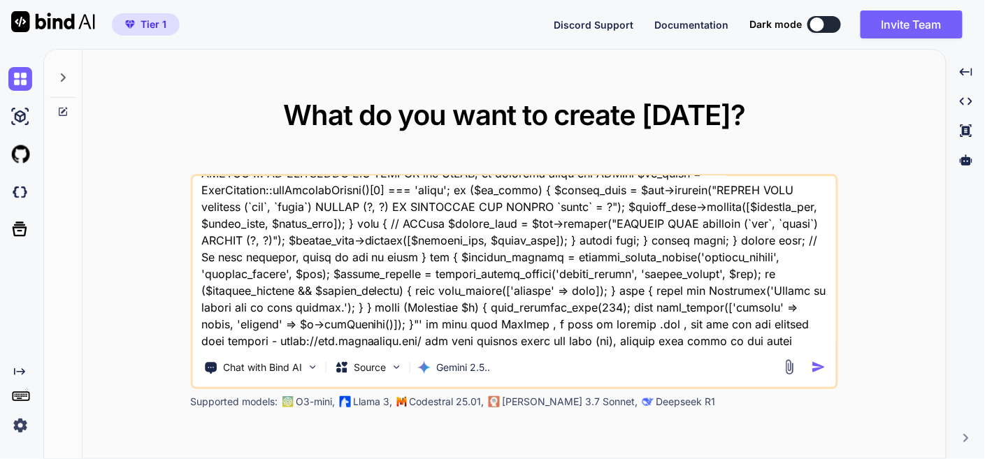
type textarea "this is my tool - 'here is htaccess code - .htaccess "# Enable the rewrite engi…"
type textarea "x"
type textarea "this is my tool - 'here is htaccess code - .htaccess "# Enable the rewrite engi…"
type textarea "x"
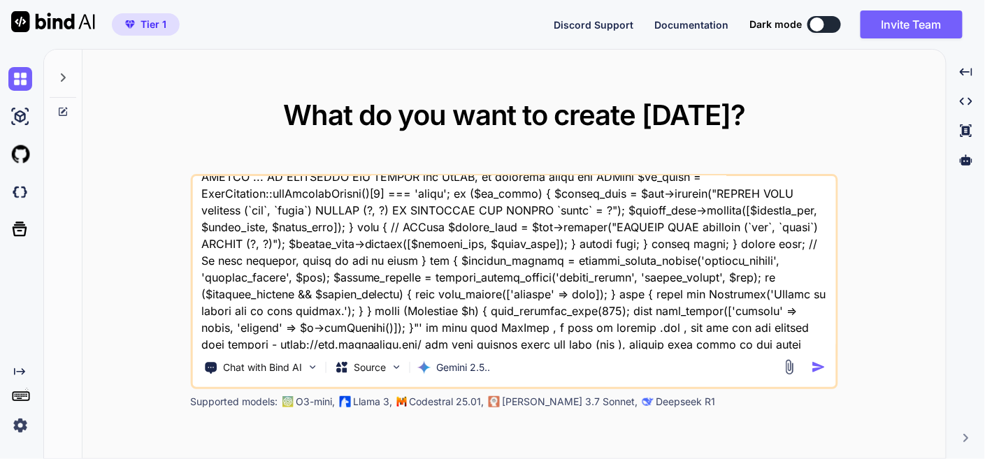
type textarea "this is my tool - 'here is htaccess code - .htaccess "# Enable the rewrite engi…"
type textarea "x"
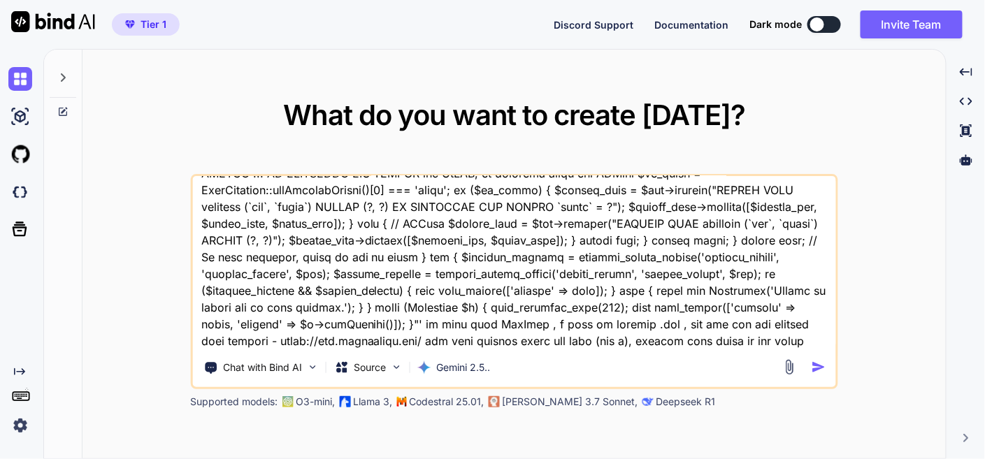
type textarea "this is my tool - 'here is htaccess code - .htaccess "# Enable the rewrite engi…"
type textarea "x"
type textarea "this is my tool - 'here is htaccess code - .htaccess "# Enable the rewrite engi…"
type textarea "x"
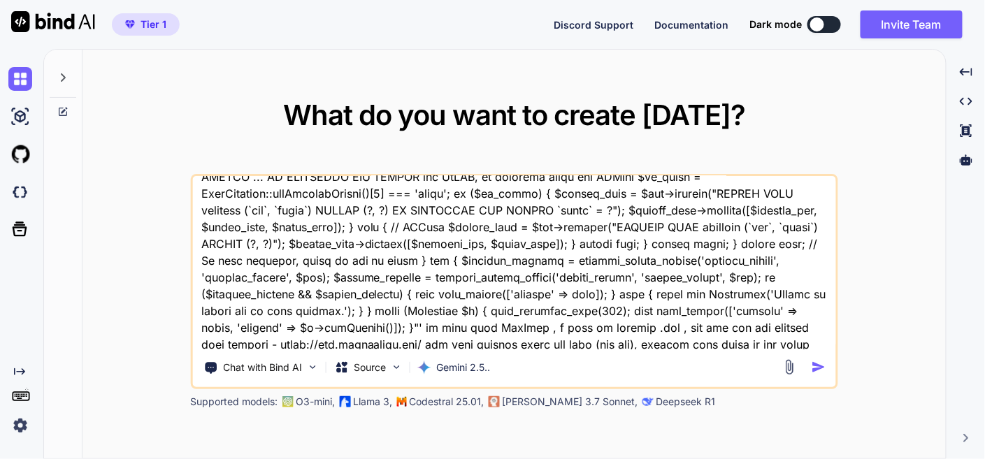
type textarea "this is my tool - 'here is htaccess code - .htaccess "# Enable the rewrite engi…"
type textarea "x"
type textarea "this is my tool - 'here is htaccess code - .htaccess "# Enable the rewrite engi…"
type textarea "x"
type textarea "this is my tool - 'here is htaccess code - .htaccess "# Enable the rewrite engi…"
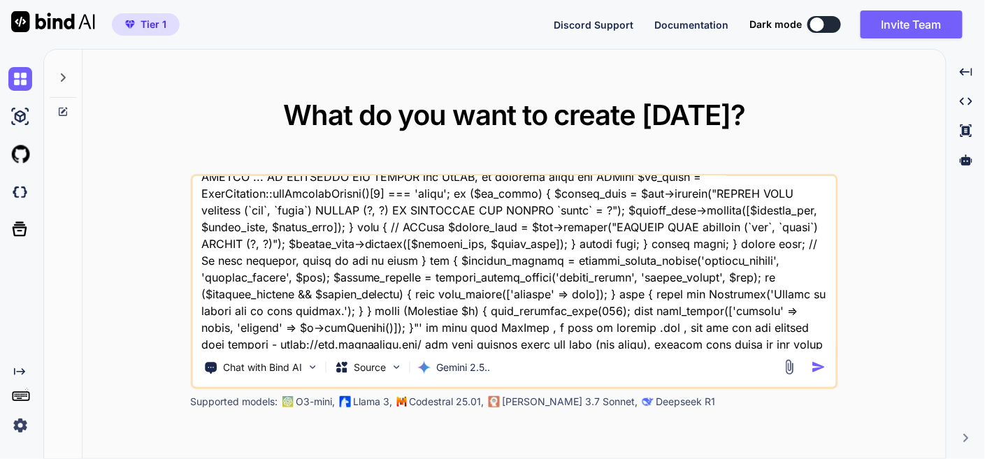
type textarea "x"
type textarea "this is my tool - 'here is htaccess code - .htaccess "# Enable the rewrite engi…"
type textarea "x"
type textarea "this is my tool - 'here is htaccess code - .htaccess "# Enable the rewrite engi…"
type textarea "x"
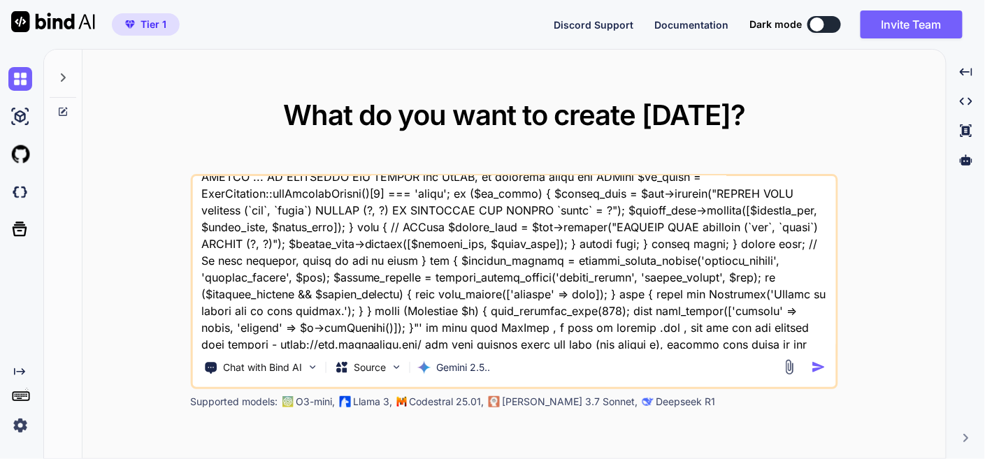
type textarea "this is my tool - 'here is htaccess code - .htaccess "# Enable the rewrite engi…"
type textarea "x"
type textarea "this is my tool - 'here is htaccess code - .htaccess "# Enable the rewrite engi…"
type textarea "x"
type textarea "this is my tool - 'here is htaccess code - .htaccess "# Enable the rewrite engi…"
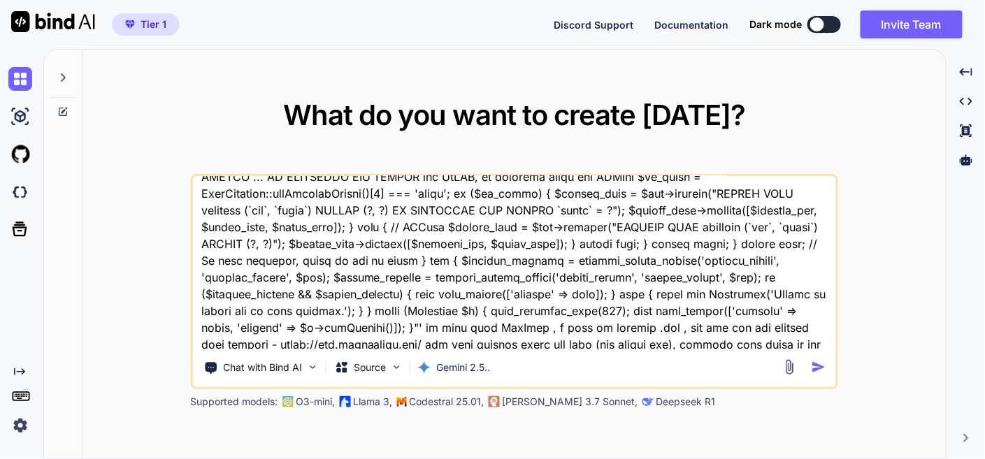
type textarea "x"
type textarea "this is my tool - 'here is htaccess code - .htaccess "# Enable the rewrite engi…"
type textarea "x"
type textarea "this is my tool - 'here is htaccess code - .htaccess "# Enable the rewrite engi…"
type textarea "x"
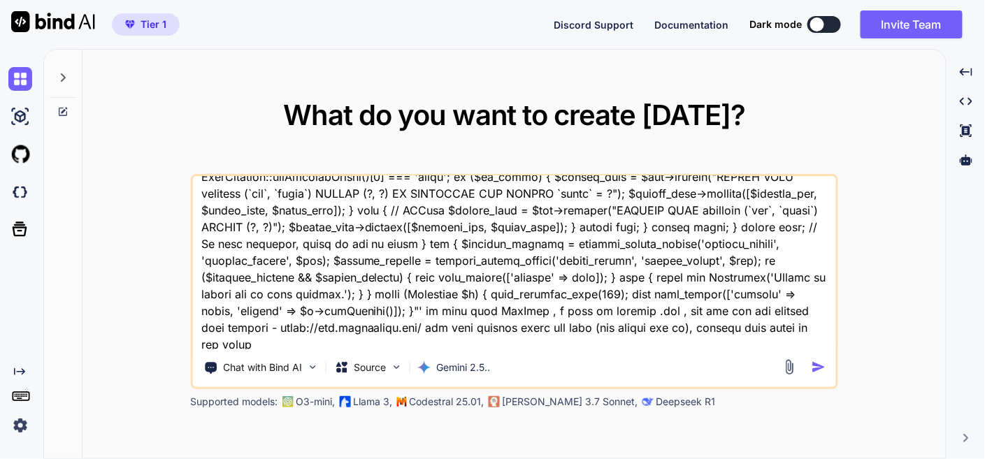
type textarea "this is my tool - 'here is htaccess code - .htaccess "# Enable the rewrite engi…"
type textarea "x"
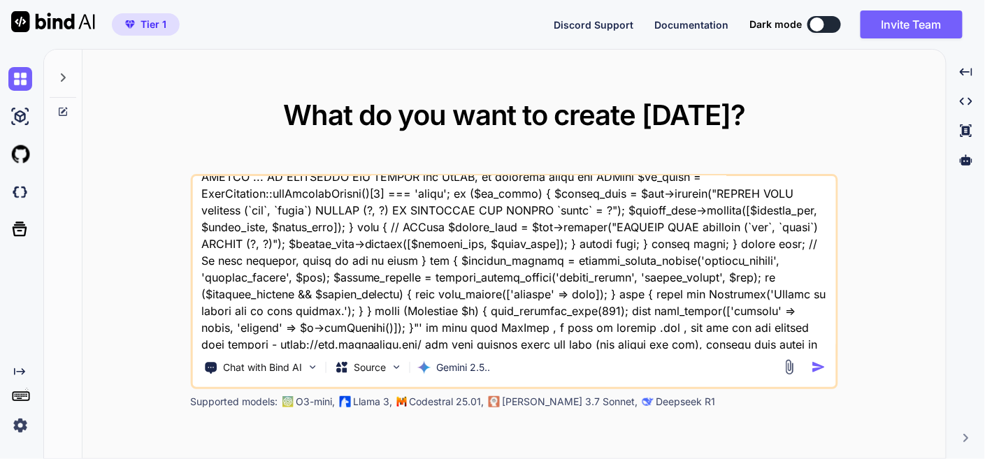
type textarea "this is my tool - 'here is htaccess code - .htaccess "# Enable the rewrite engi…"
type textarea "x"
type textarea "this is my tool - 'here is htaccess code - .htaccess "# Enable the rewrite engi…"
type textarea "x"
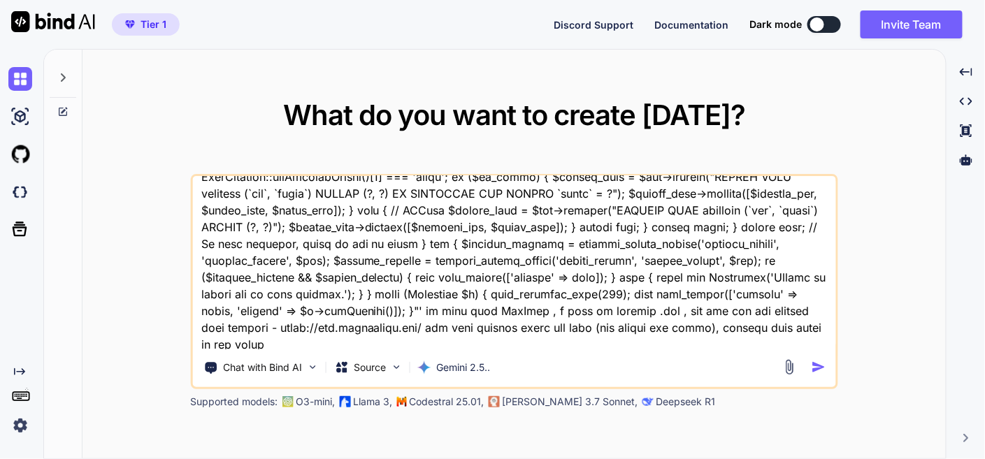
type textarea "this is my tool - 'here is htaccess code - .htaccess "# Enable the rewrite engi…"
type textarea "x"
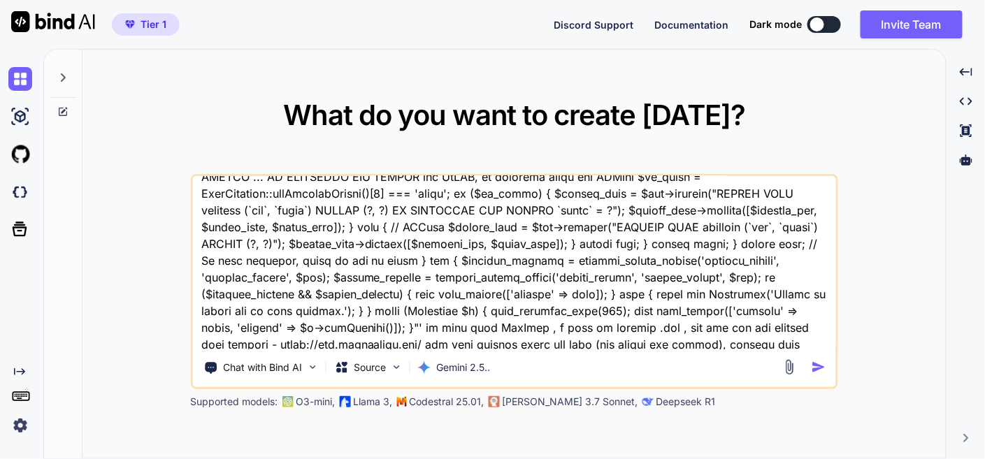
type textarea "this is my tool - 'here is htaccess code - .htaccess "# Enable the rewrite engi…"
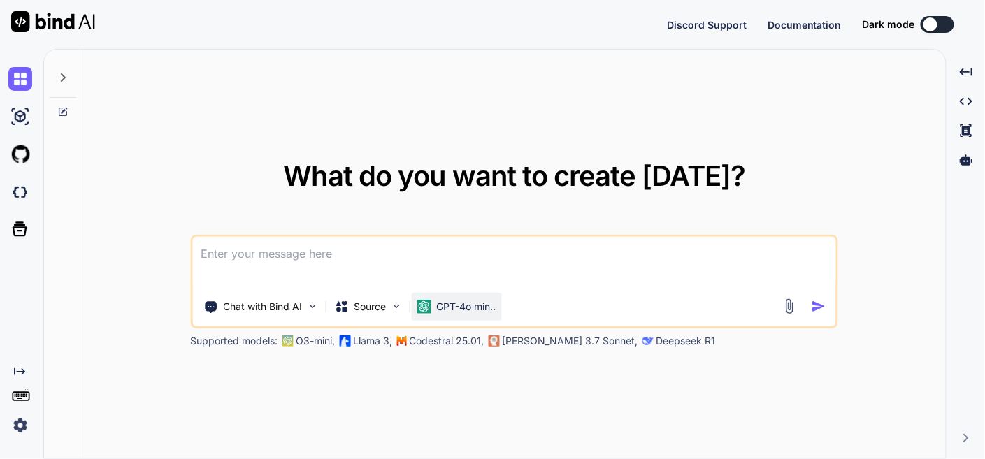
click at [448, 305] on p "GPT-4o min.." at bounding box center [465, 307] width 59 height 14
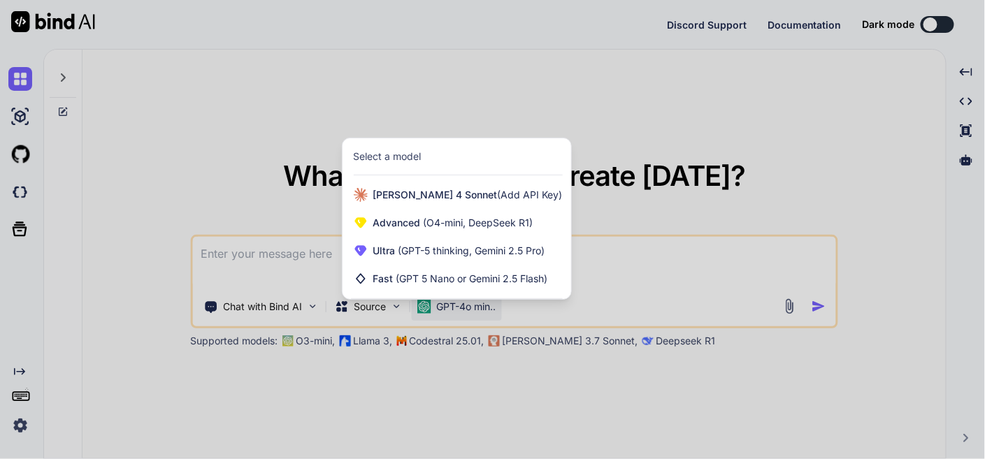
click at [658, 138] on div at bounding box center [492, 229] width 985 height 459
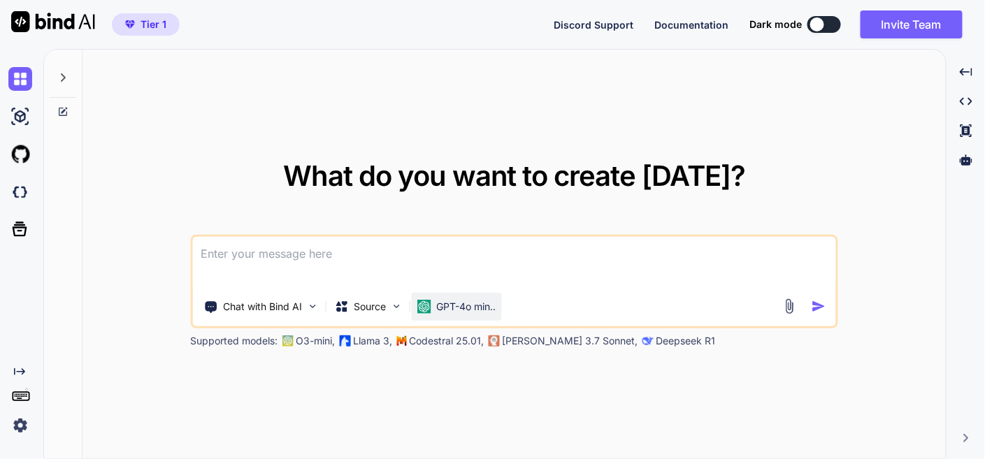
click at [442, 300] on p "GPT-4o min.." at bounding box center [465, 307] width 59 height 14
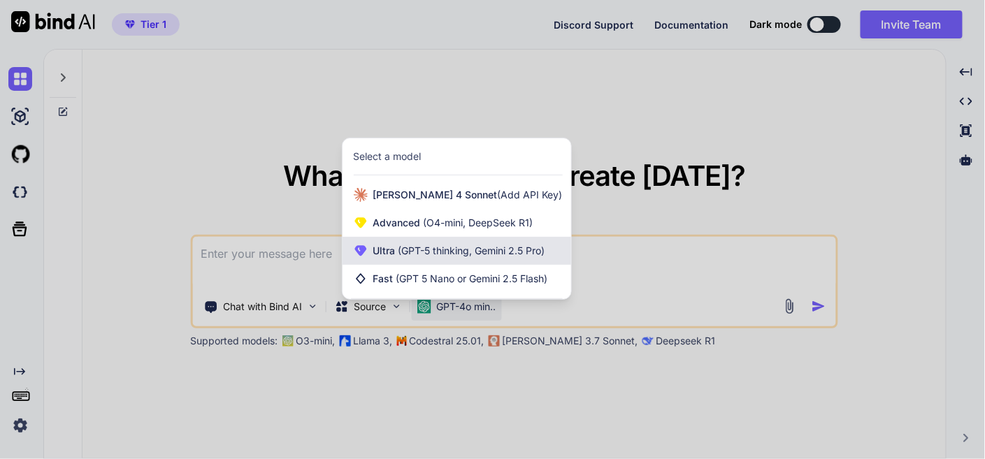
click at [460, 247] on span "(GPT-5 thinking, Gemini 2.5 Pro)" at bounding box center [471, 251] width 150 height 12
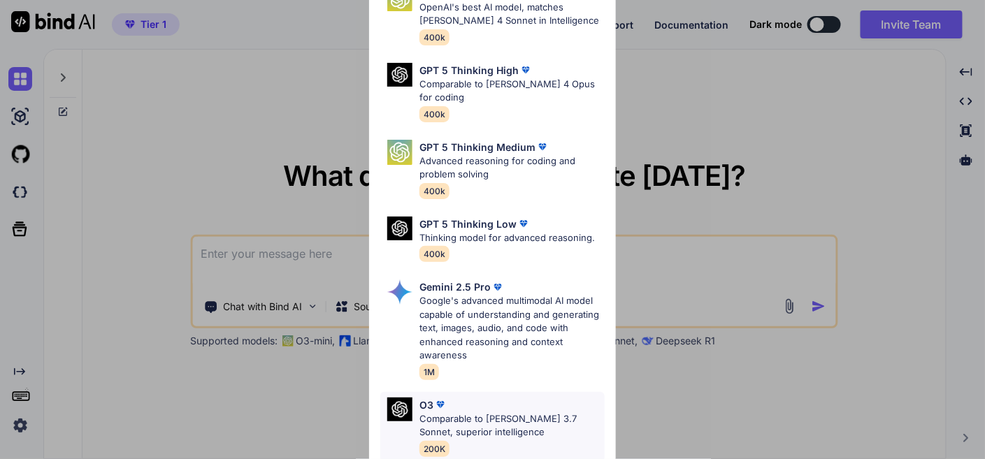
scroll to position [155, 0]
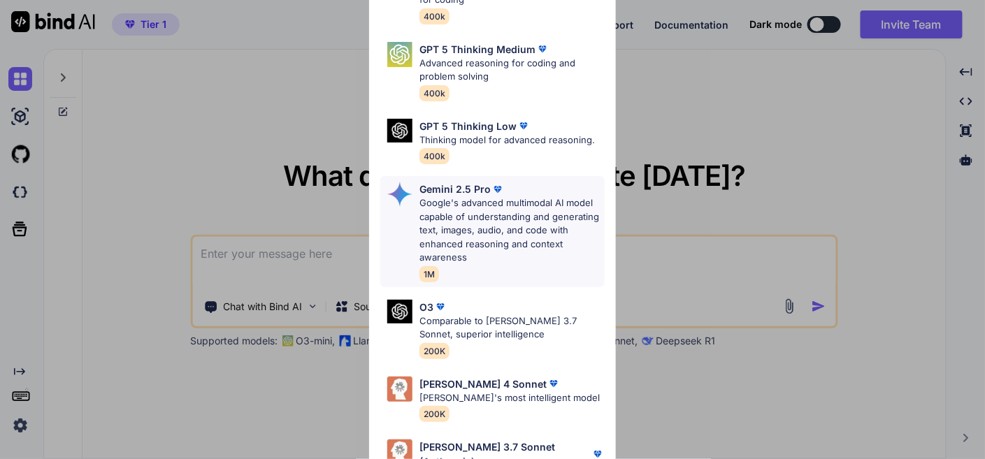
click at [495, 182] on img at bounding box center [498, 189] width 14 height 14
type textarea "x"
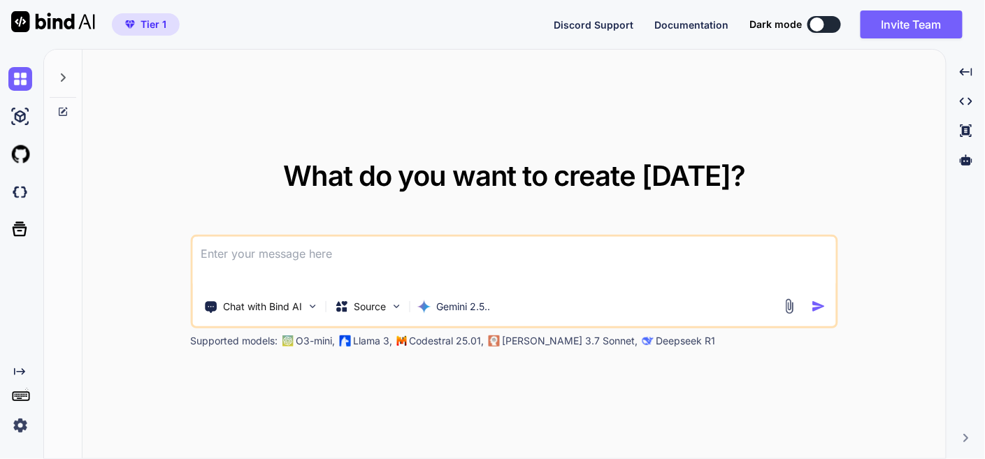
click at [303, 272] on textarea at bounding box center [513, 263] width 643 height 52
paste textarea "this is my tool - 'here is htaccess code - .htaccess "# Enable the rewrite engi…"
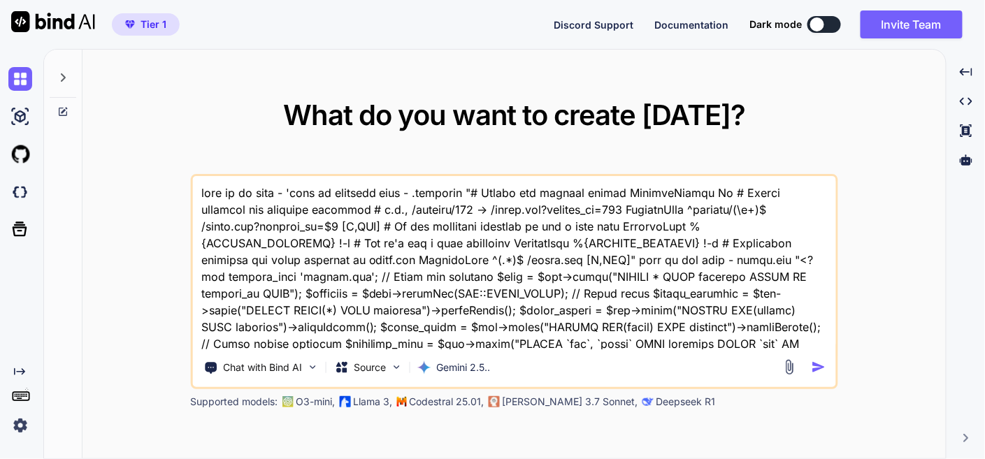
type textarea "this is my tool - 'here is htaccess code - .htaccess "# Enable the rewrite engi…"
type textarea "x"
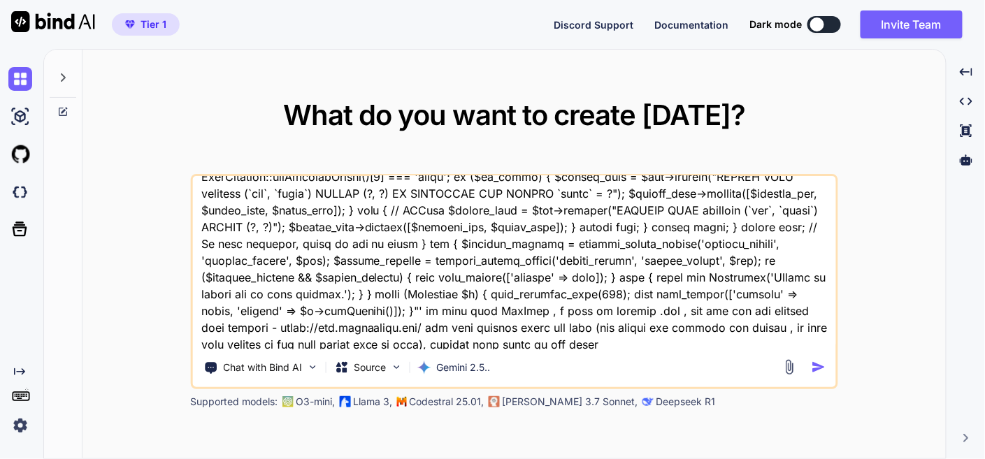
type textarea "this is my tool - 'here is htaccess code - .htaccess "# Enable the rewrite engi…"
click at [822, 363] on img "button" at bounding box center [818, 367] width 15 height 15
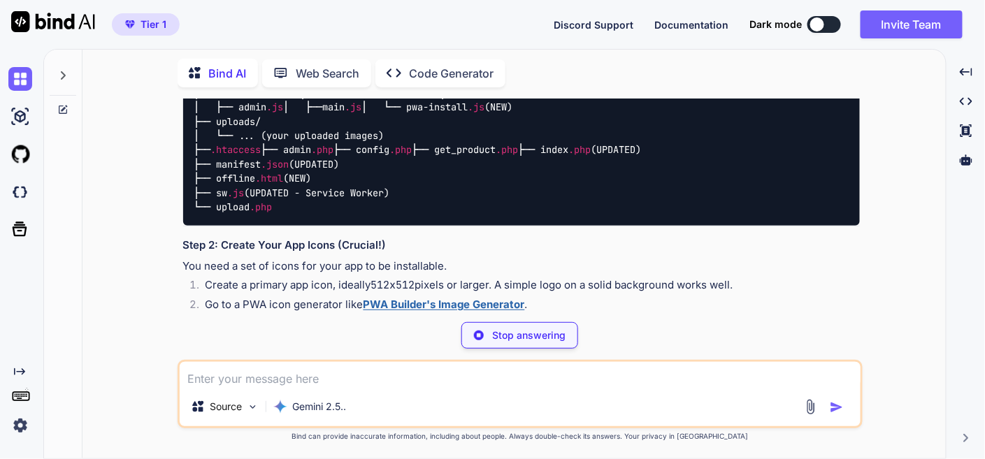
scroll to position [12681, 0]
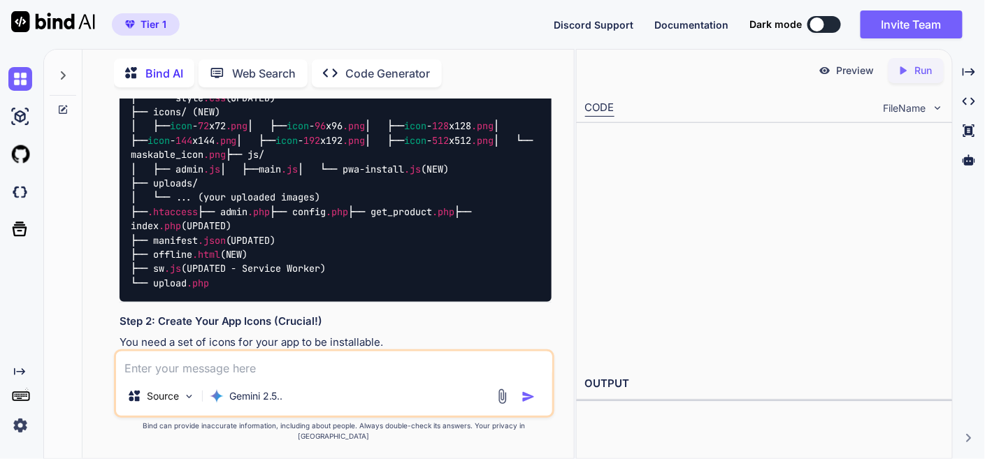
type textarea "x"
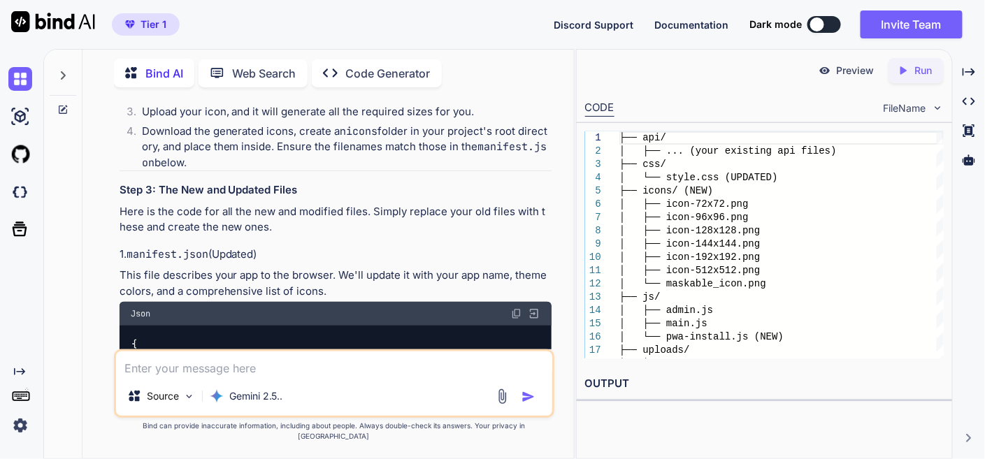
scroll to position [12991, 0]
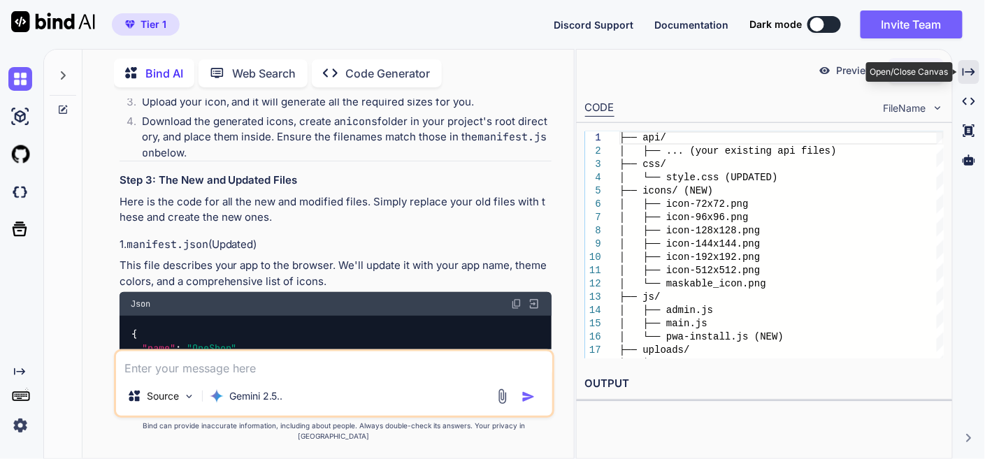
click at [971, 66] on icon "Created with Pixso." at bounding box center [968, 72] width 13 height 13
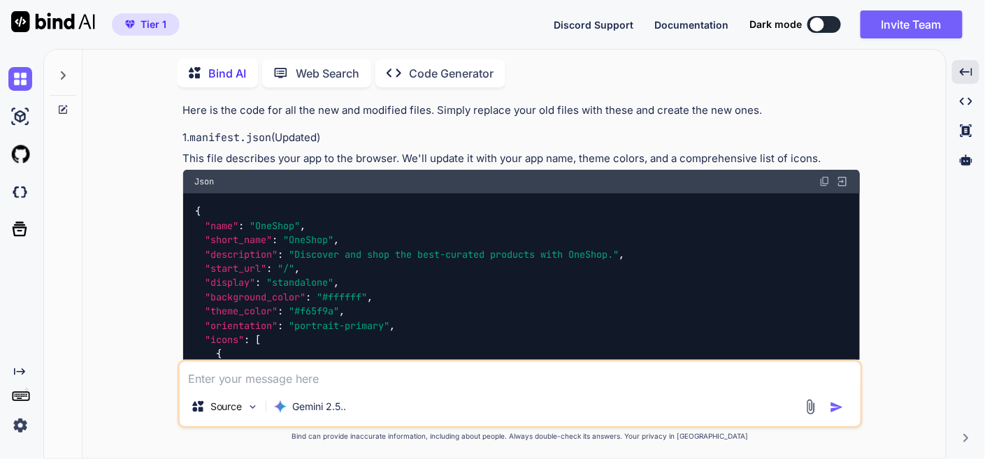
scroll to position [8560, 0]
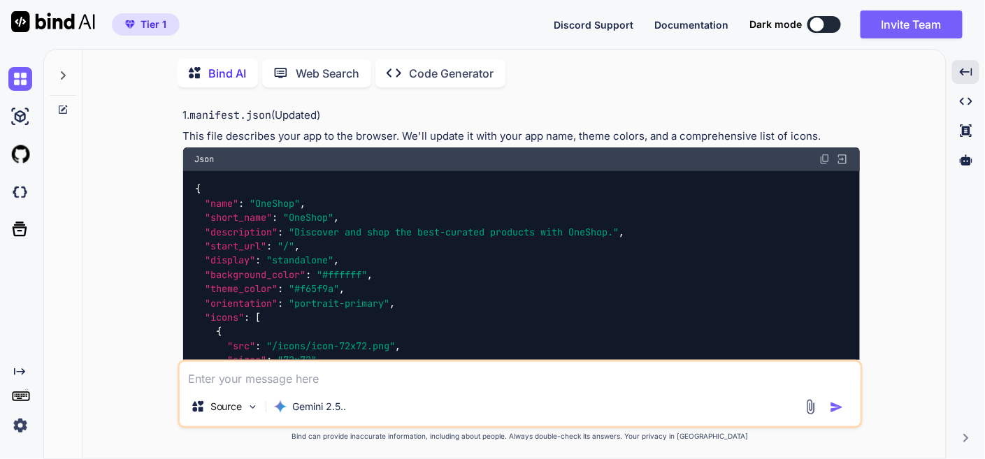
click at [828, 165] on img at bounding box center [824, 159] width 11 height 11
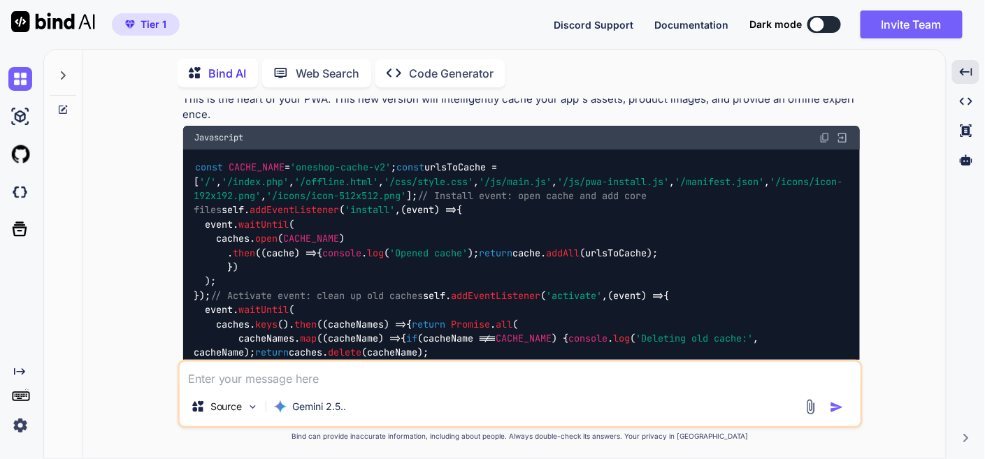
scroll to position [9414, 0]
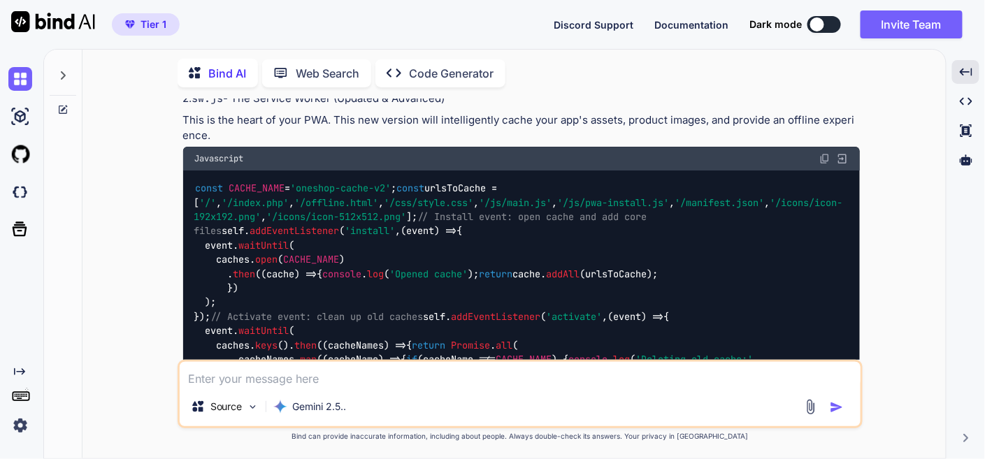
click at [823, 164] on img at bounding box center [824, 158] width 11 height 11
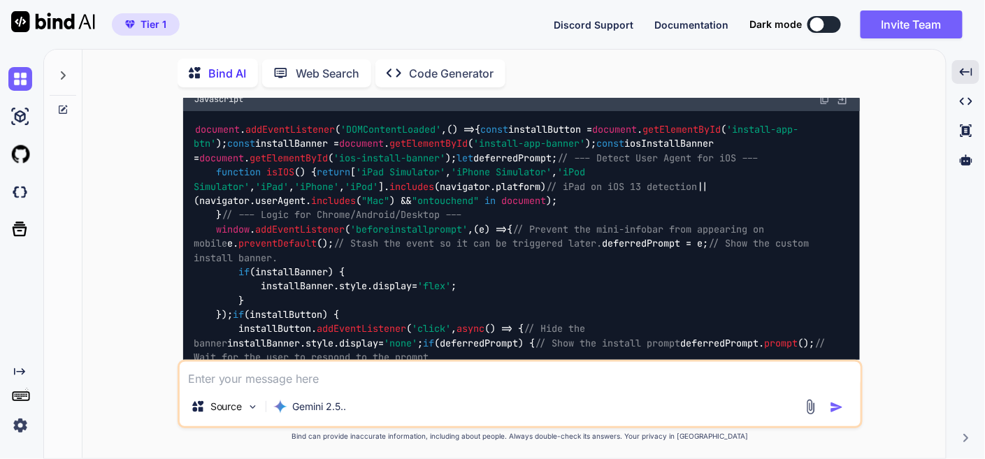
scroll to position [10657, 0]
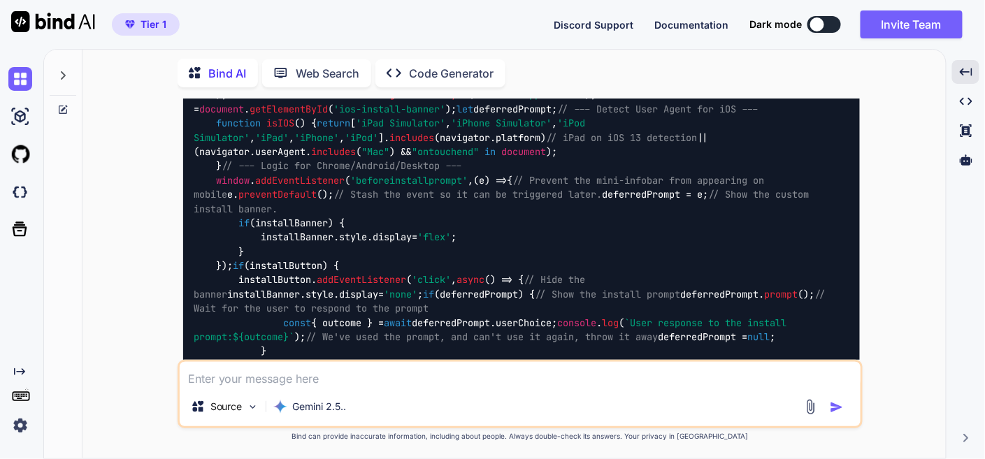
drag, startPoint x: 198, startPoint y: 165, endPoint x: 226, endPoint y: 166, distance: 27.3
drag, startPoint x: 196, startPoint y: 168, endPoint x: 268, endPoint y: 158, distance: 73.3
copy code "offline.html"
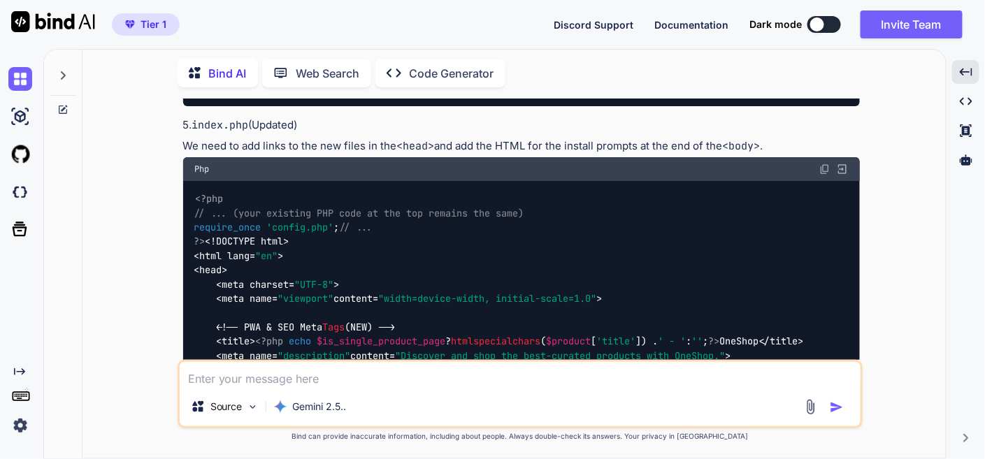
scroll to position [11122, 0]
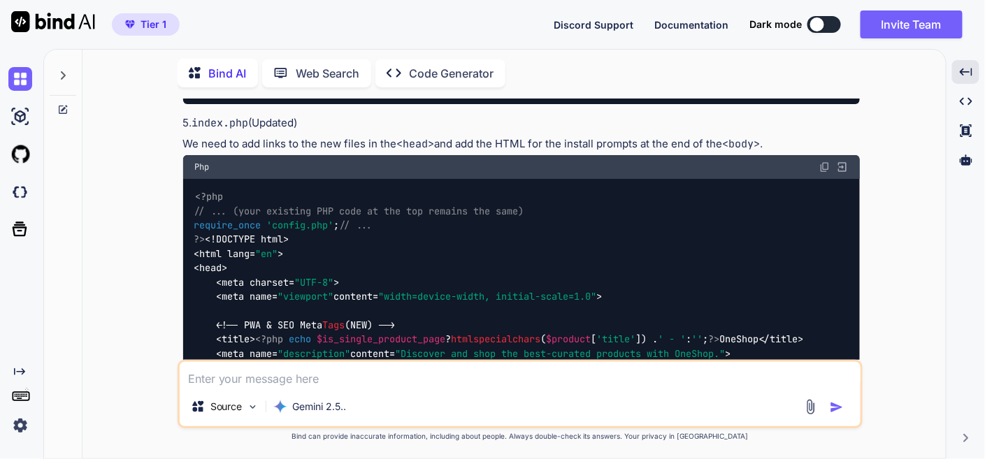
drag, startPoint x: 216, startPoint y: 154, endPoint x: 300, endPoint y: 150, distance: 84.0
copy code "pwa-install.js"
drag, startPoint x: 665, startPoint y: 153, endPoint x: 771, endPoint y: 183, distance: 110.4
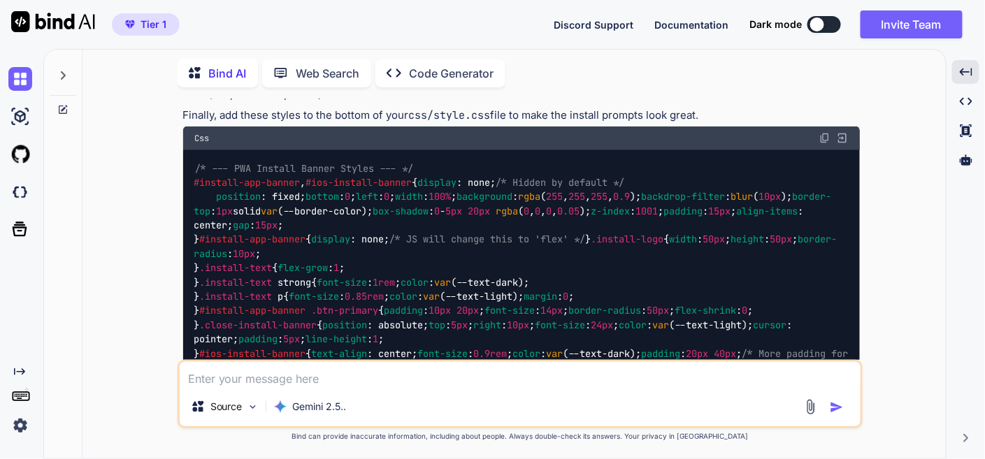
scroll to position [12054, 0]
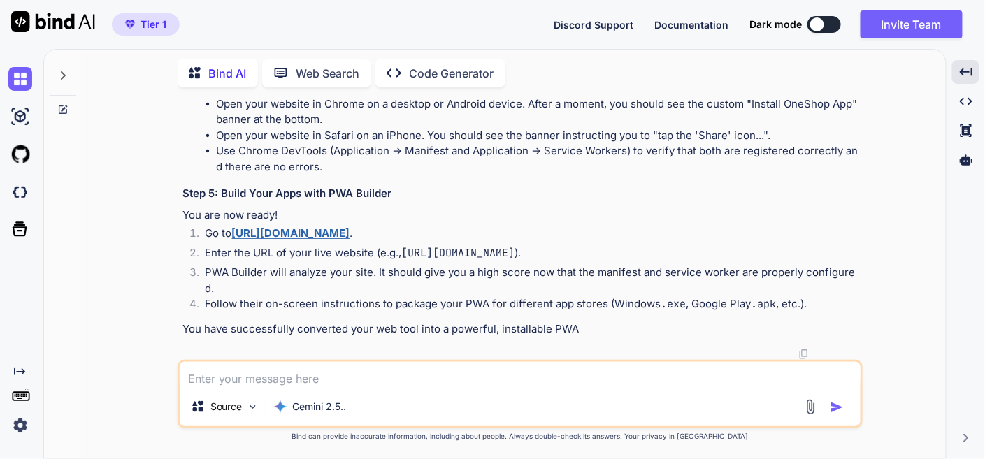
scroll to position [13141, 0]
click at [330, 376] on textarea at bounding box center [520, 374] width 681 height 25
type textarea "provide full code files that are not full"
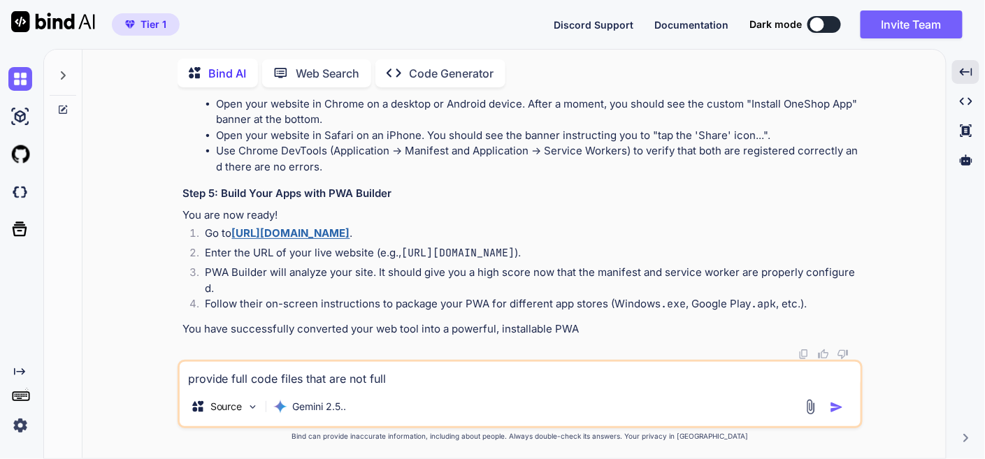
click at [830, 409] on img "button" at bounding box center [836, 407] width 14 height 14
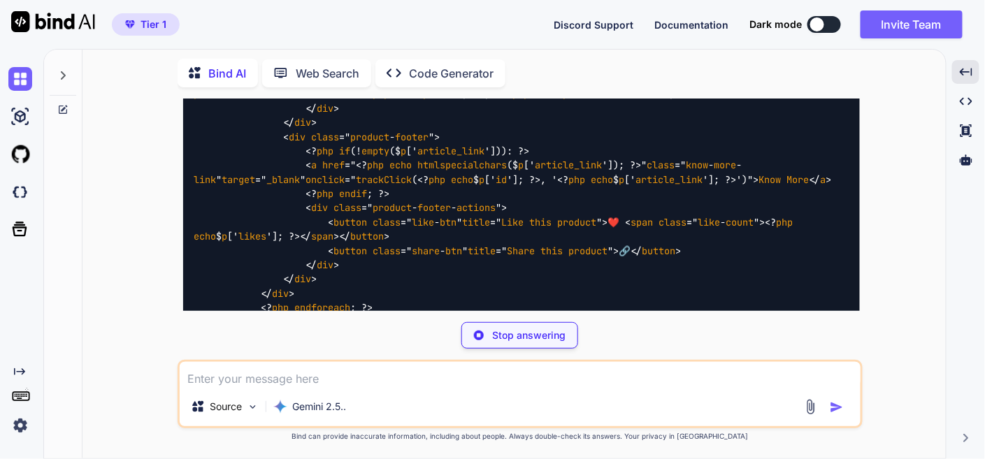
scroll to position [14642, 0]
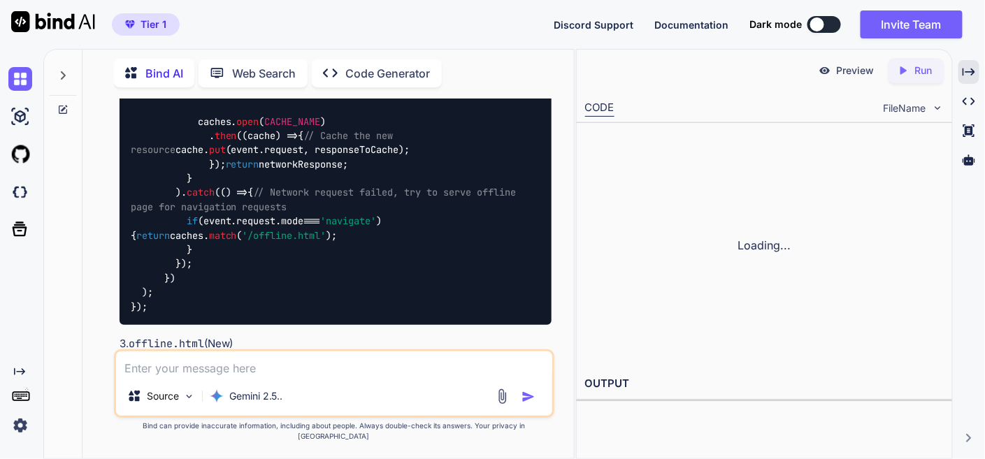
scroll to position [19568, 0]
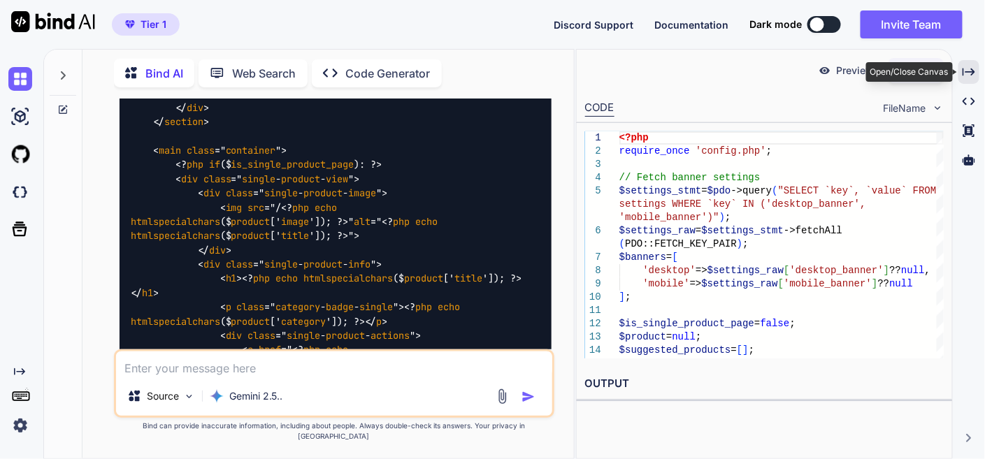
drag, startPoint x: 972, startPoint y: 65, endPoint x: 665, endPoint y: 171, distance: 324.6
click at [971, 66] on icon "Created with Pixso." at bounding box center [968, 72] width 13 height 13
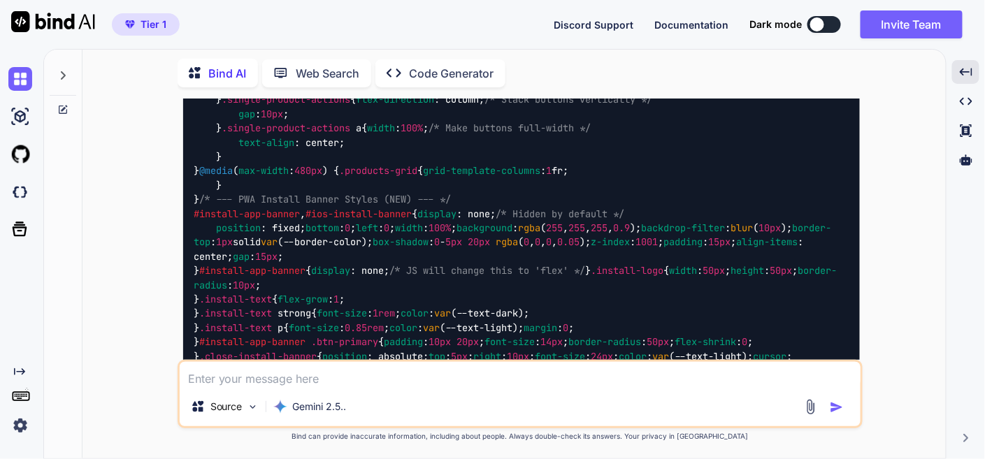
scroll to position [18369, 0]
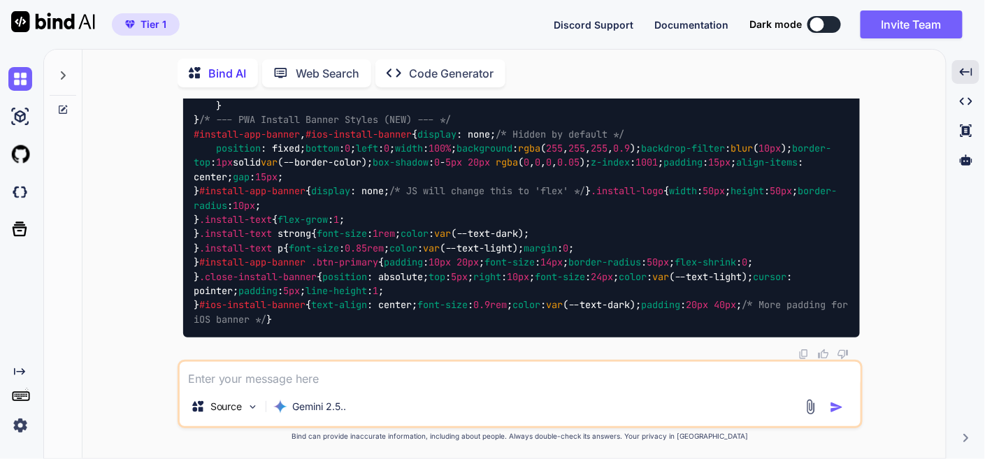
click at [314, 371] on textarea at bounding box center [520, 374] width 681 height 25
paste textarea "here is htaccess code - .htaccess "# Enable the rewrite engine RewriteEngine On…"
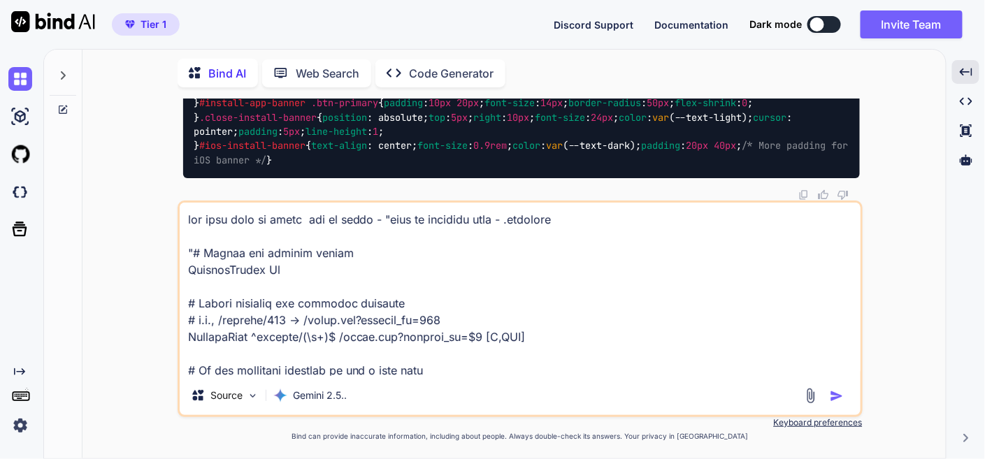
scroll to position [43999, 0]
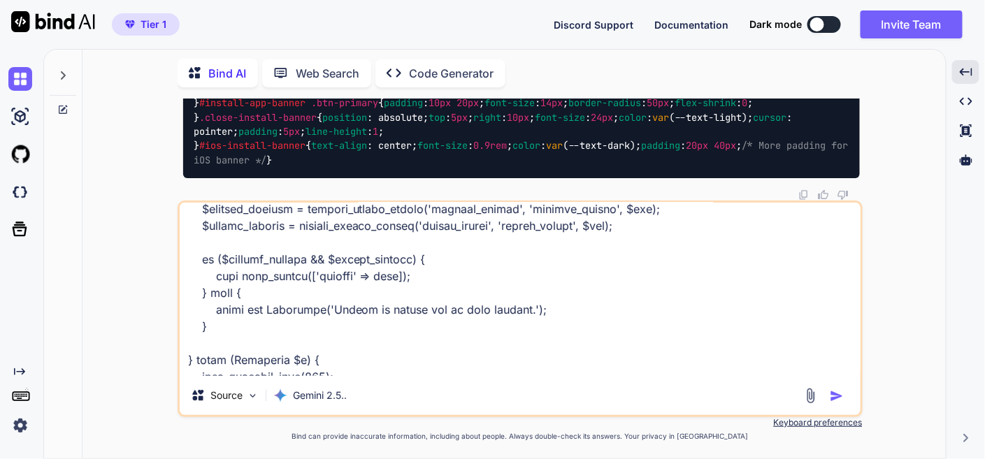
click at [269, 372] on textarea at bounding box center [520, 289] width 681 height 173
type textarea "now only tell me these are my files - "here is htaccess code - .htaccess "# Ena…"
click at [841, 397] on img "button" at bounding box center [836, 396] width 14 height 14
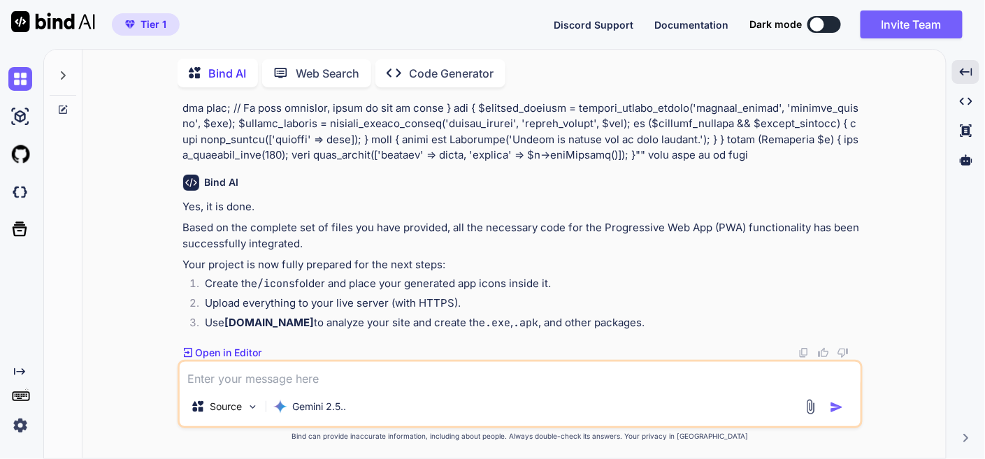
scroll to position [37505, 0]
click at [403, 382] on textarea at bounding box center [520, 374] width 681 height 25
type textarea "install app popup i want show as center of screen as popup"
click at [840, 406] on img "button" at bounding box center [836, 407] width 14 height 14
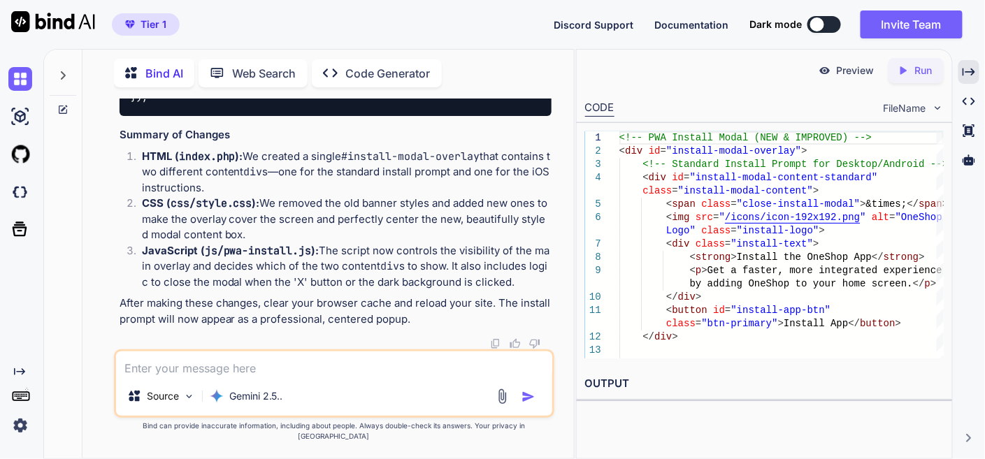
scroll to position [51698, 0]
click at [275, 377] on textarea at bounding box center [334, 363] width 436 height 25
type textarea "provide these full code files"
click at [523, 404] on img "button" at bounding box center [528, 397] width 14 height 14
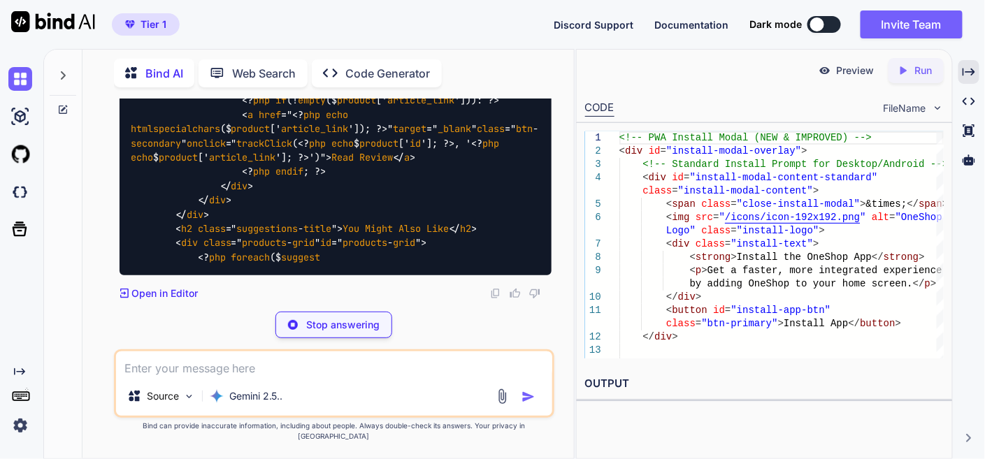
scroll to position [52064, 0]
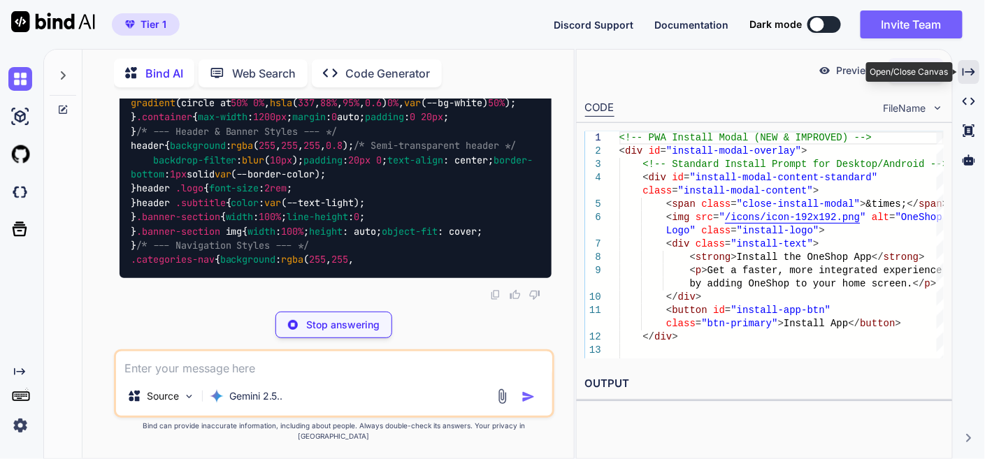
click at [973, 70] on icon at bounding box center [968, 72] width 13 height 8
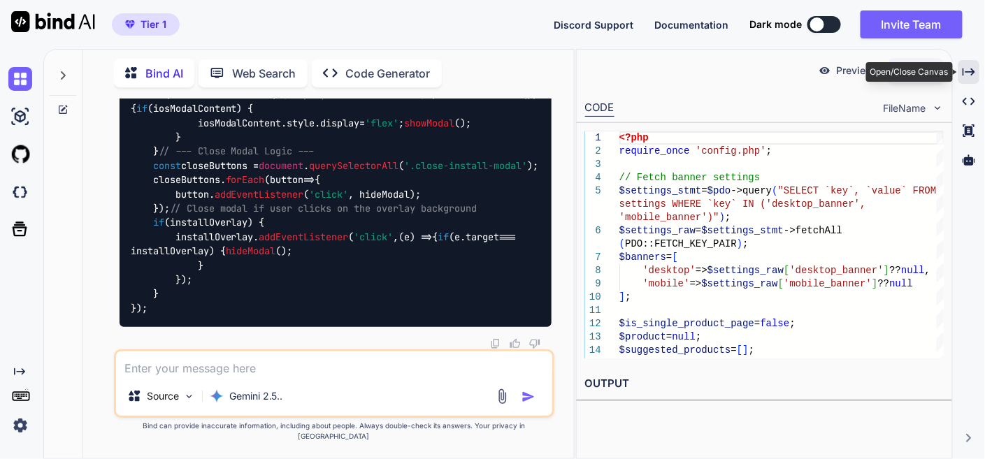
click at [972, 66] on icon "Created with Pixso." at bounding box center [968, 72] width 13 height 13
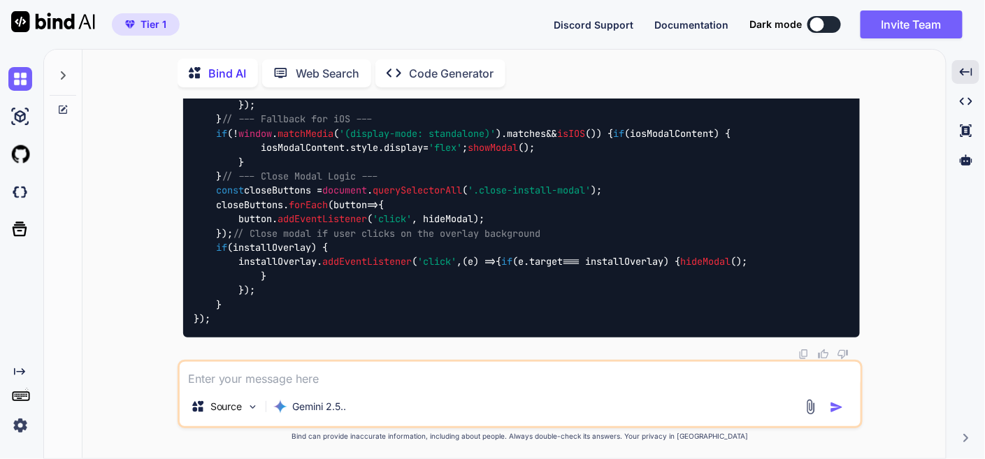
scroll to position [41231, 0]
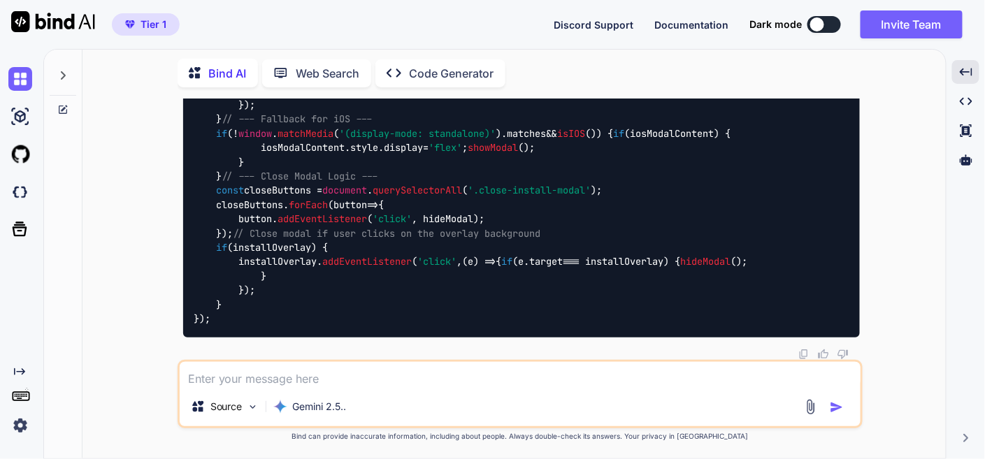
click at [338, 382] on textarea at bounding box center [520, 374] width 681 height 25
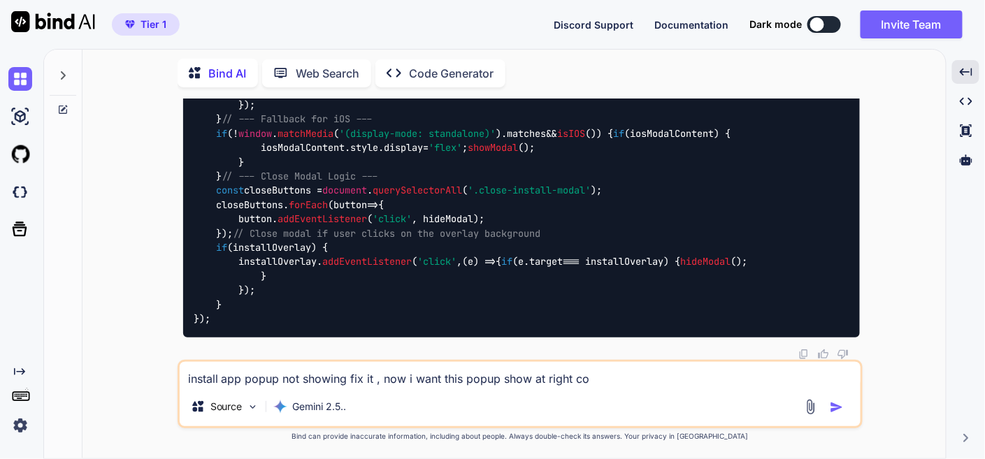
click at [544, 380] on textarea "install app popup not showing fix it , now i want this popup show at right co" at bounding box center [520, 374] width 681 height 25
click at [630, 382] on textarea "install app popup not showing fix it , now i want this popup show at top right …" at bounding box center [520, 374] width 681 height 25
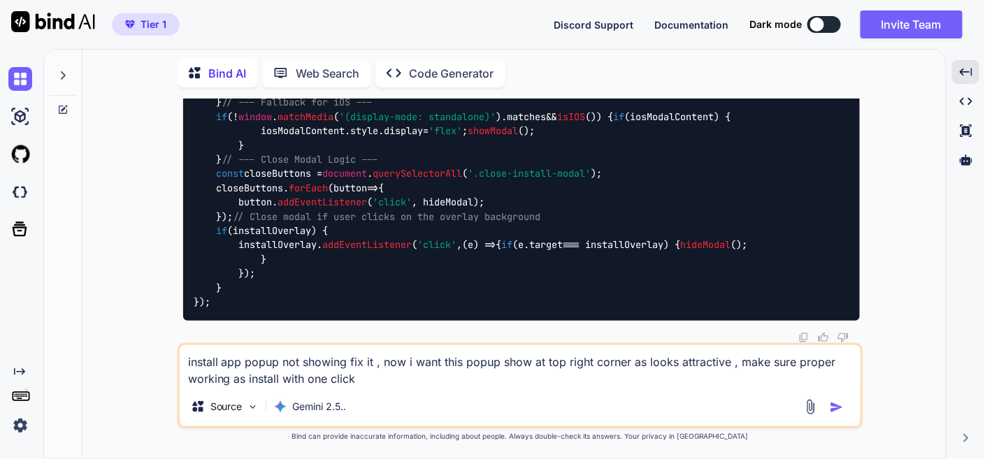
type textarea "install app popup not showing fix it , now i want this popup show at top right …"
click at [835, 407] on img "button" at bounding box center [836, 407] width 14 height 14
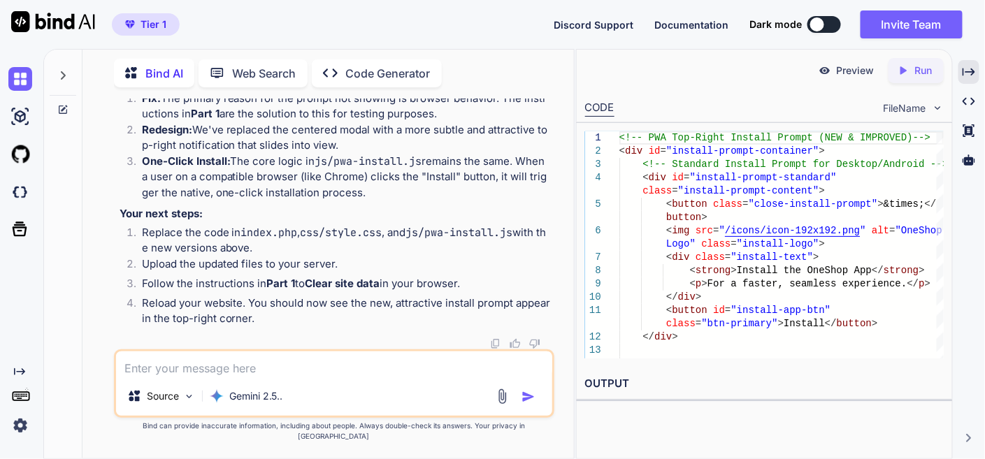
scroll to position [69271, 0]
click at [964, 72] on icon "Created with Pixso." at bounding box center [968, 72] width 13 height 13
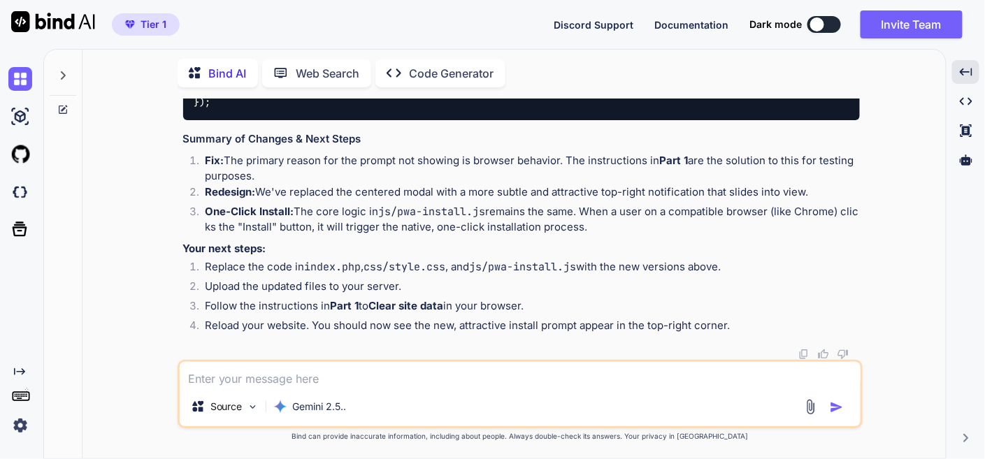
scroll to position [60538, 0]
click at [357, 378] on textarea at bounding box center [520, 374] width 681 height 25
type textarea "provide these full code files"
drag, startPoint x: 829, startPoint y: 414, endPoint x: 836, endPoint y: 405, distance: 11.6
click at [830, 412] on img "button" at bounding box center [836, 407] width 14 height 14
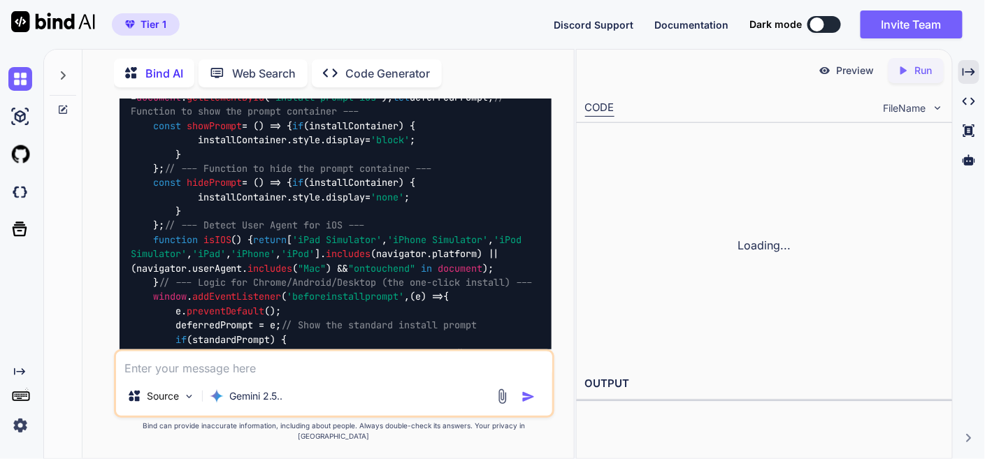
scroll to position [72932, 0]
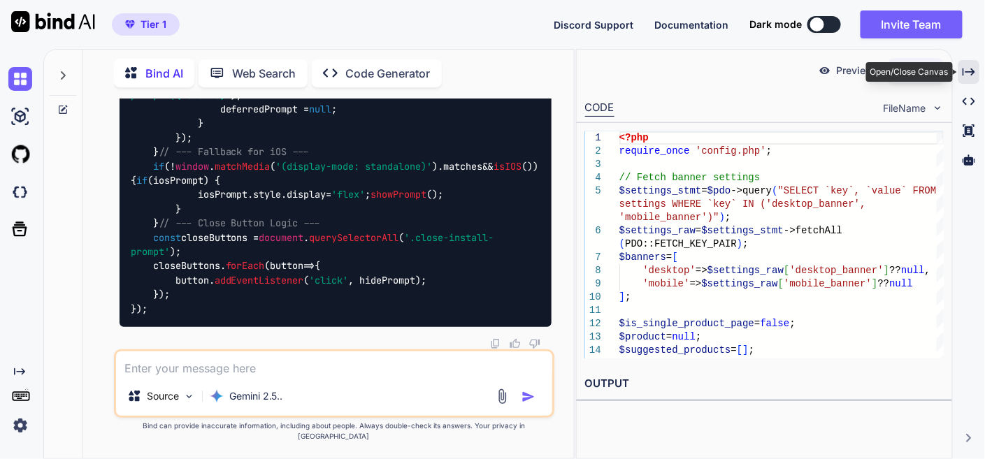
click at [971, 70] on icon "Created with Pixso." at bounding box center [968, 72] width 13 height 13
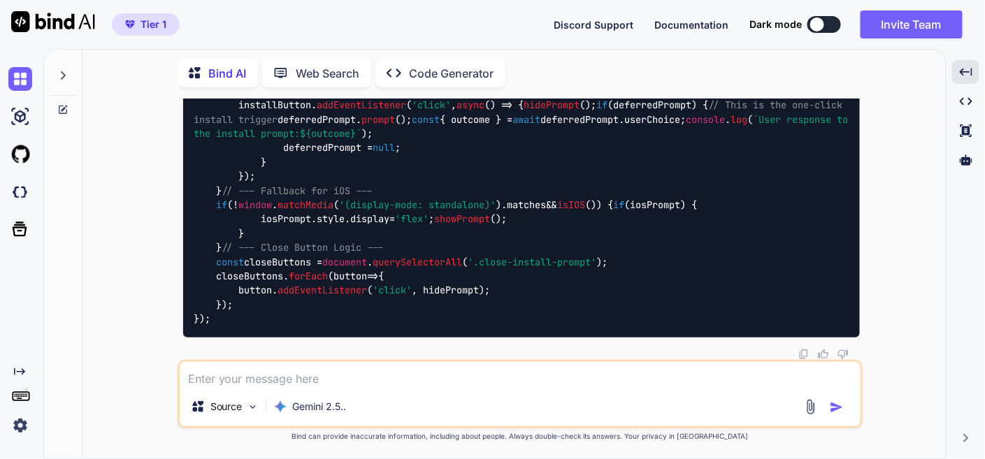
scroll to position [60842, 0]
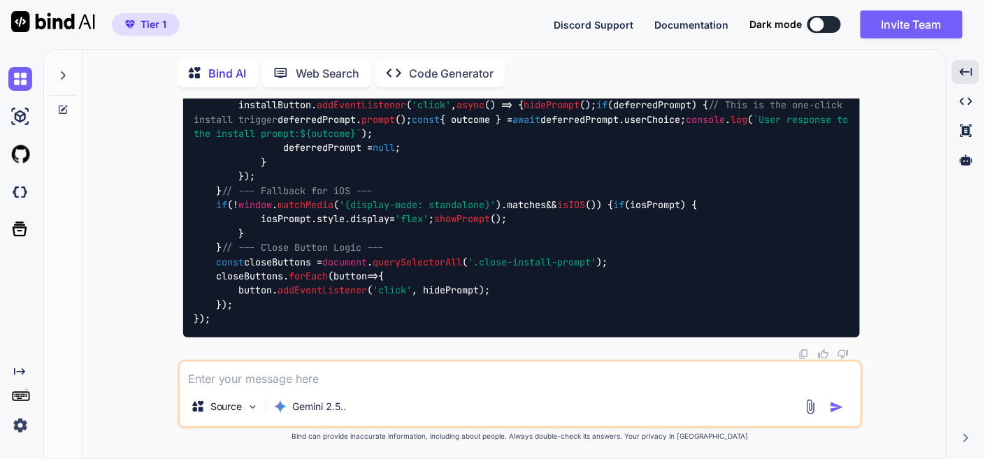
click at [380, 374] on textarea at bounding box center [520, 374] width 681 height 25
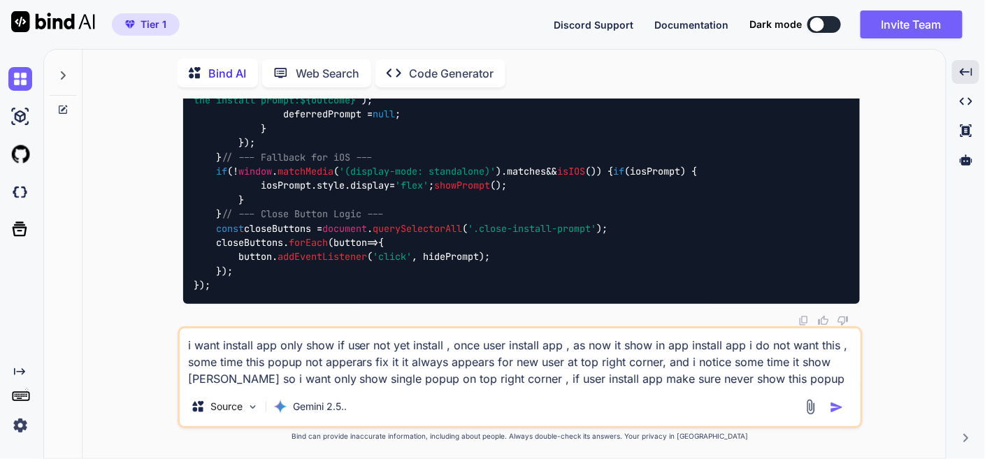
type textarea "i want install app only show if user not yet install , once user install app , …"
click at [840, 408] on img "button" at bounding box center [836, 407] width 14 height 14
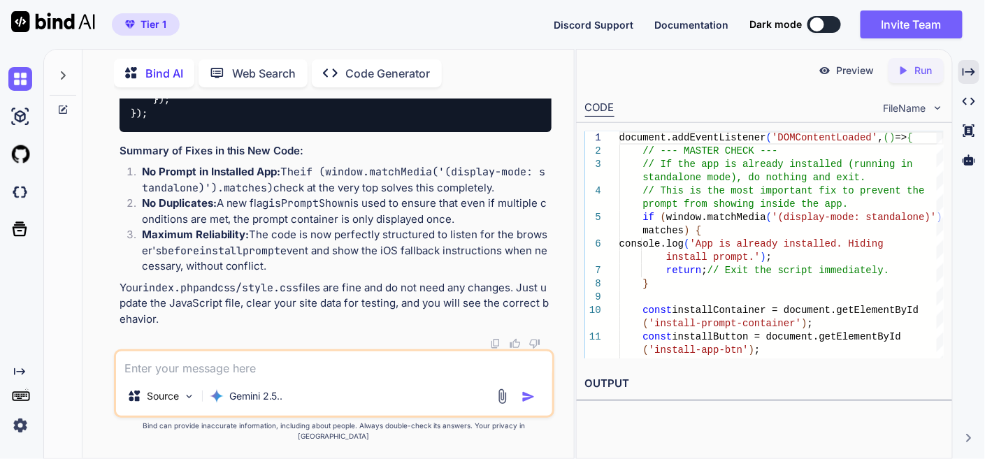
scroll to position [90486, 0]
